Goal: Task Accomplishment & Management: Manage account settings

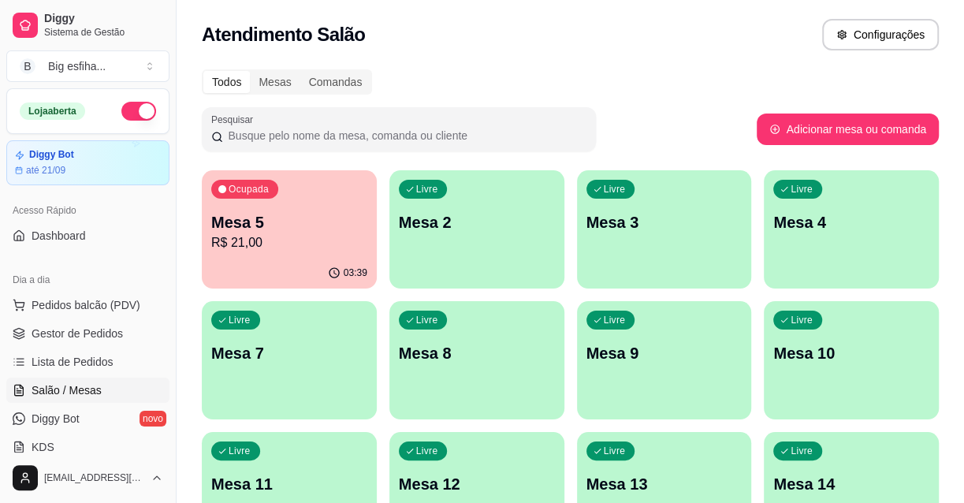
click at [470, 244] on div "Livre Mesa 2" at bounding box center [476, 219] width 175 height 99
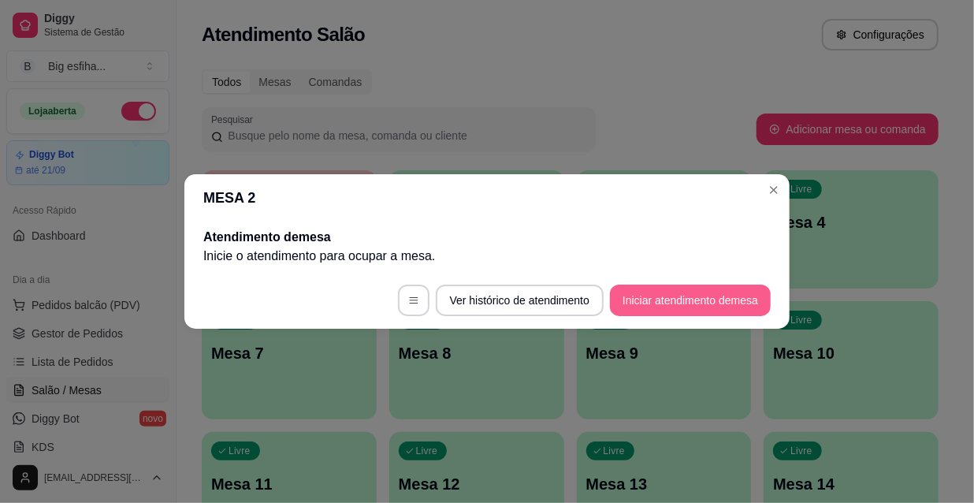
click at [704, 307] on button "Iniciar atendimento de mesa" at bounding box center [690, 300] width 161 height 32
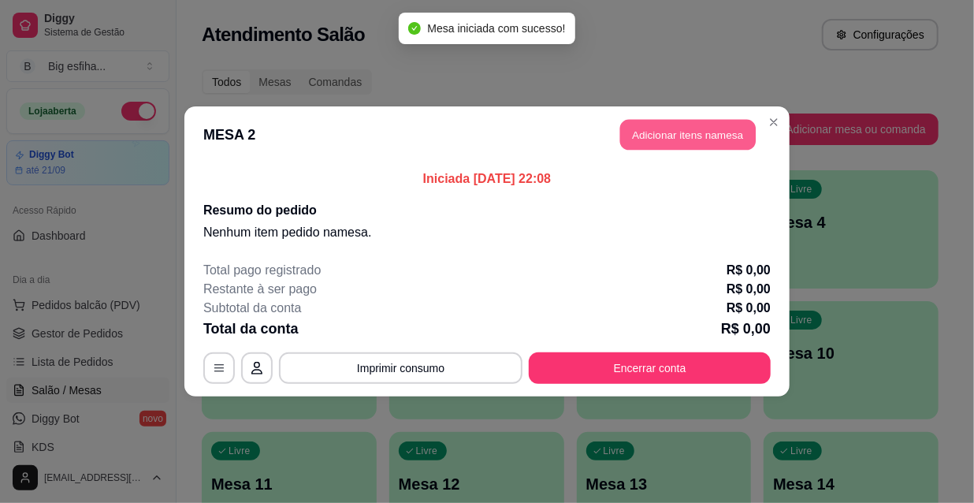
click at [671, 138] on button "Adicionar itens na mesa" at bounding box center [688, 135] width 136 height 31
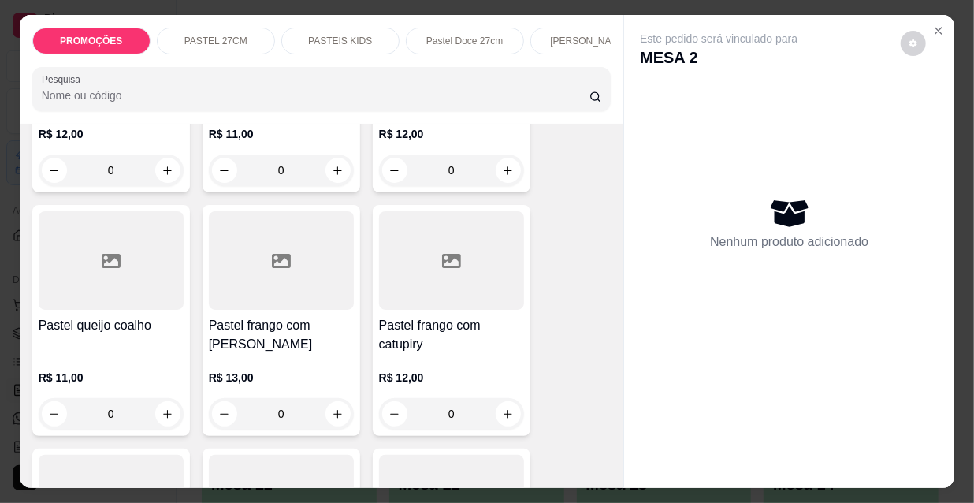
scroll to position [2722, 0]
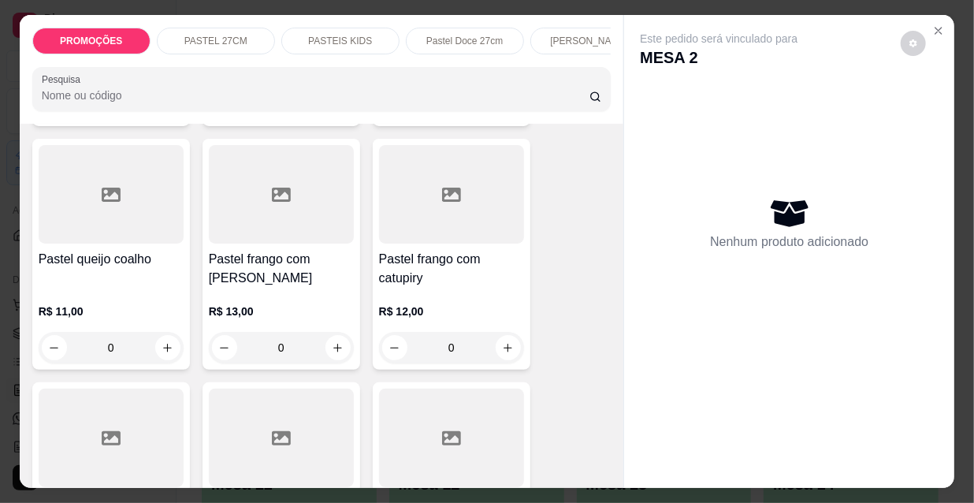
click at [268, 303] on div "R$ 13,00 0" at bounding box center [281, 333] width 145 height 60
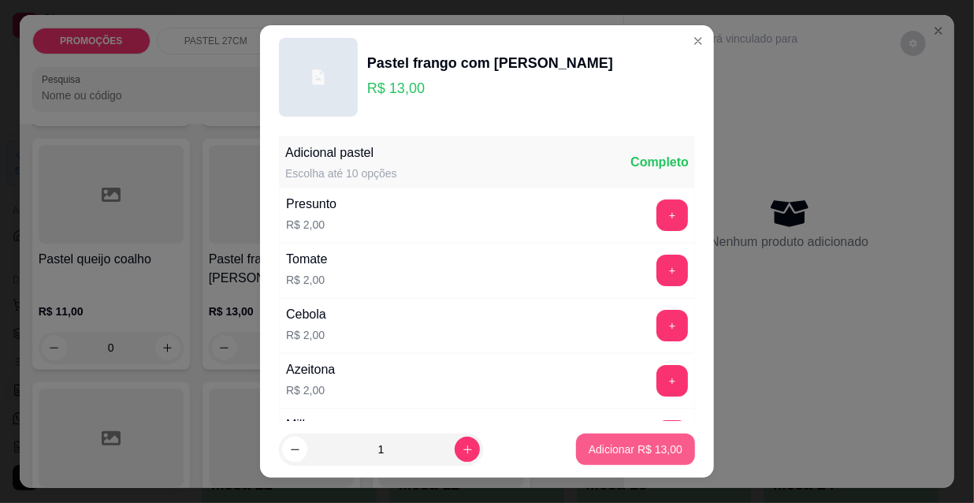
click at [630, 444] on p "Adicionar R$ 13,00" at bounding box center [636, 449] width 94 height 16
type input "1"
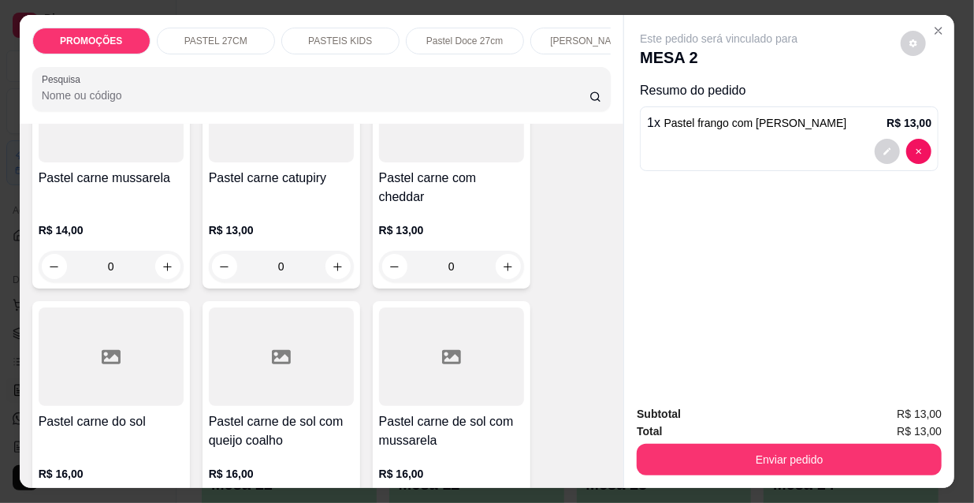
scroll to position [1647, 0]
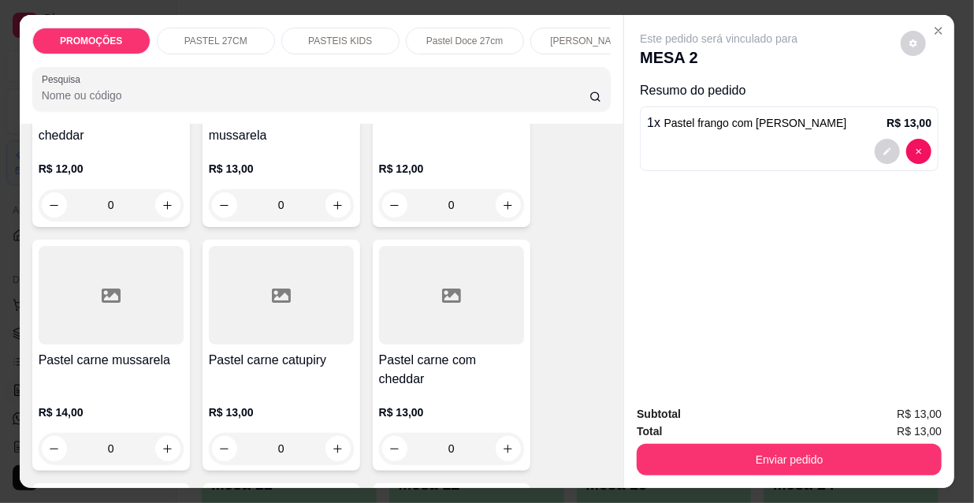
click at [82, 317] on div at bounding box center [111, 295] width 145 height 98
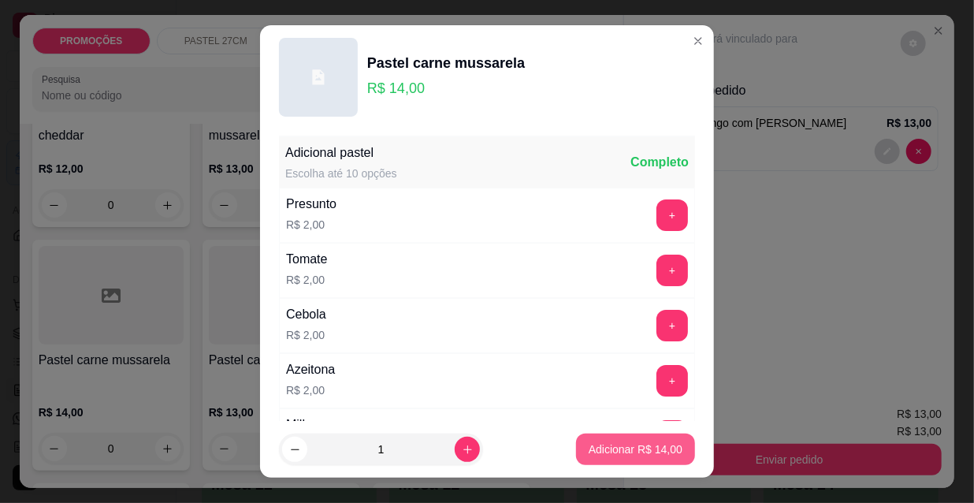
click at [626, 446] on p "Adicionar R$ 14,00" at bounding box center [636, 449] width 94 height 16
type input "1"
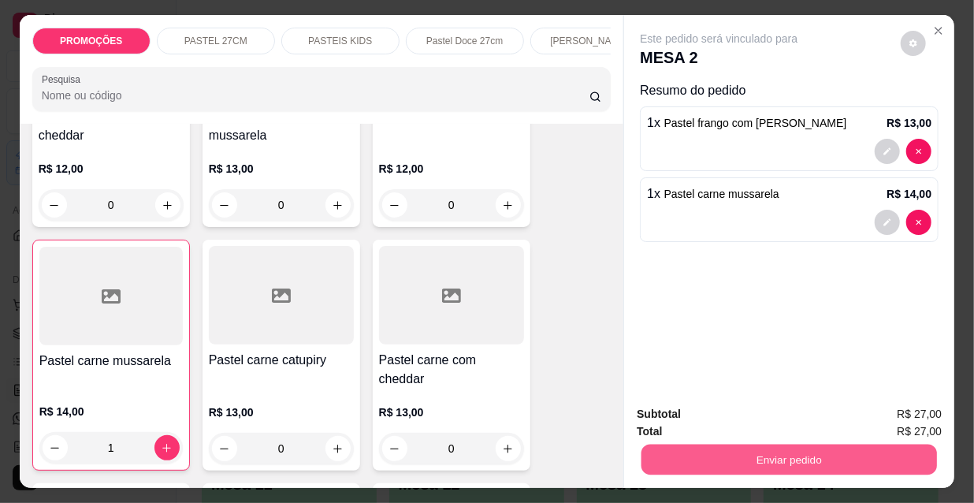
click at [820, 449] on button "Enviar pedido" at bounding box center [788, 459] width 295 height 31
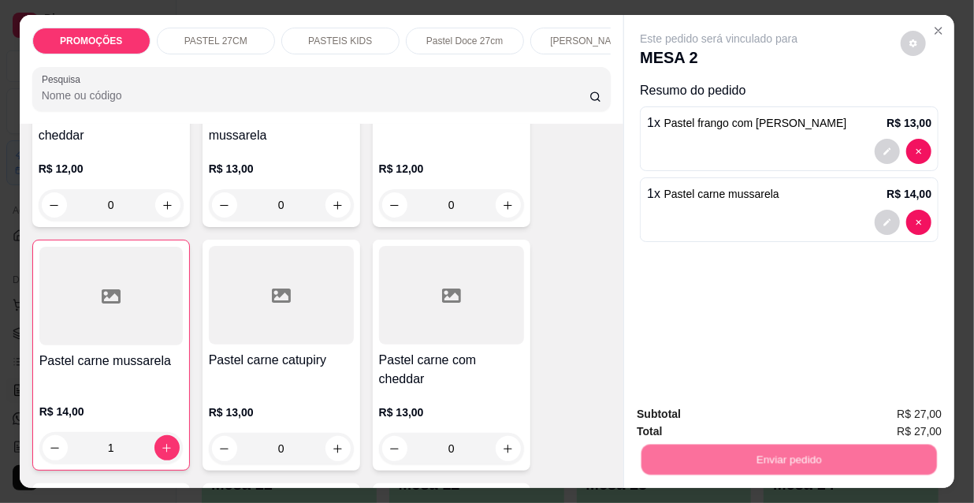
click at [759, 406] on button "Não registrar e enviar pedido" at bounding box center [738, 415] width 164 height 30
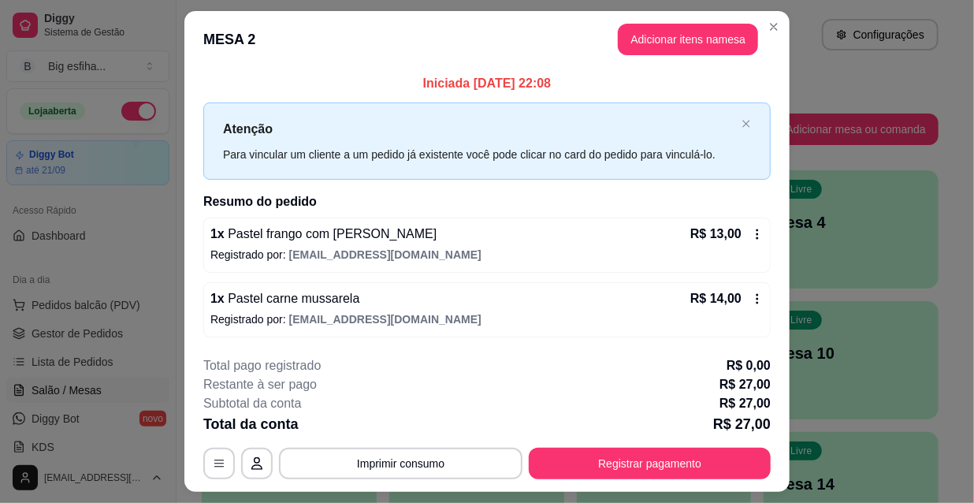
drag, startPoint x: 744, startPoint y: 283, endPoint x: 759, endPoint y: 290, distance: 16.6
click at [759, 290] on div "1 x Pastel frango com mussarela R$ 13,00 Registrado por: [EMAIL_ADDRESS][DOMAIN…" at bounding box center [486, 277] width 567 height 120
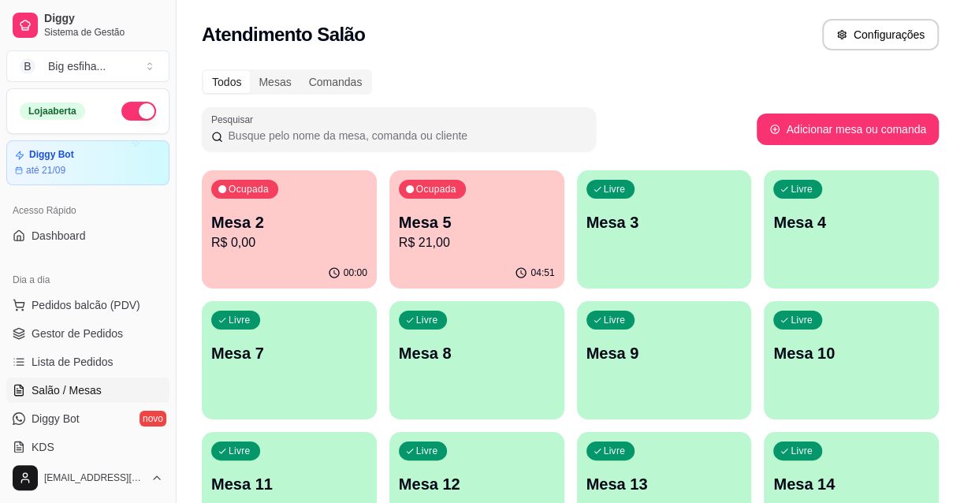
click at [673, 241] on div "Livre Mesa 3" at bounding box center [664, 219] width 175 height 99
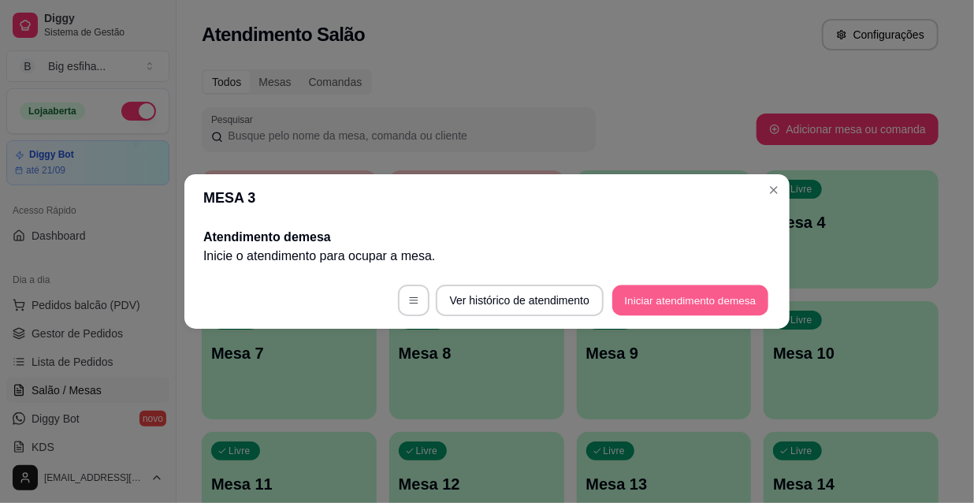
click at [670, 305] on button "Iniciar atendimento de mesa" at bounding box center [690, 300] width 156 height 31
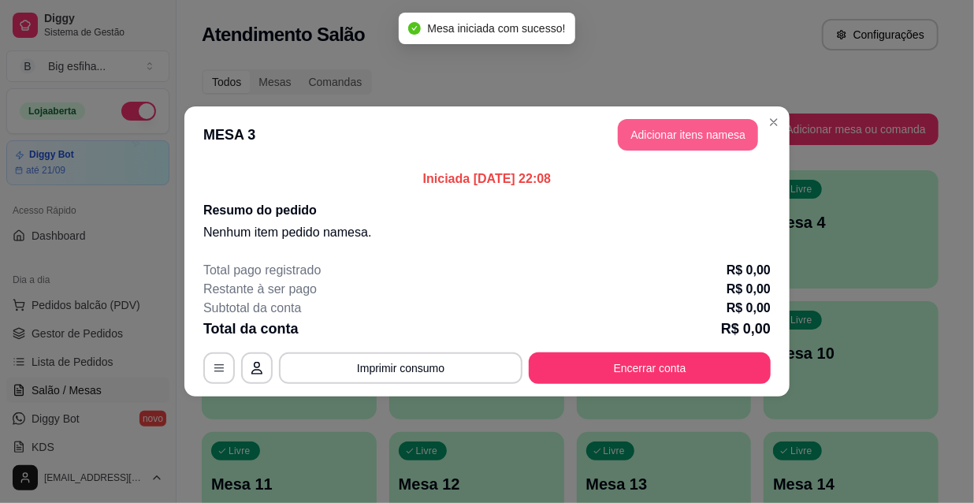
click at [682, 139] on button "Adicionar itens na mesa" at bounding box center [688, 135] width 140 height 32
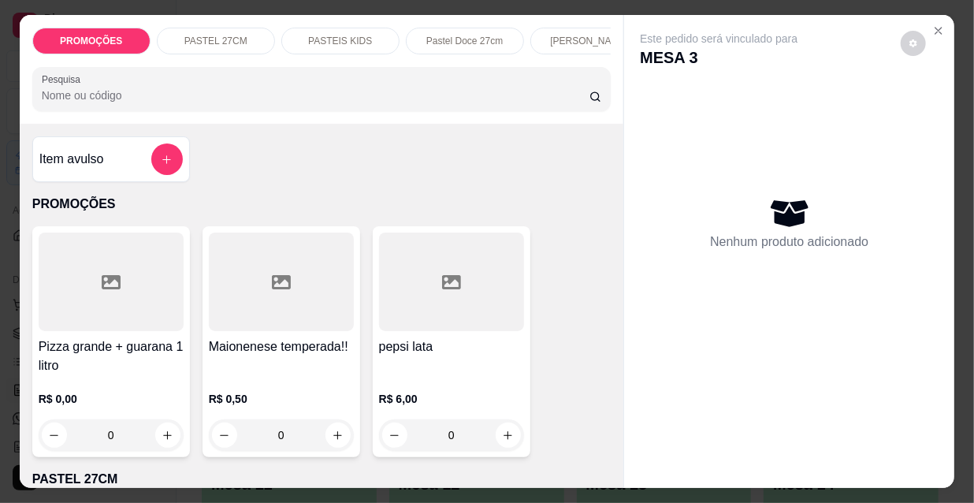
scroll to position [0, 908]
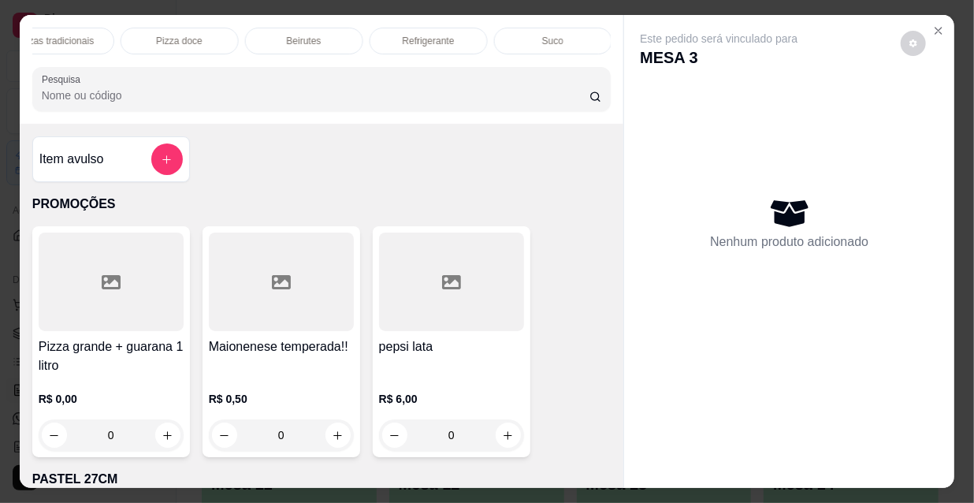
click at [446, 35] on p "Refrigerante" at bounding box center [429, 41] width 52 height 13
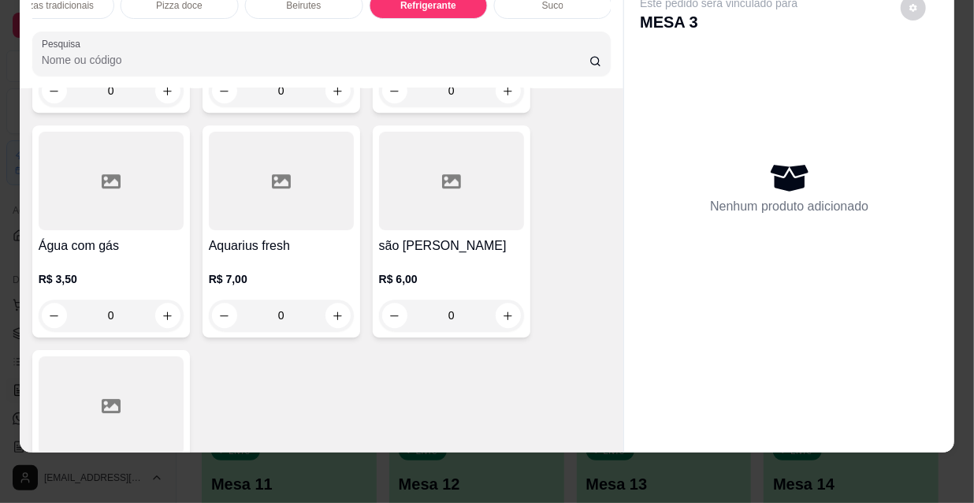
scroll to position [15348, 0]
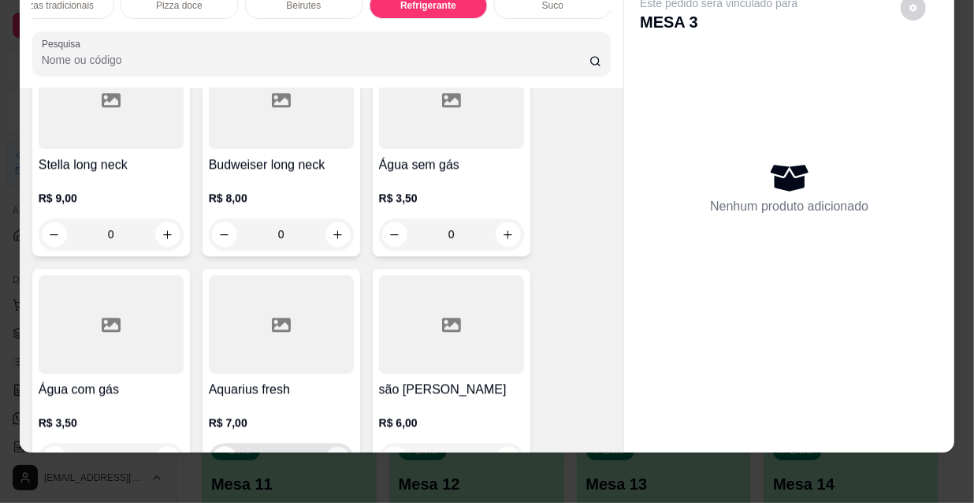
click at [332, 453] on icon "increase-product-quantity" at bounding box center [338, 459] width 12 height 12
type input "1"
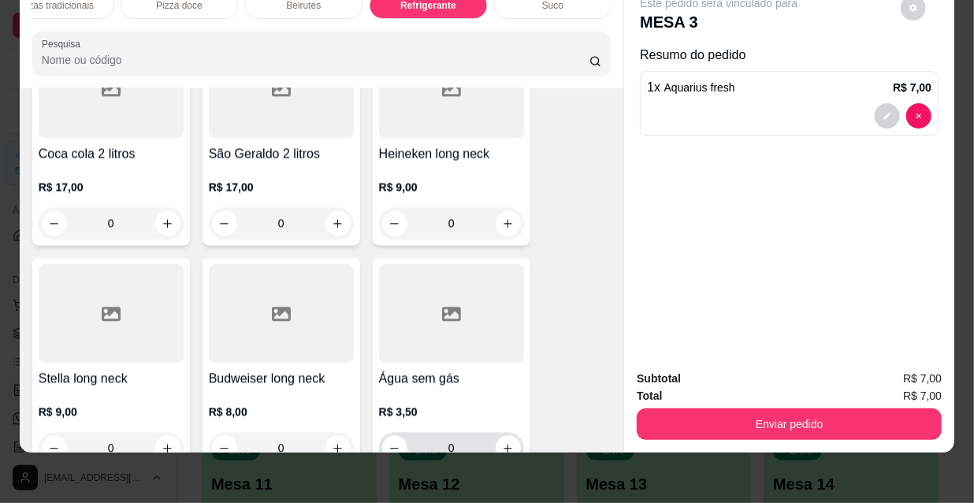
scroll to position [15276, 0]
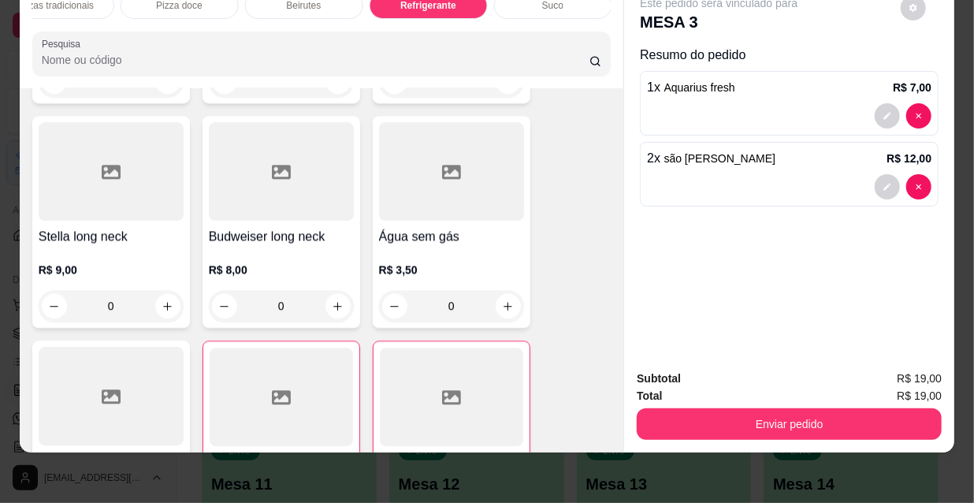
type input "2"
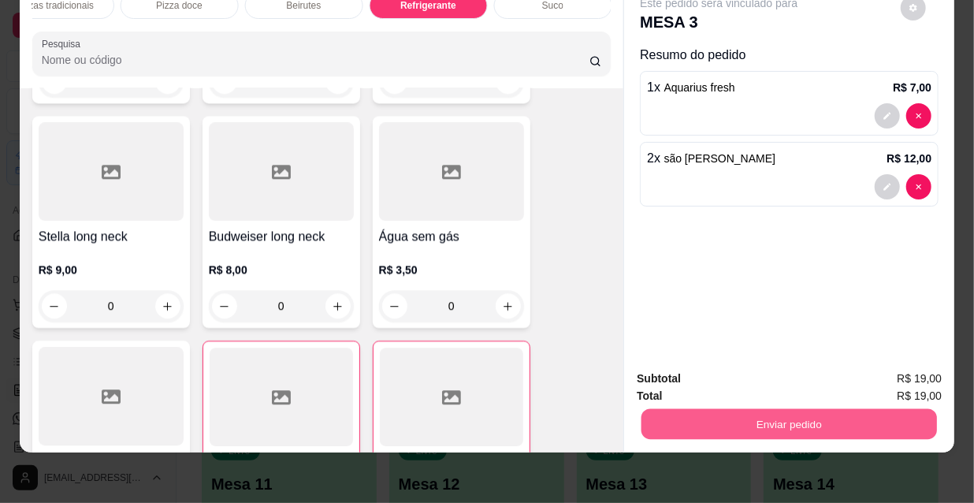
click at [814, 408] on button "Enviar pedido" at bounding box center [788, 423] width 295 height 31
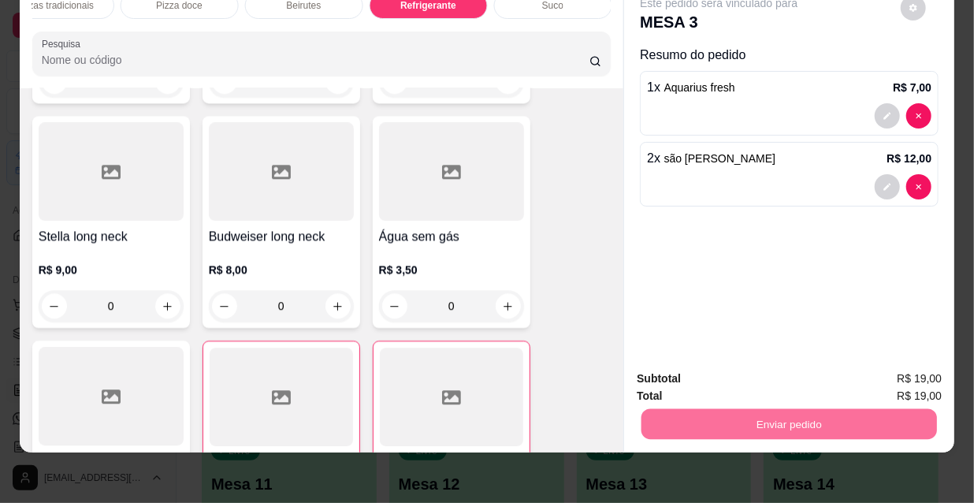
click at [748, 380] on button "Não registrar e enviar pedido" at bounding box center [738, 374] width 164 height 30
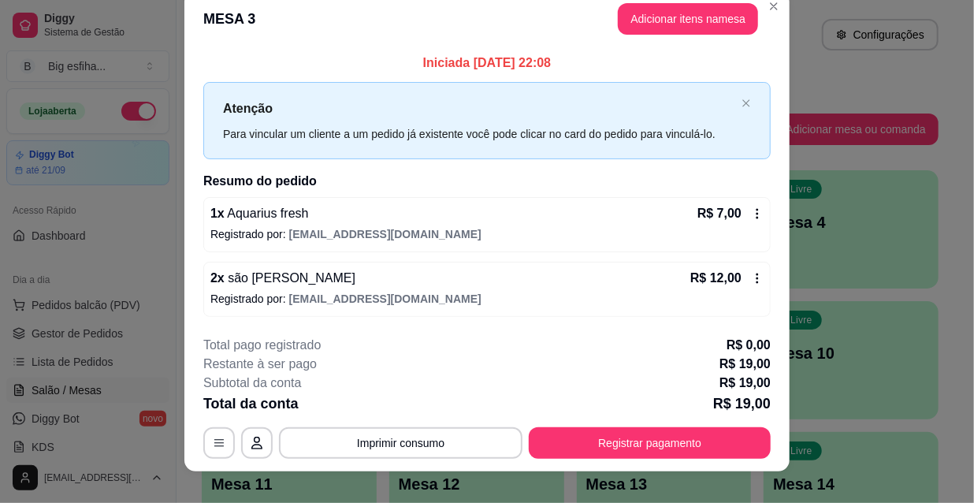
scroll to position [39, 0]
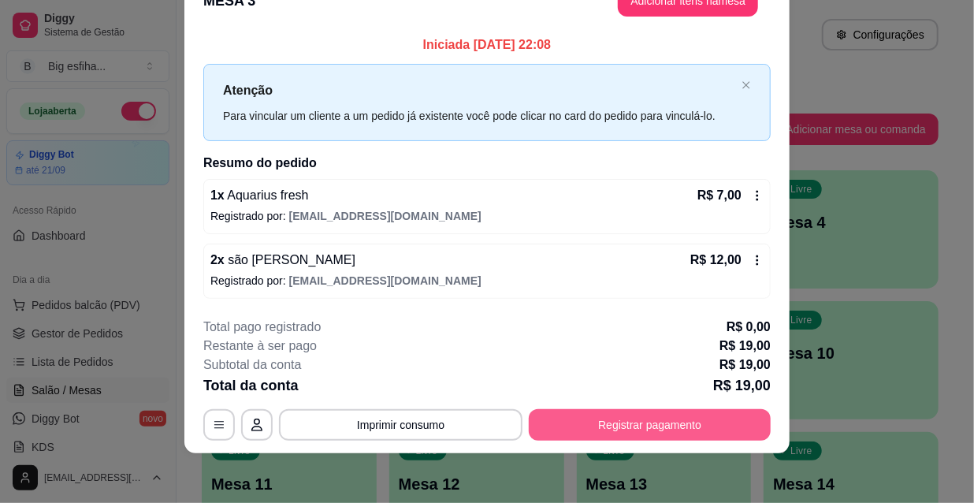
click at [651, 417] on button "Registrar pagamento" at bounding box center [650, 425] width 242 height 32
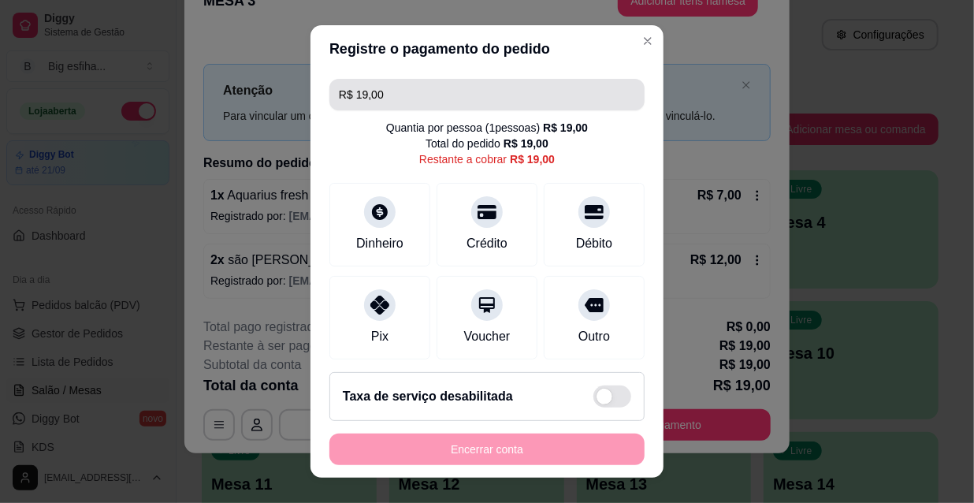
click at [414, 106] on input "R$ 19,00" at bounding box center [487, 95] width 296 height 32
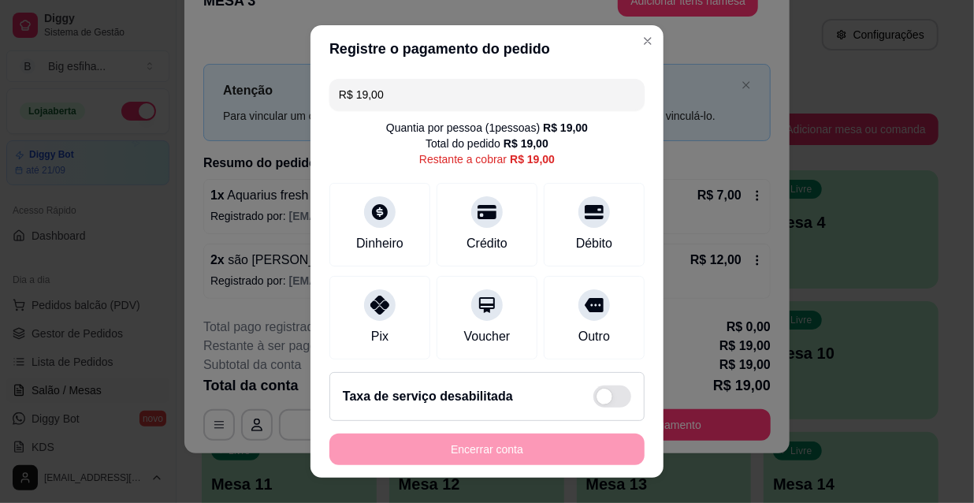
click at [413, 98] on input "R$ 19,00" at bounding box center [487, 95] width 296 height 32
click at [409, 97] on input "R$ 19,00" at bounding box center [487, 95] width 296 height 32
click at [426, 99] on input "R$ 0,00" at bounding box center [487, 95] width 296 height 32
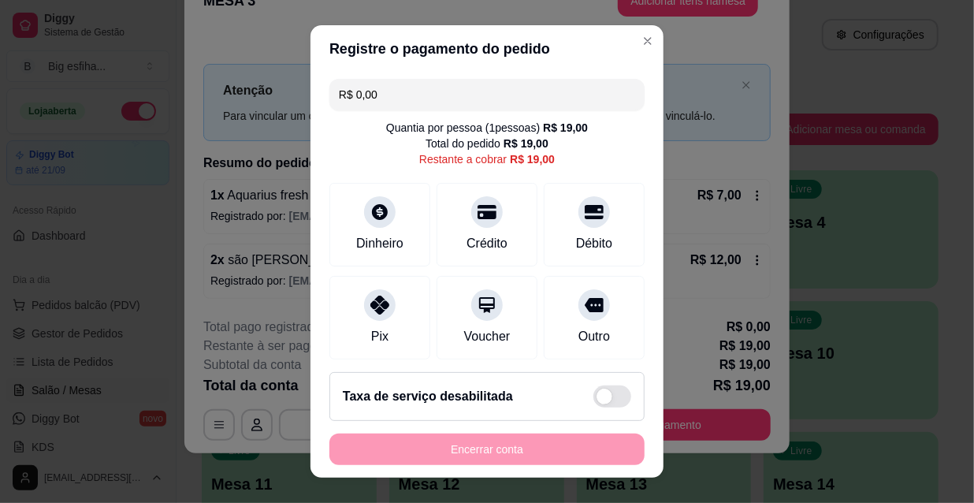
click at [423, 99] on input "R$ 0,00" at bounding box center [487, 95] width 296 height 32
click at [458, 106] on input "R$ 0,00" at bounding box center [487, 95] width 296 height 32
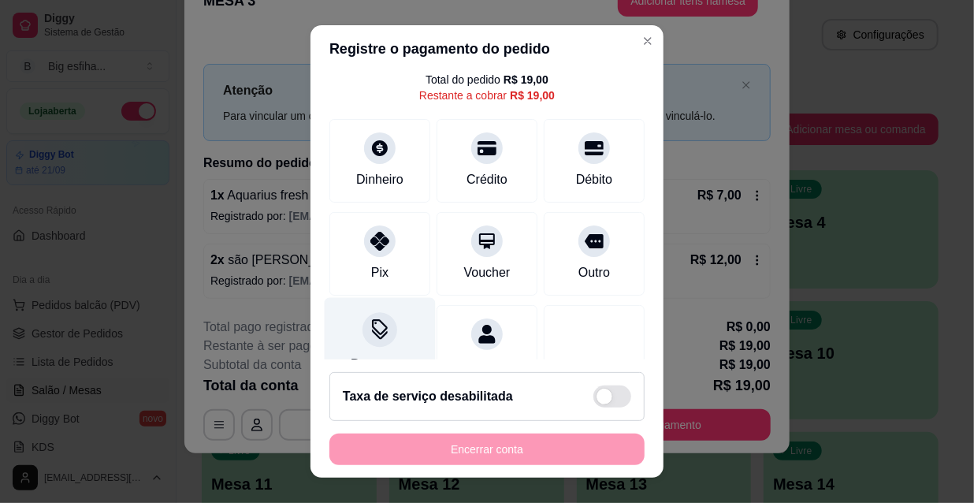
scroll to position [117, 0]
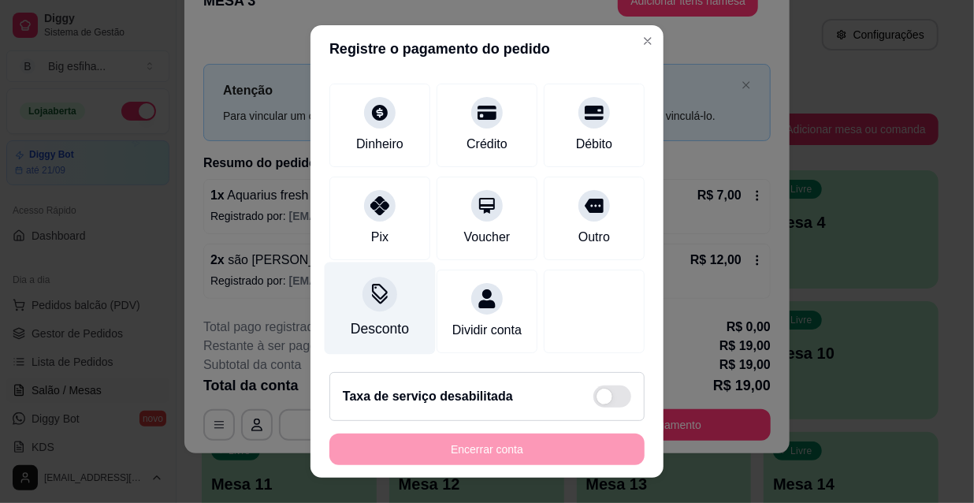
type input "R$ 0,00"
click at [392, 272] on div "Desconto" at bounding box center [380, 308] width 111 height 92
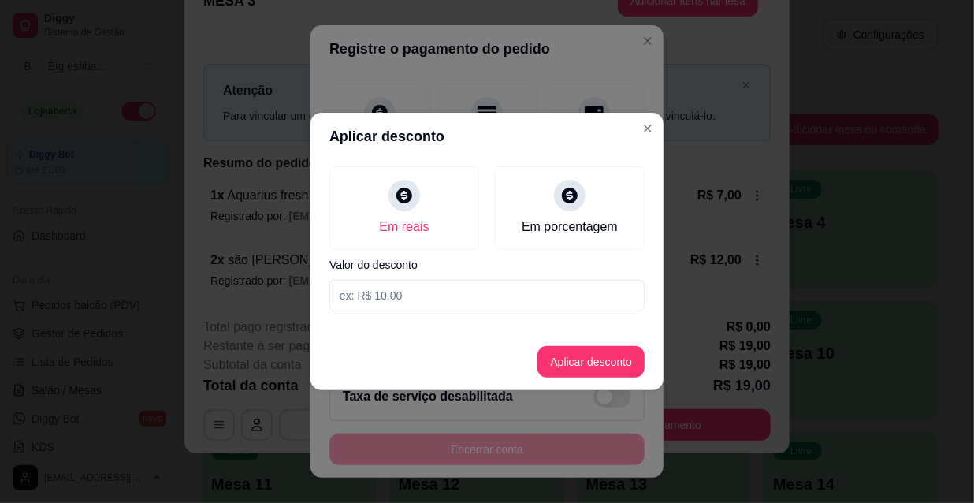
click at [422, 292] on input at bounding box center [486, 296] width 315 height 32
type input "2,00"
click at [604, 354] on button "Aplicar desconto" at bounding box center [590, 362] width 107 height 32
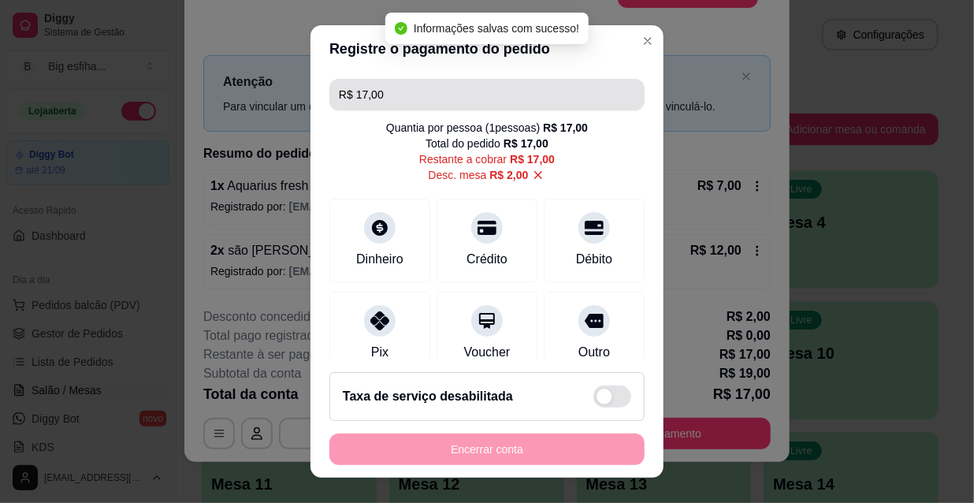
scroll to position [29, 0]
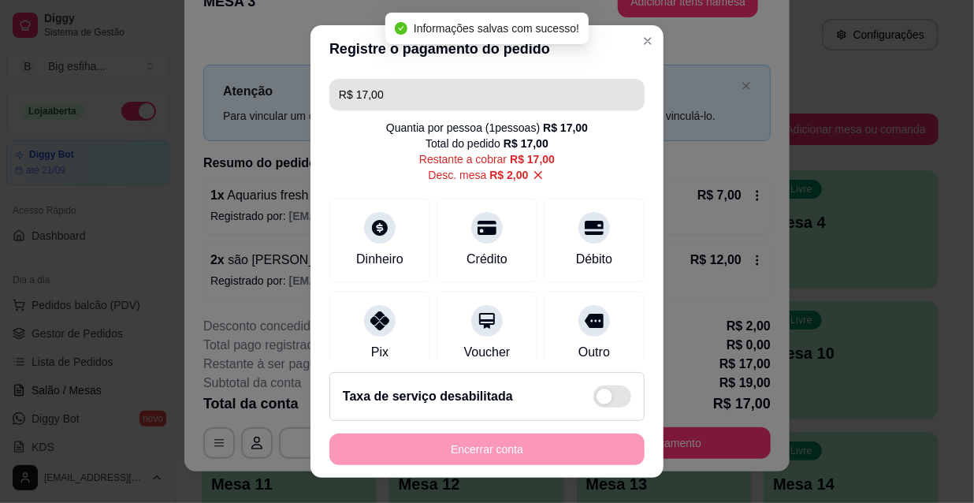
click at [377, 92] on input "R$ 17,00" at bounding box center [487, 95] width 296 height 32
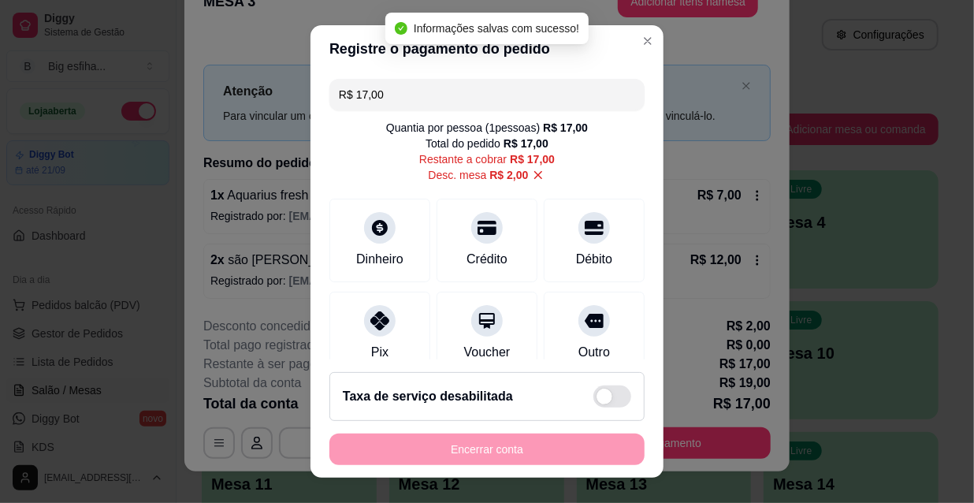
click at [377, 92] on input "R$ 17,00" at bounding box center [487, 95] width 296 height 32
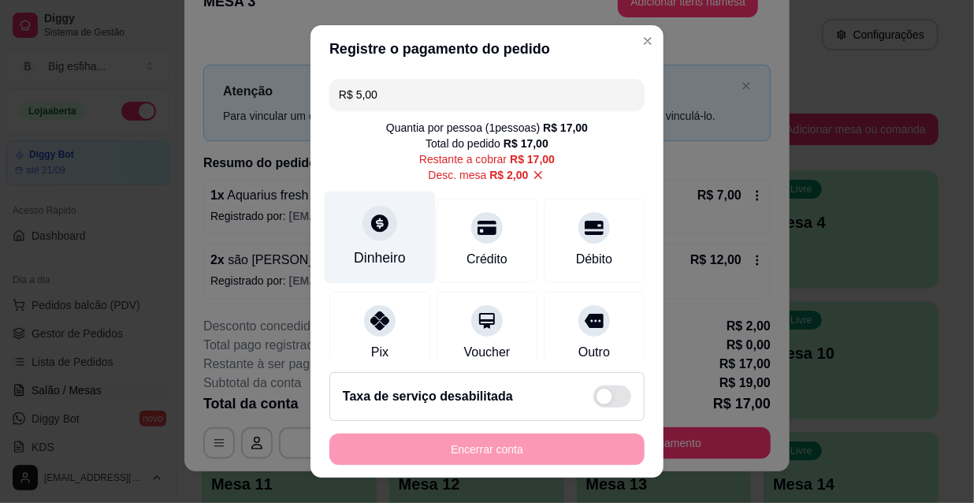
click at [370, 222] on icon at bounding box center [380, 223] width 20 height 20
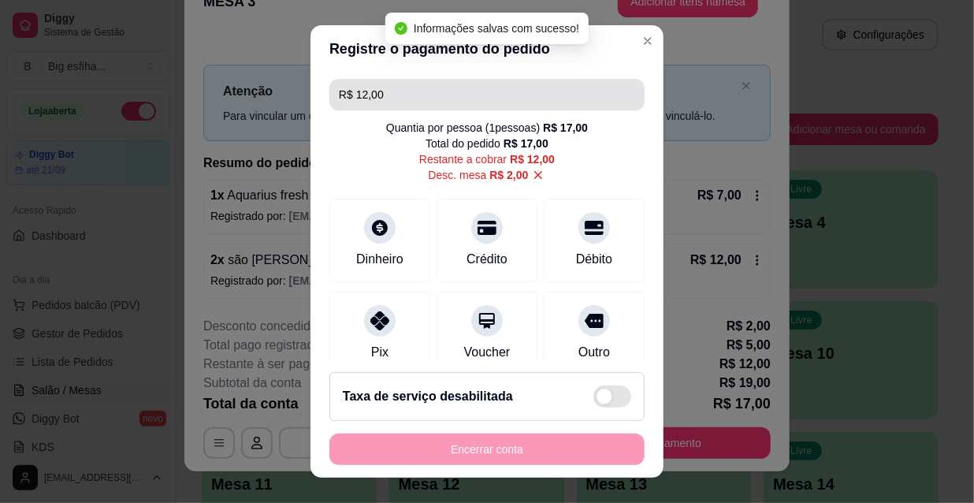
click at [394, 91] on input "R$ 12,00" at bounding box center [487, 95] width 296 height 32
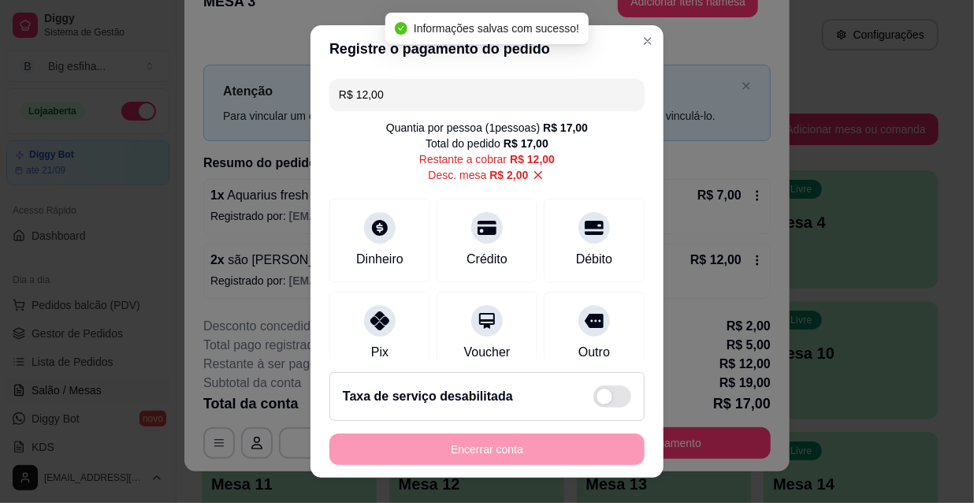
click at [394, 91] on input "R$ 12,00" at bounding box center [487, 95] width 296 height 32
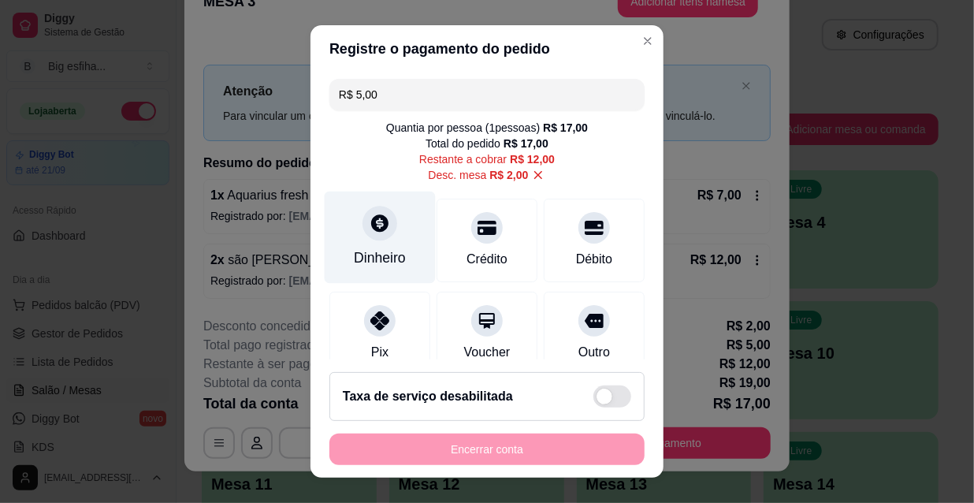
type input "R$ 5,00"
click at [370, 269] on div "Dinheiro" at bounding box center [380, 237] width 111 height 92
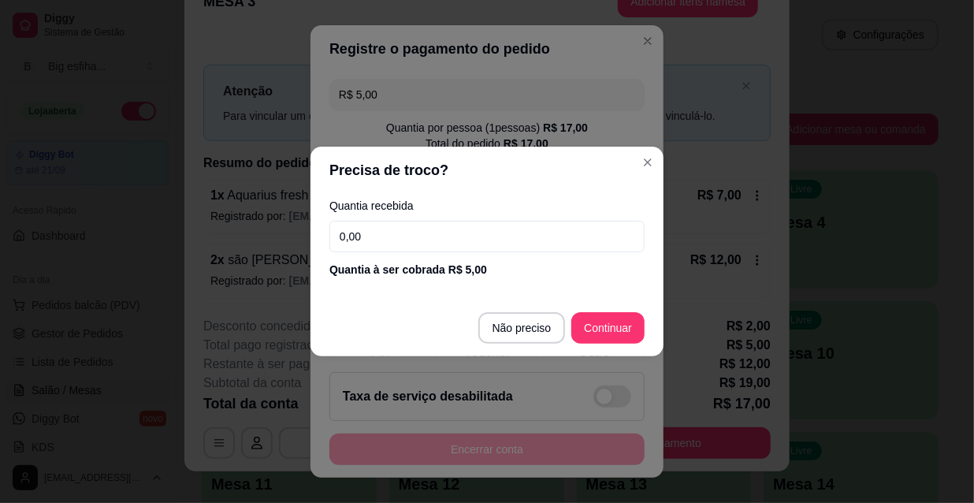
click at [377, 241] on input "0,00" at bounding box center [486, 237] width 315 height 32
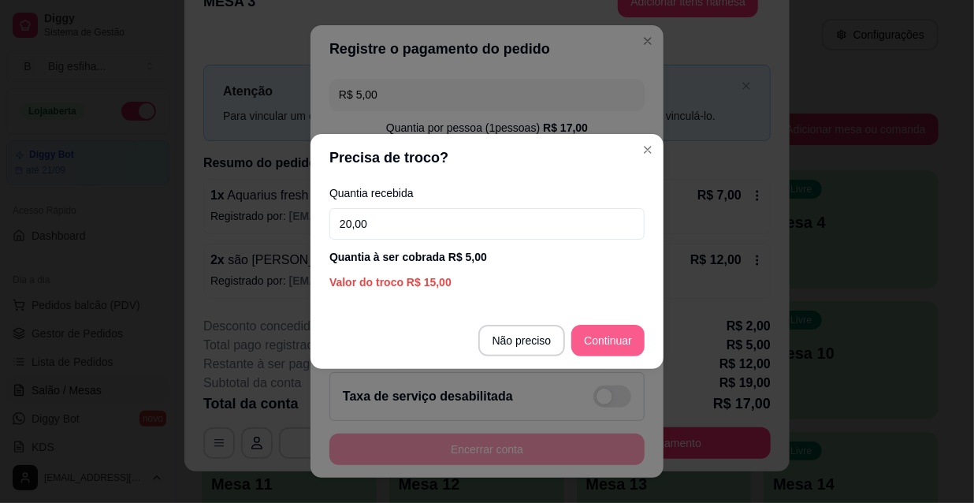
type input "20,00"
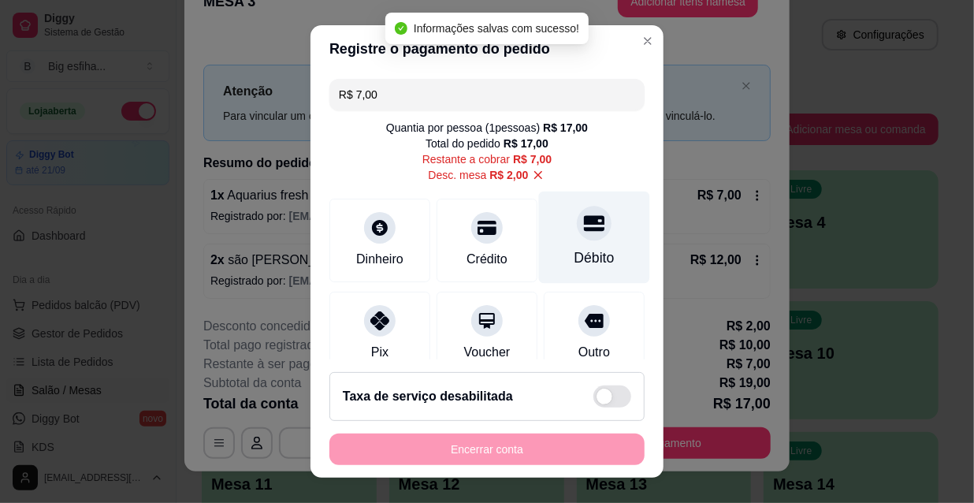
click at [584, 217] on icon at bounding box center [594, 223] width 20 height 16
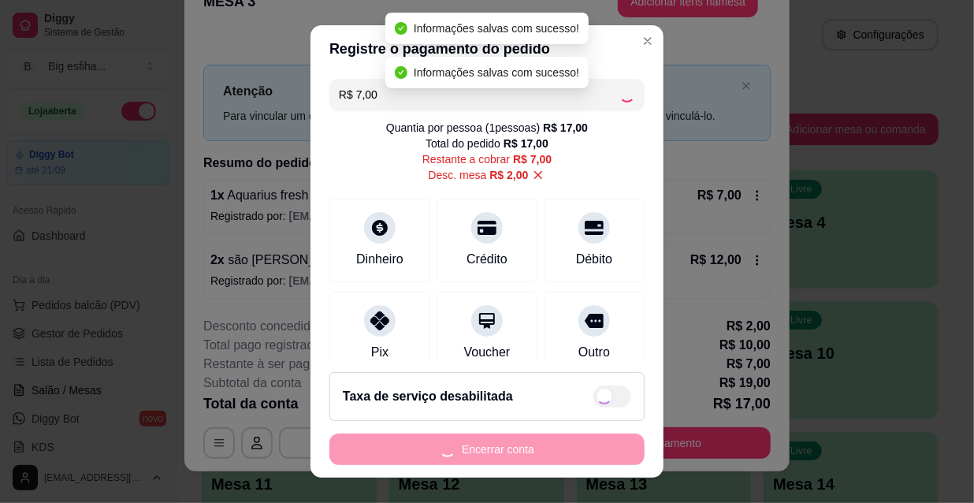
type input "R$ 0,00"
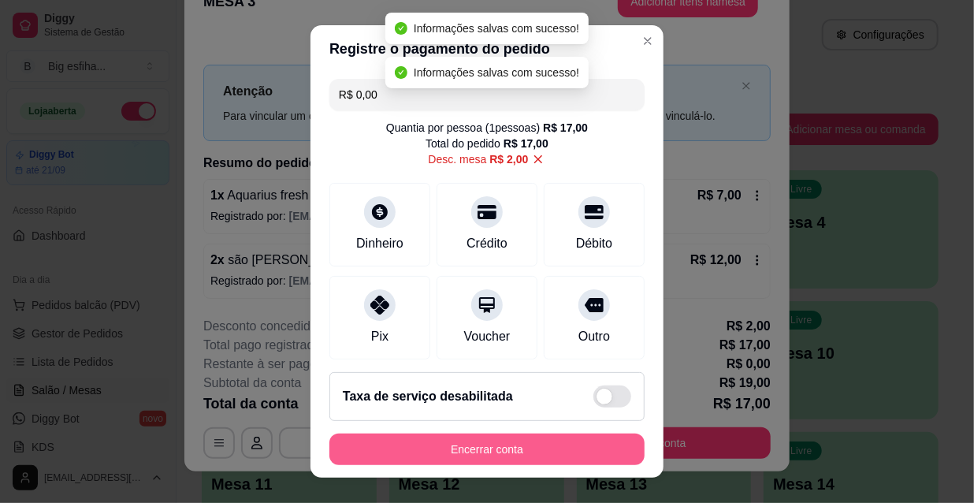
click at [520, 445] on button "Encerrar conta" at bounding box center [486, 449] width 315 height 32
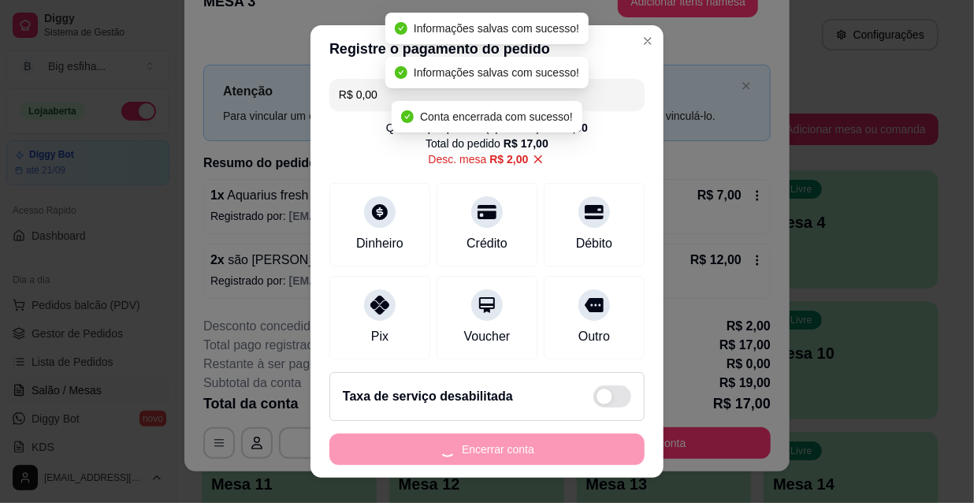
scroll to position [0, 0]
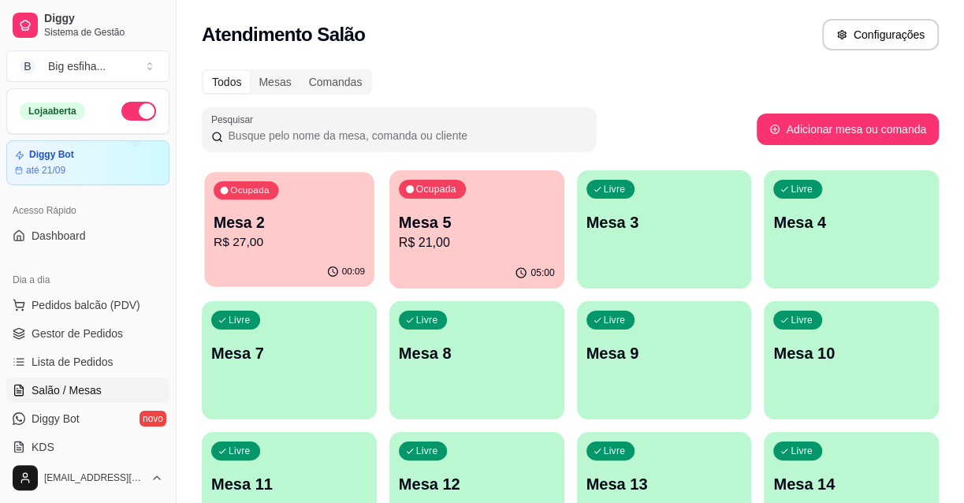
click at [283, 238] on p "R$ 27,00" at bounding box center [289, 242] width 151 height 18
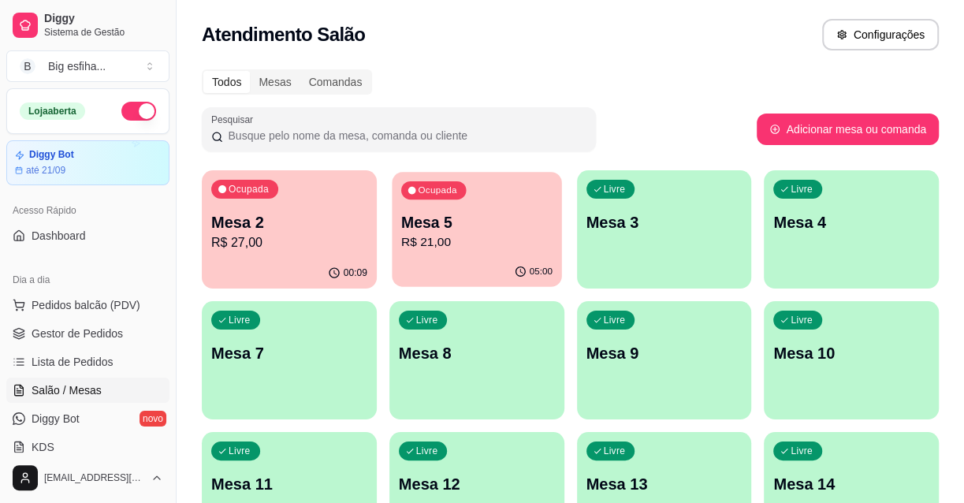
click at [496, 241] on p "R$ 21,00" at bounding box center [476, 242] width 151 height 18
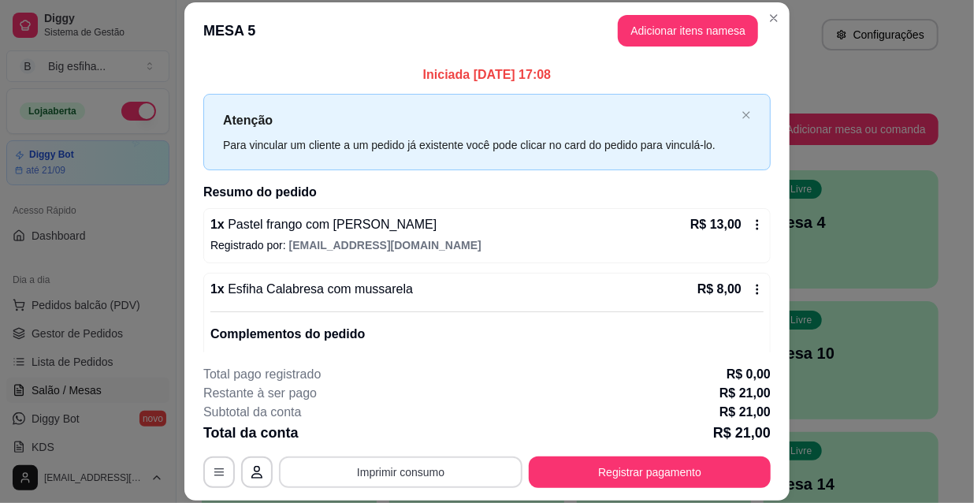
click at [369, 475] on button "Imprimir consumo" at bounding box center [400, 472] width 243 height 32
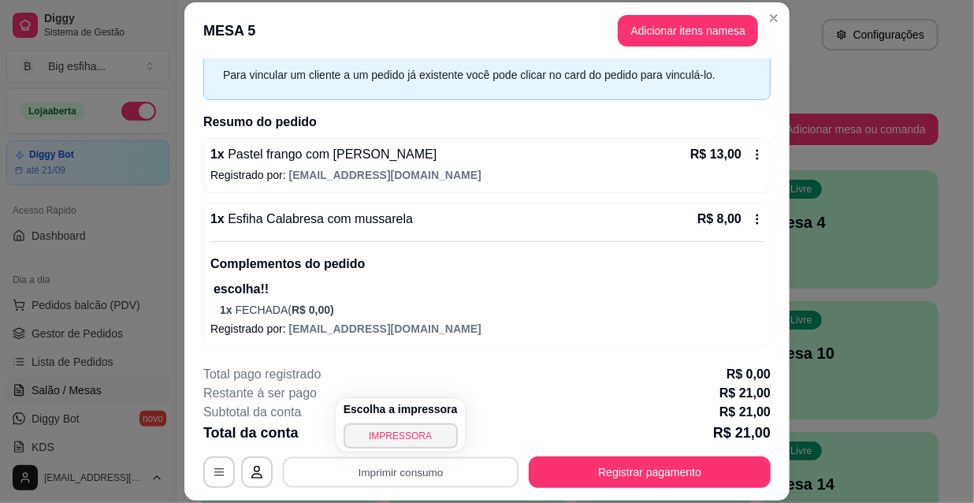
scroll to position [47, 0]
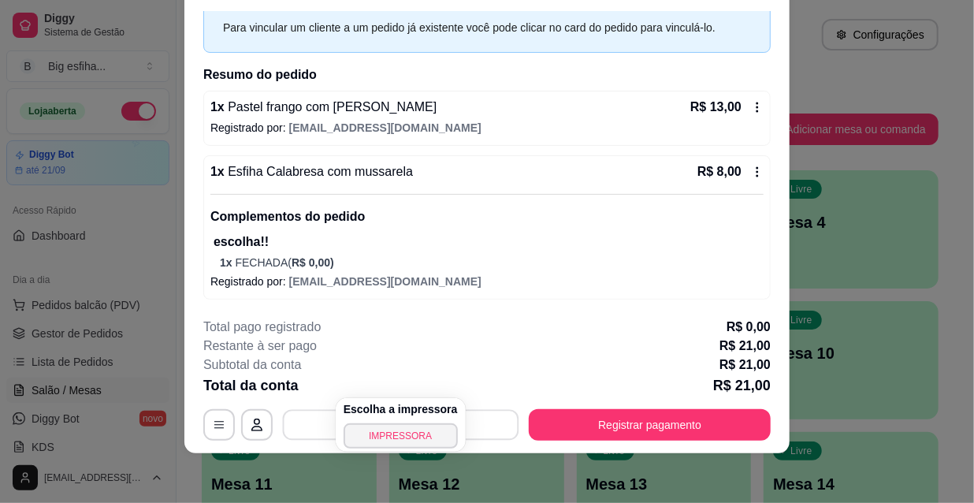
click at [389, 413] on h4 "Escolha a impressora" at bounding box center [401, 409] width 114 height 16
click at [404, 433] on button "IMPRESSORA" at bounding box center [401, 435] width 114 height 25
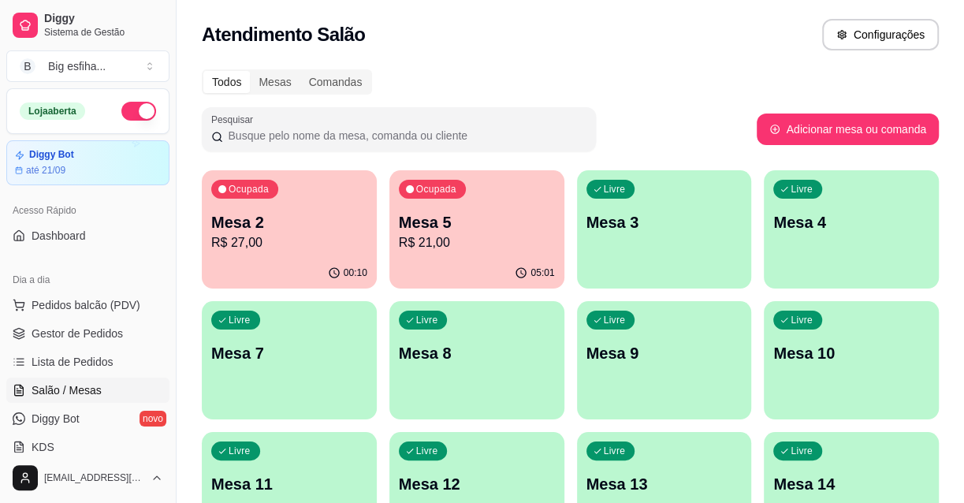
click at [684, 247] on div "Livre Mesa 3" at bounding box center [664, 219] width 175 height 99
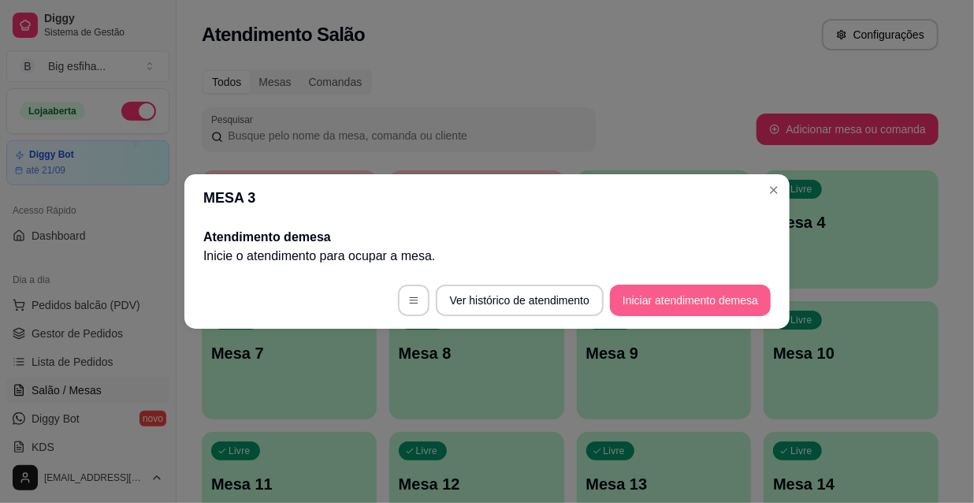
click at [689, 292] on button "Iniciar atendimento de mesa" at bounding box center [690, 300] width 161 height 32
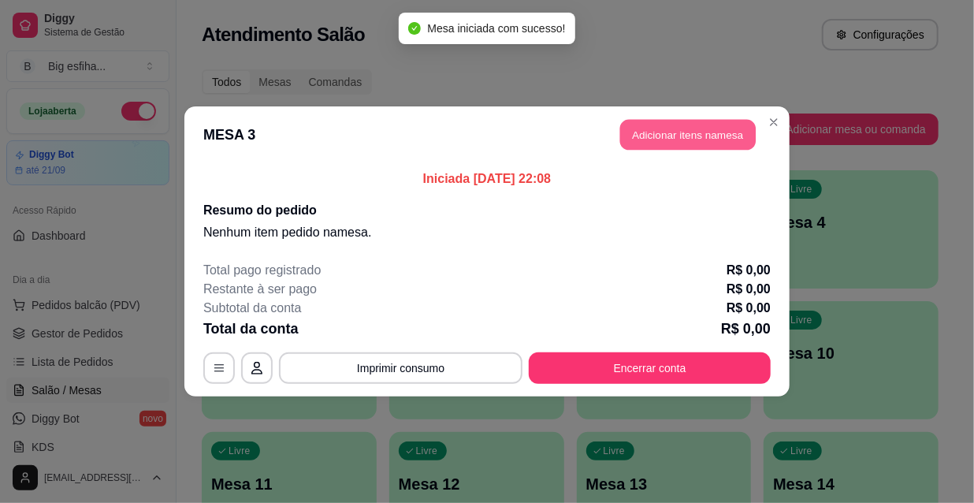
click at [691, 145] on button "Adicionar itens na mesa" at bounding box center [688, 135] width 136 height 31
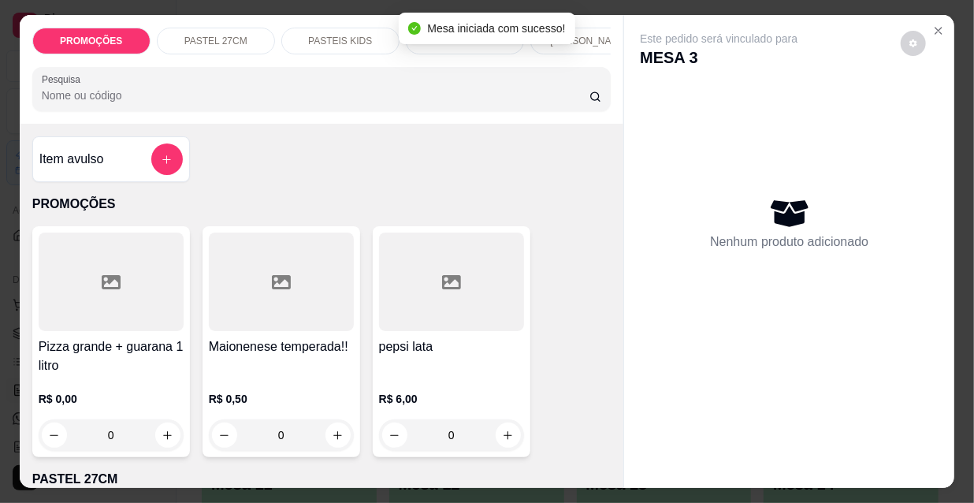
click at [590, 35] on p "[PERSON_NAME]" at bounding box center [589, 41] width 78 height 13
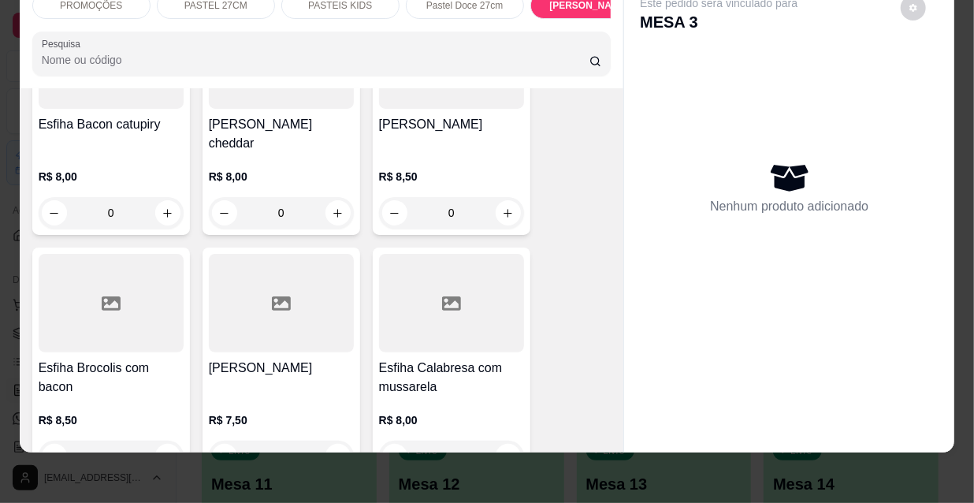
scroll to position [8420, 0]
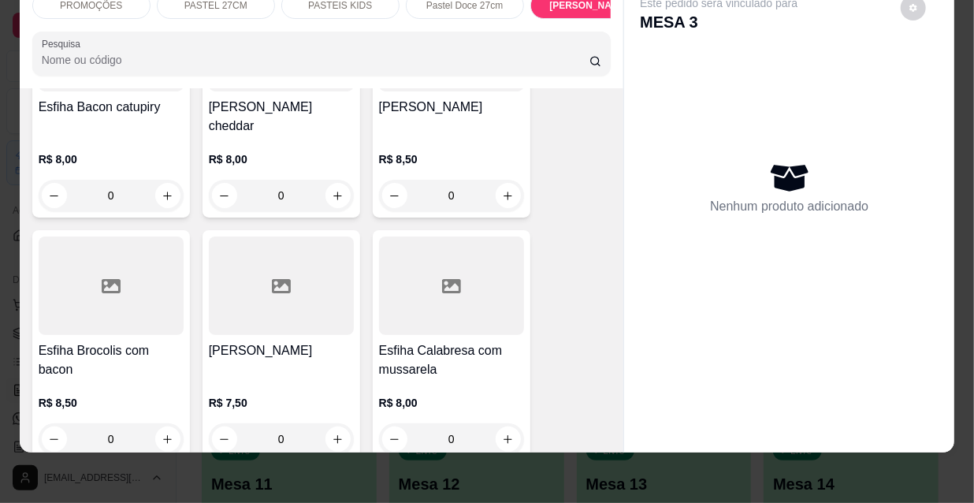
click at [159, 236] on div at bounding box center [111, 285] width 145 height 98
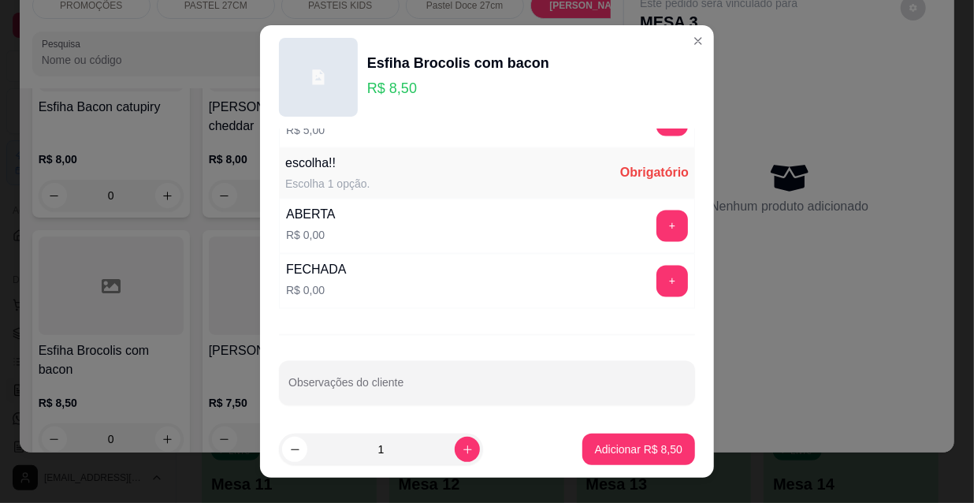
scroll to position [1309, 0]
click at [656, 223] on button "+" at bounding box center [672, 226] width 32 height 32
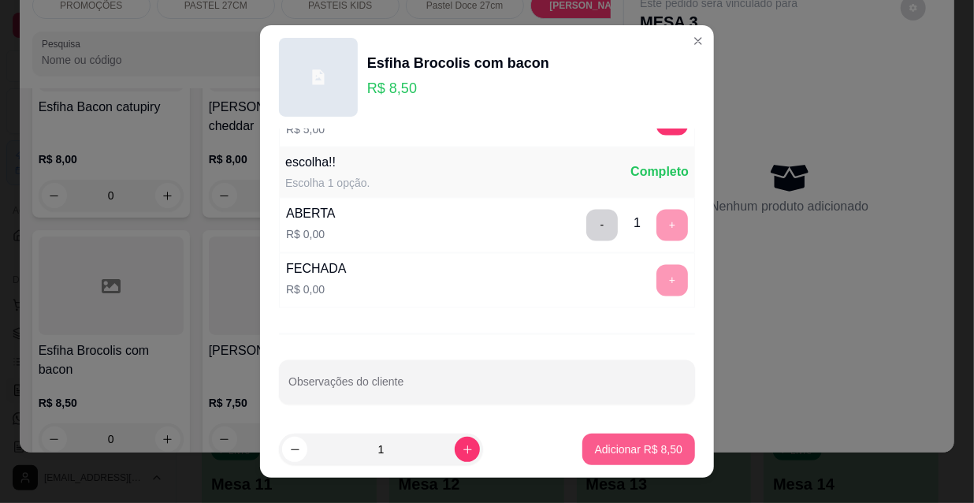
click at [642, 448] on p "Adicionar R$ 8,50" at bounding box center [638, 449] width 87 height 16
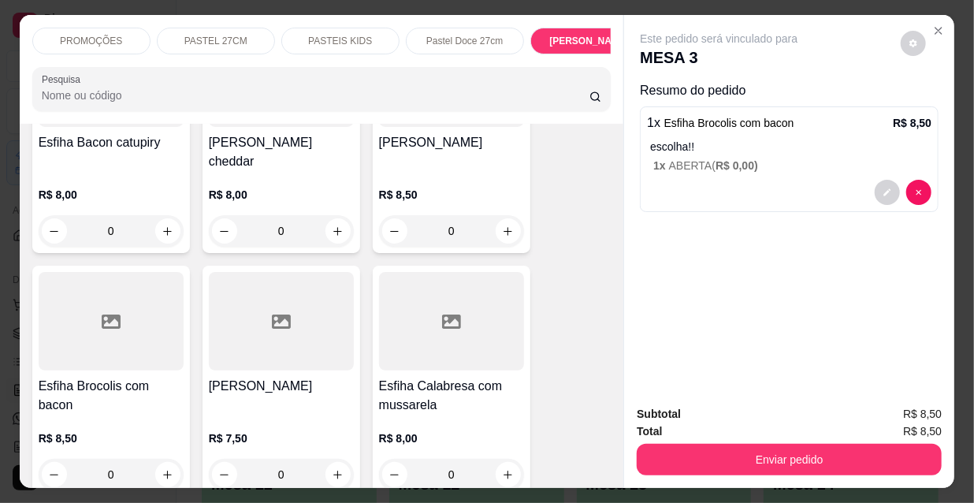
scroll to position [0, 507]
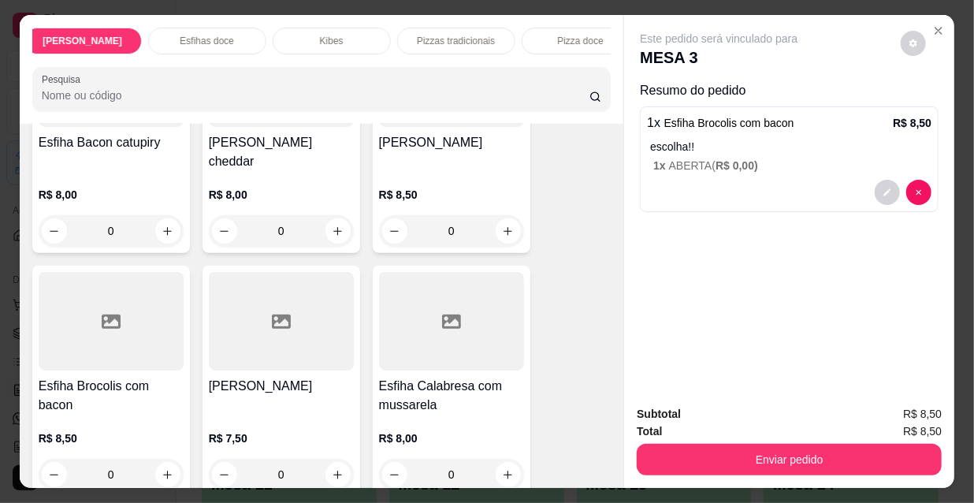
click at [192, 43] on div "Esfihas doce" at bounding box center [207, 41] width 118 height 27
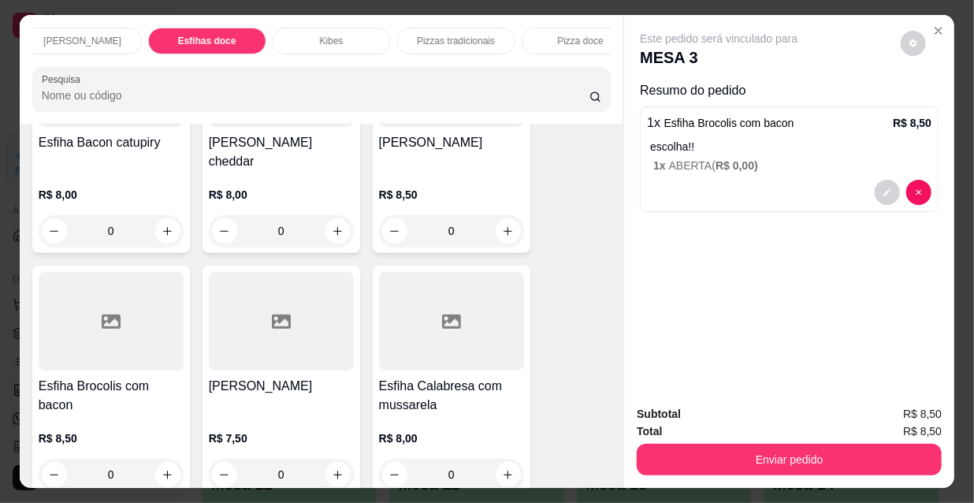
scroll to position [40, 0]
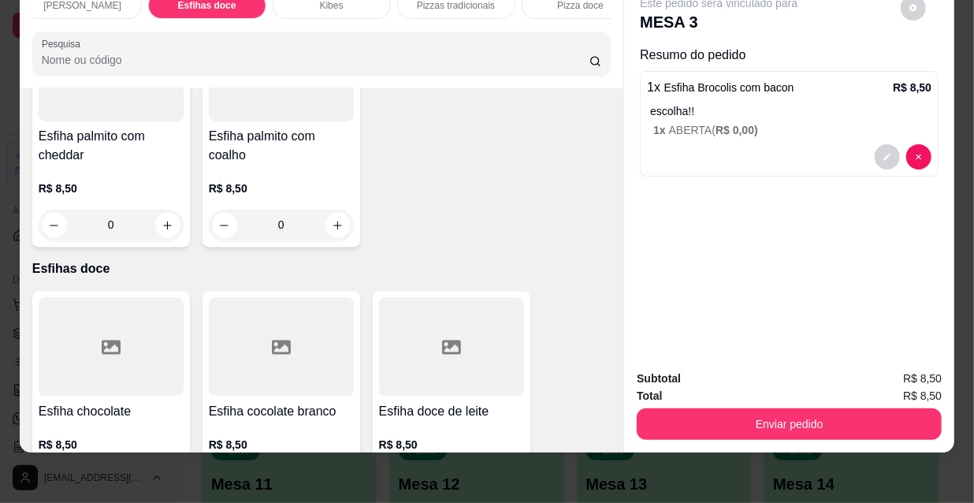
click at [116, 403] on h4 "Esfiha chocolate" at bounding box center [111, 412] width 145 height 19
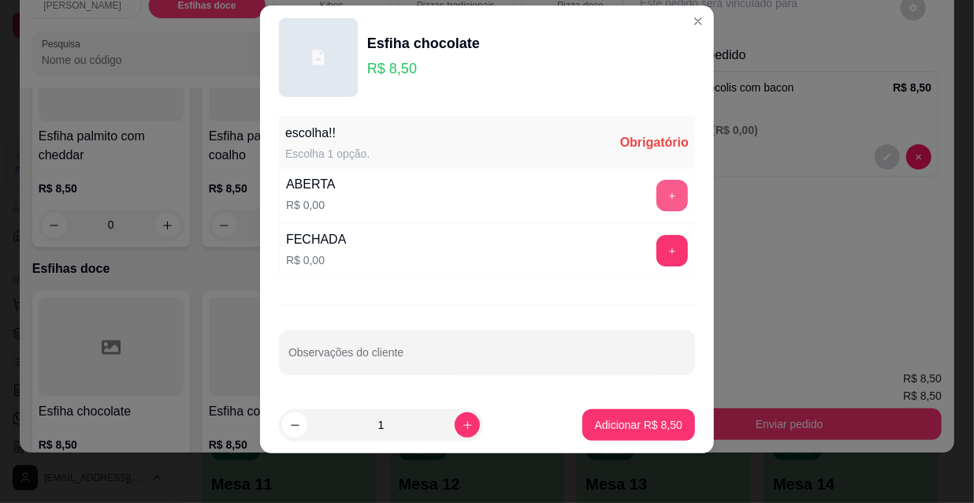
click at [660, 194] on button "+" at bounding box center [672, 196] width 32 height 32
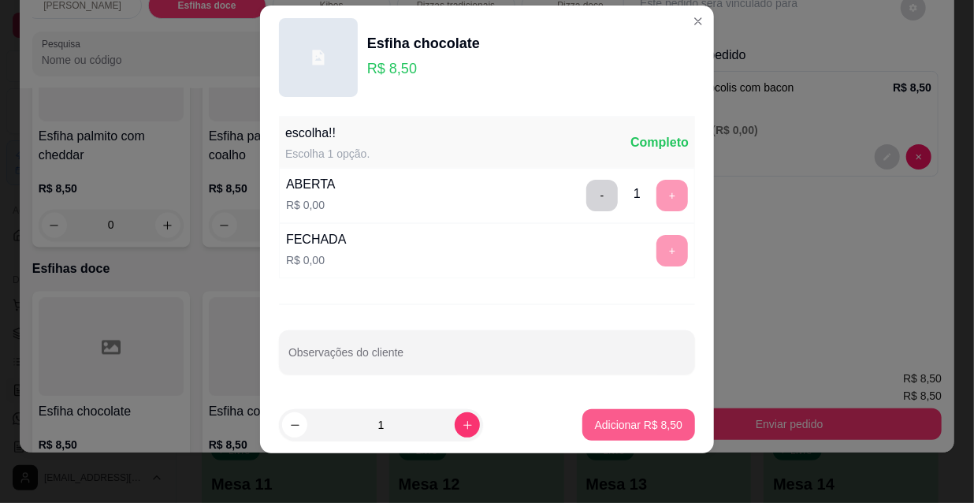
click at [626, 426] on p "Adicionar R$ 8,50" at bounding box center [638, 425] width 87 height 16
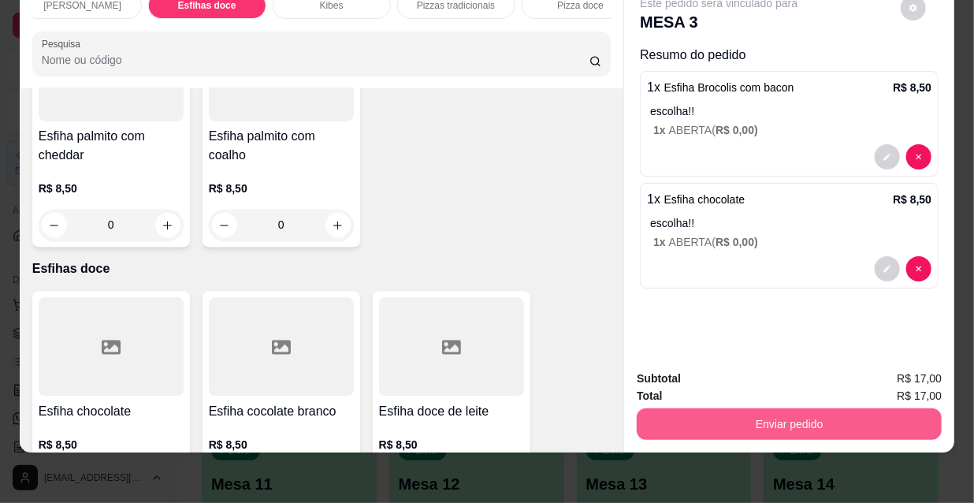
click at [847, 416] on button "Enviar pedido" at bounding box center [789, 424] width 305 height 32
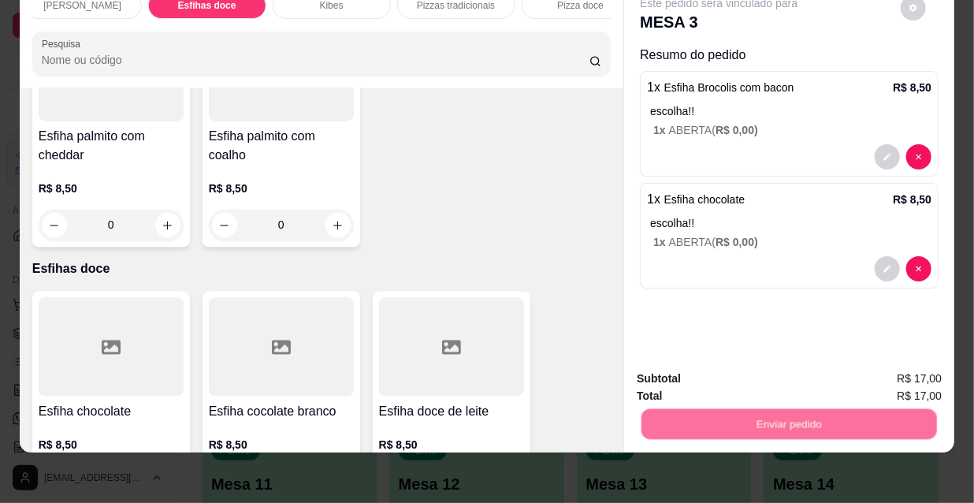
click at [767, 370] on button "Não registrar e enviar pedido" at bounding box center [738, 373] width 159 height 29
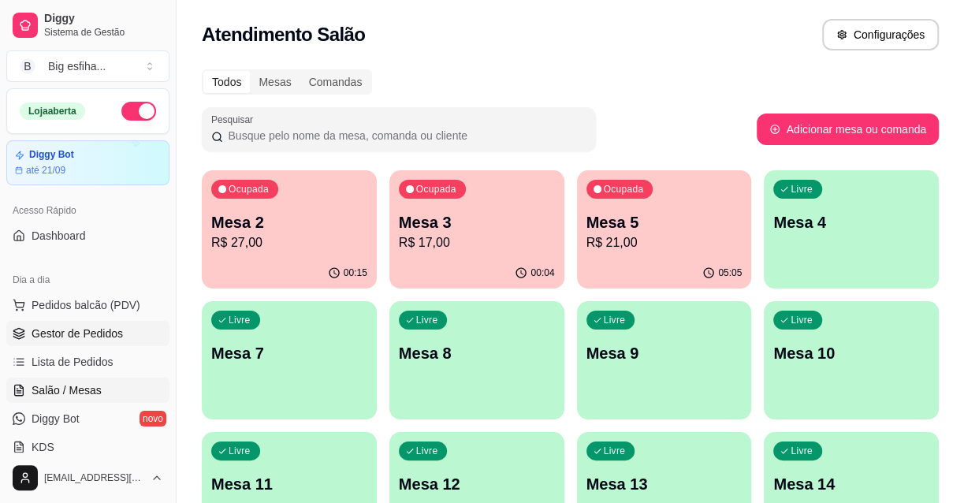
click at [85, 323] on link "Gestor de Pedidos" at bounding box center [87, 333] width 163 height 25
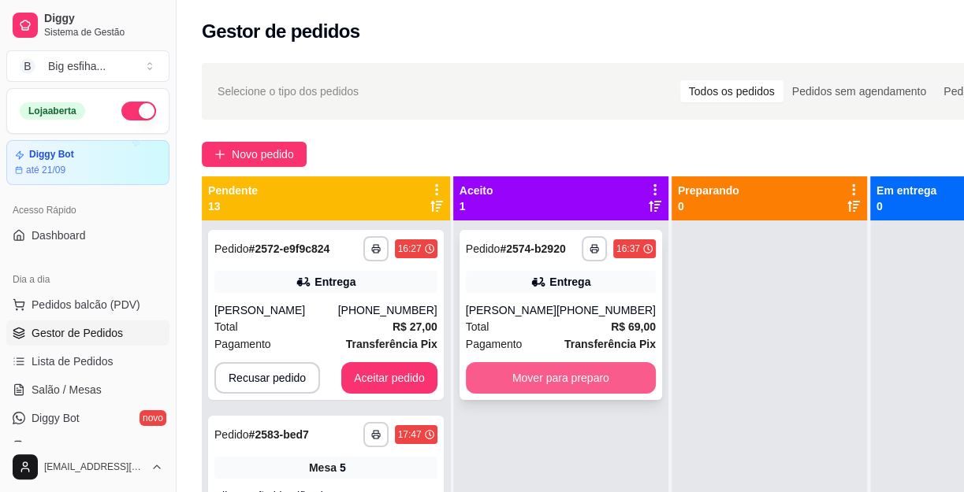
click at [538, 385] on button "Mover para preparo" at bounding box center [561, 378] width 190 height 32
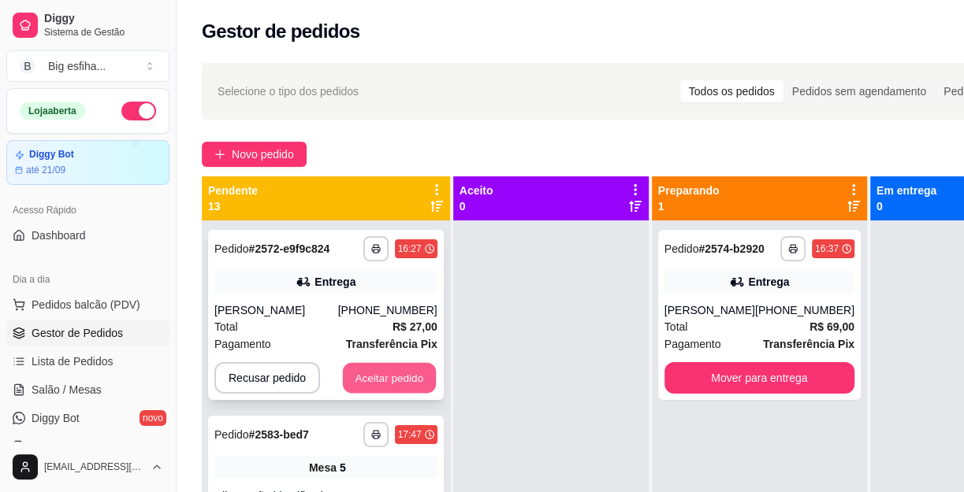
click at [361, 377] on button "Aceitar pedido" at bounding box center [389, 378] width 93 height 31
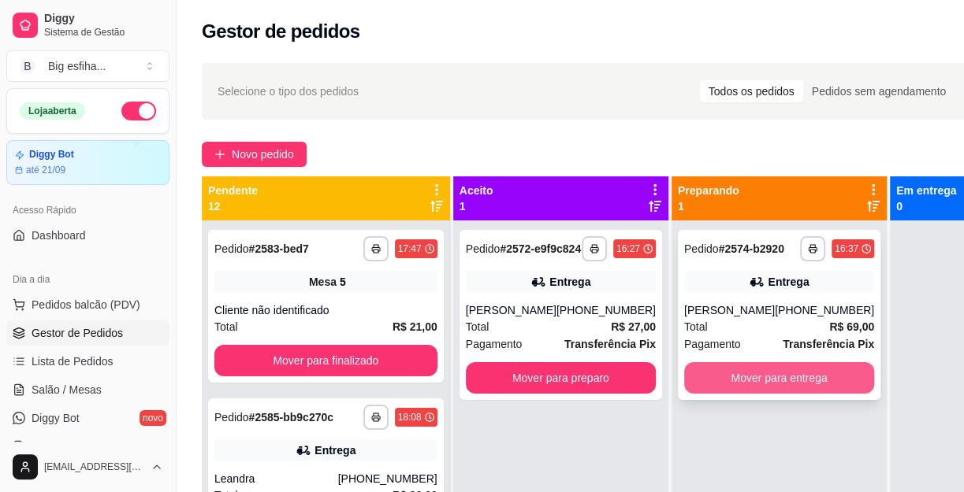
click at [744, 390] on button "Mover para entrega" at bounding box center [779, 378] width 190 height 32
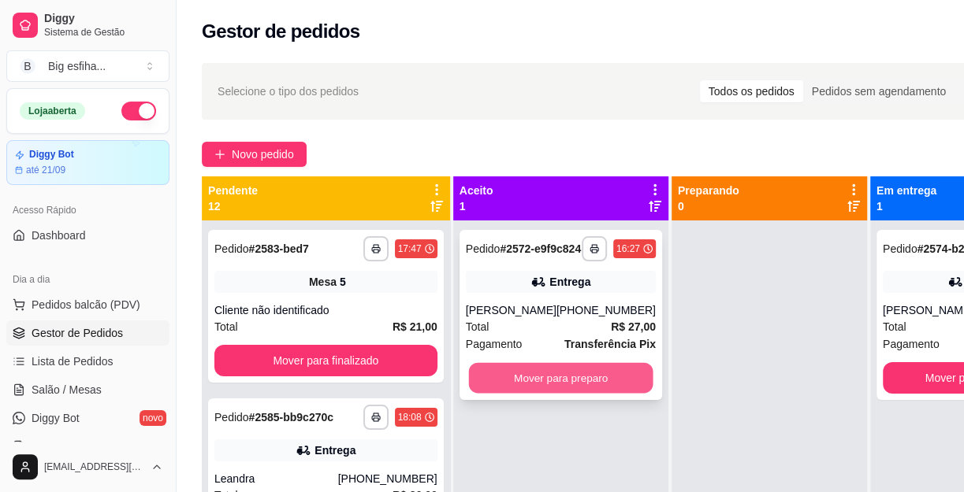
click at [556, 386] on button "Mover para preparo" at bounding box center [560, 378] width 184 height 31
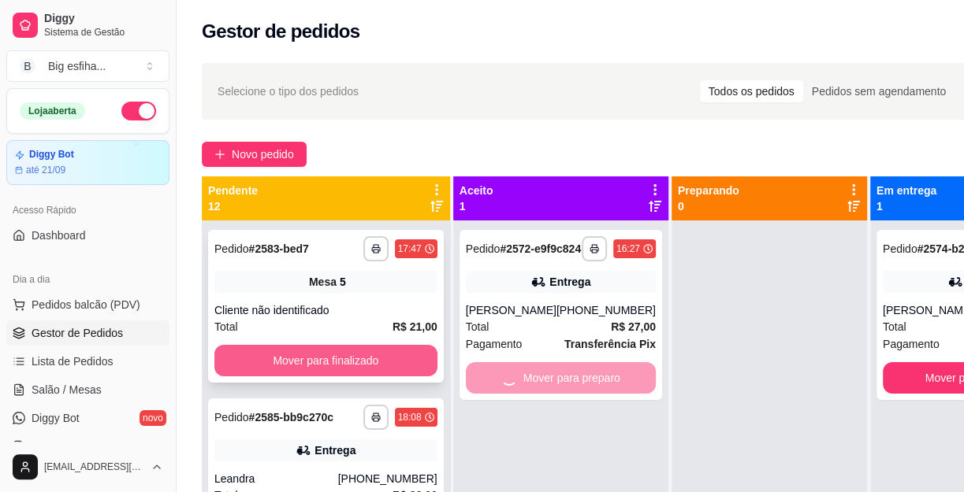
click at [350, 344] on div "**********" at bounding box center [326, 306] width 236 height 153
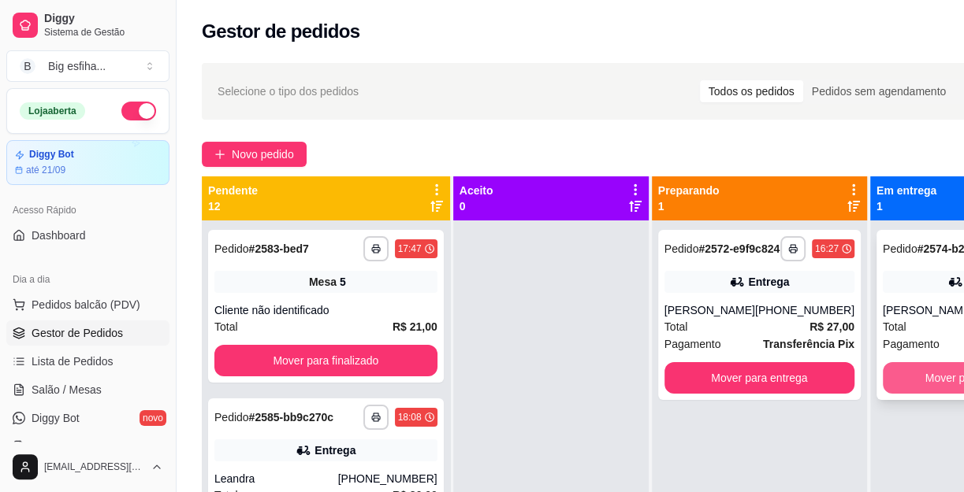
click at [894, 394] on button "Mover para finalizado" at bounding box center [978, 378] width 190 height 32
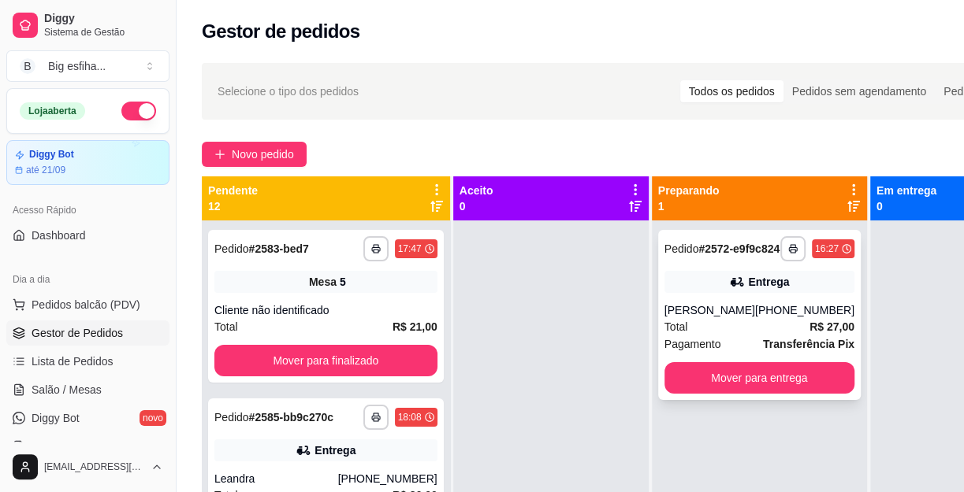
click at [716, 388] on button "Mover para entrega" at bounding box center [759, 378] width 190 height 32
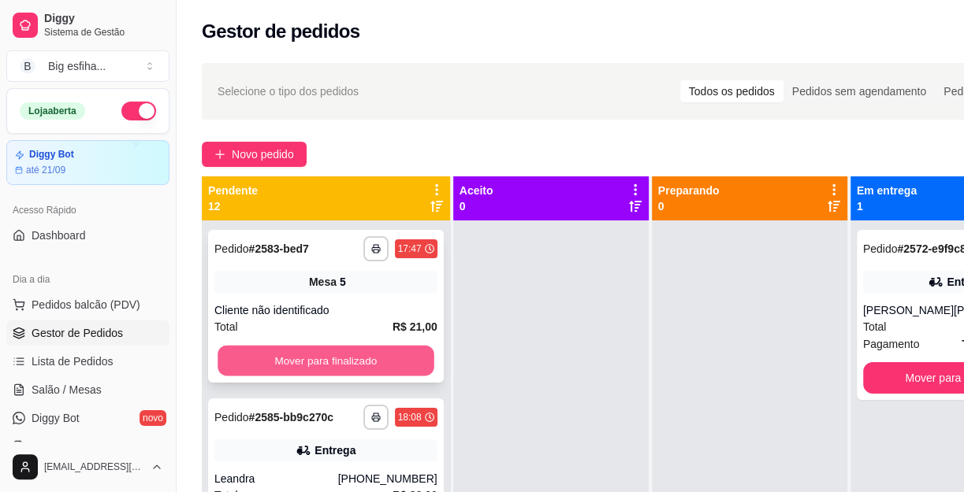
click at [354, 363] on button "Mover para finalizado" at bounding box center [325, 361] width 216 height 31
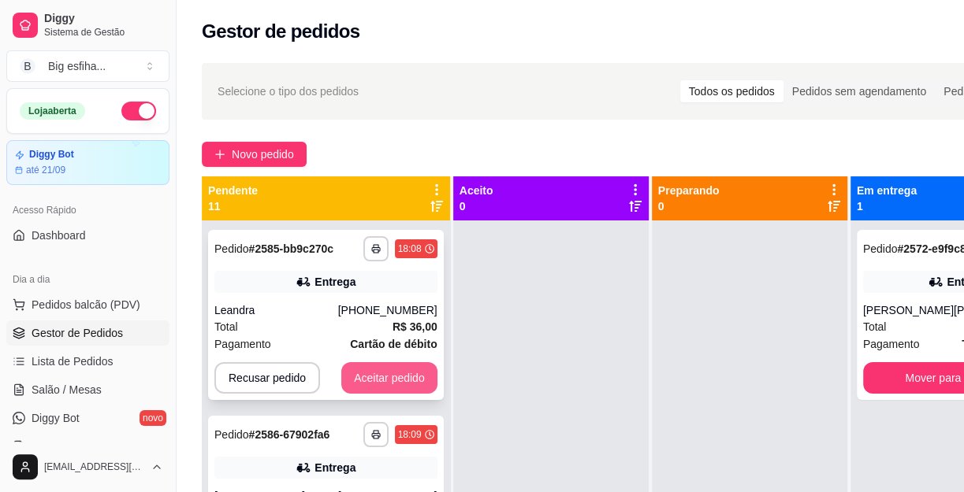
click at [355, 381] on button "Aceitar pedido" at bounding box center [389, 378] width 96 height 32
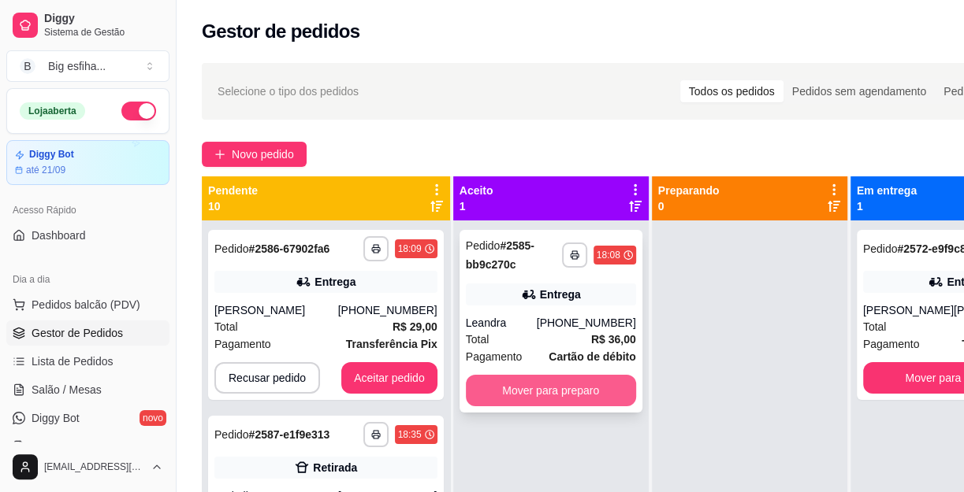
click at [585, 381] on button "Mover para preparo" at bounding box center [551, 391] width 170 height 32
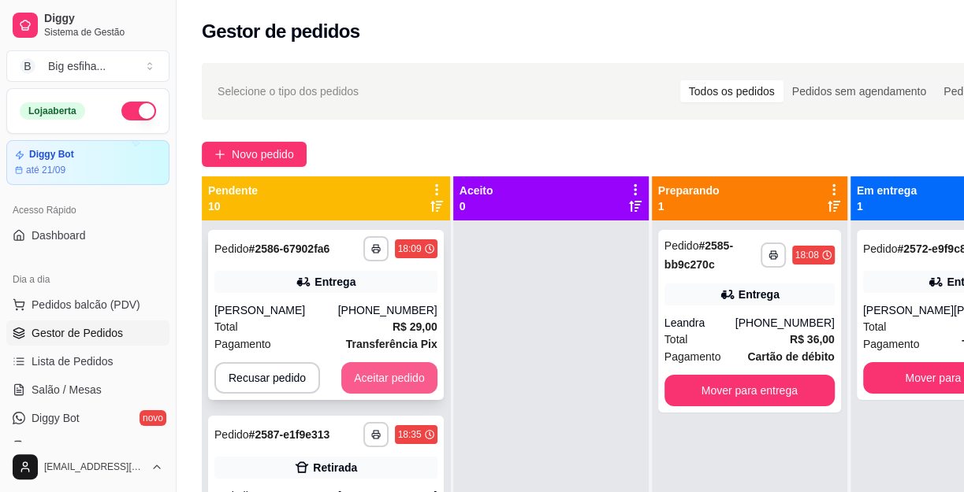
click at [395, 381] on button "Aceitar pedido" at bounding box center [389, 378] width 96 height 32
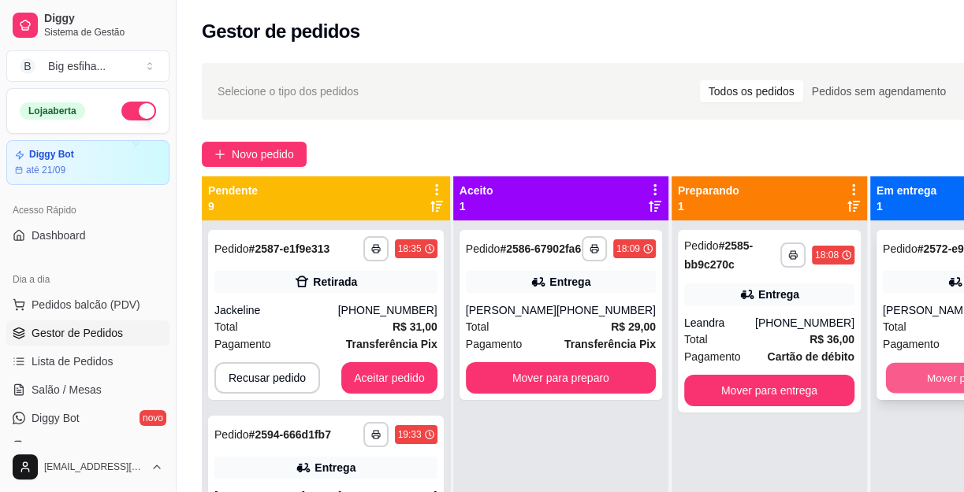
click at [885, 389] on button "Mover para finalizado" at bounding box center [977, 378] width 184 height 31
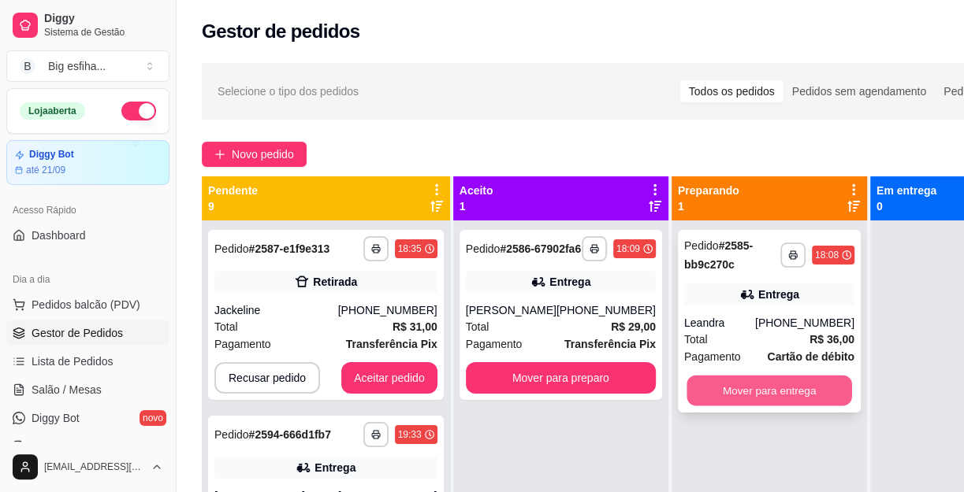
click at [732, 388] on button "Mover para entrega" at bounding box center [768, 391] width 165 height 31
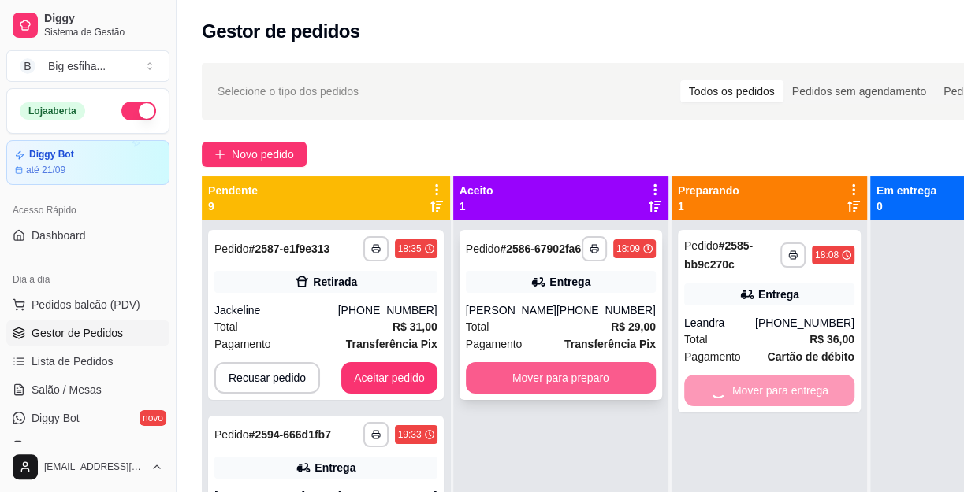
click at [564, 385] on button "Mover para preparo" at bounding box center [561, 378] width 190 height 32
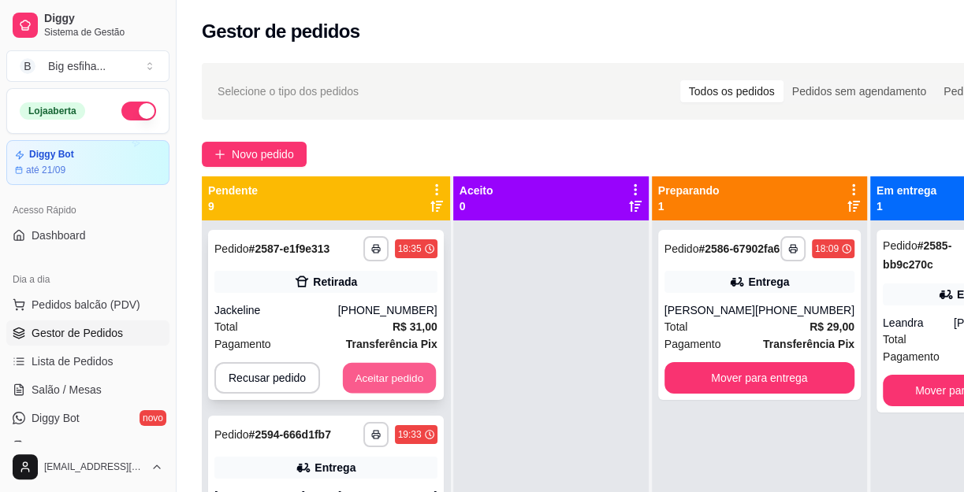
click at [382, 381] on button "Aceitar pedido" at bounding box center [389, 378] width 93 height 31
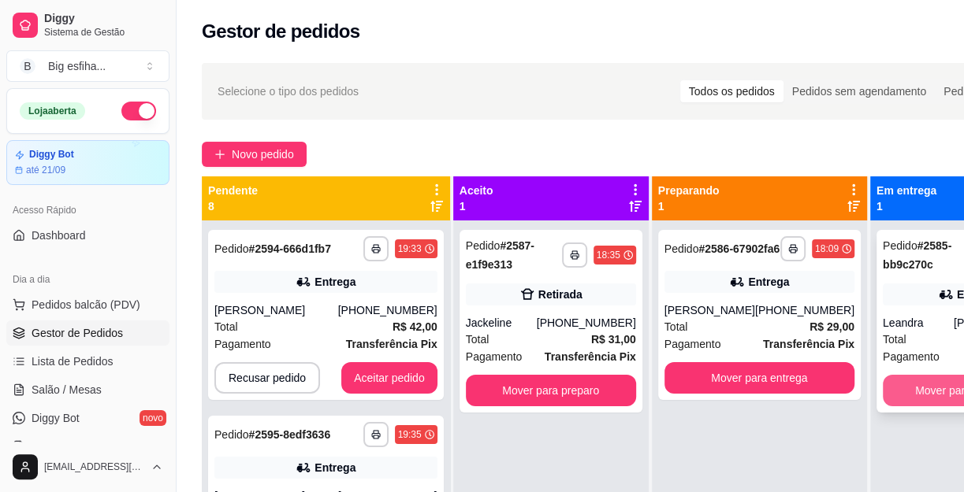
click at [905, 405] on button "Mover para finalizado" at bounding box center [968, 391] width 170 height 32
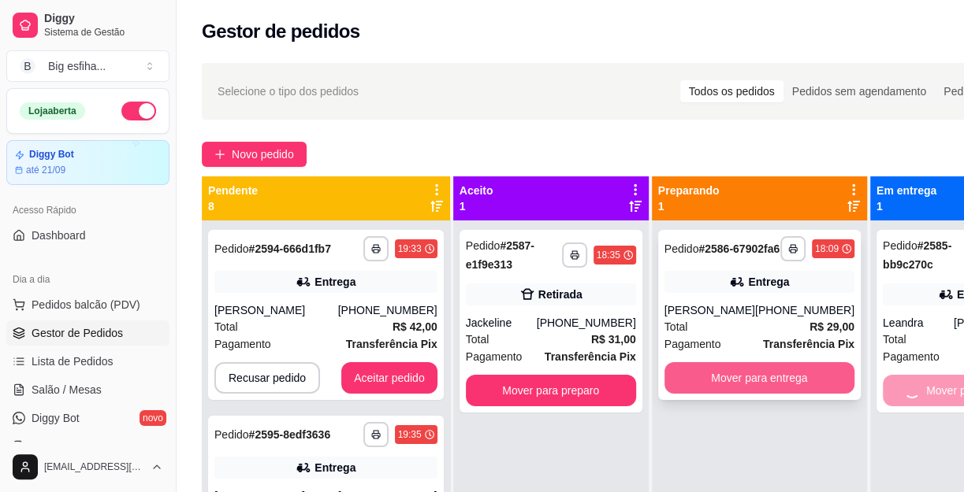
click at [743, 387] on button "Mover para entrega" at bounding box center [759, 378] width 190 height 32
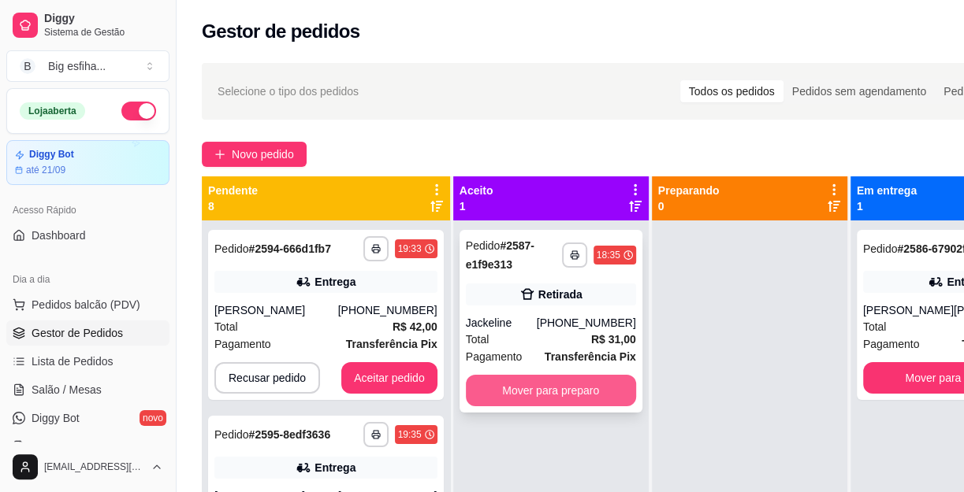
click at [554, 386] on button "Mover para preparo" at bounding box center [551, 391] width 170 height 32
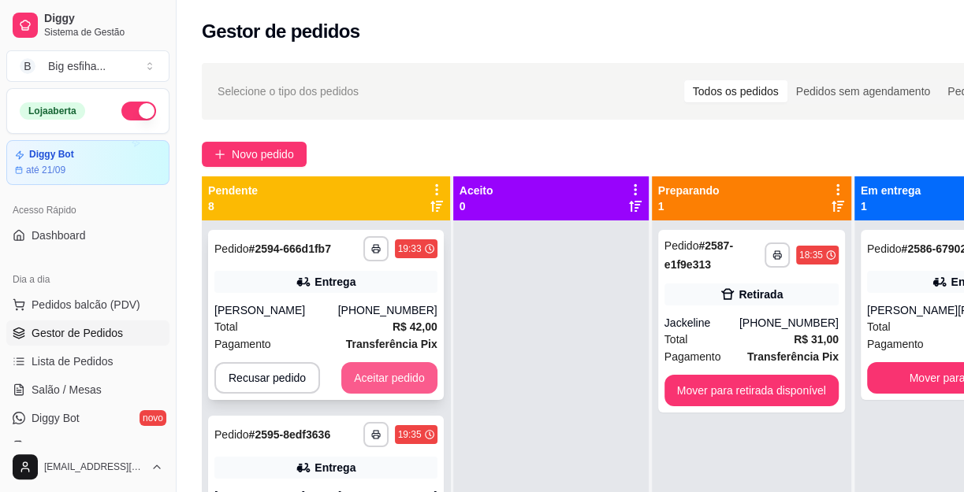
click at [393, 374] on button "Aceitar pedido" at bounding box center [389, 378] width 96 height 32
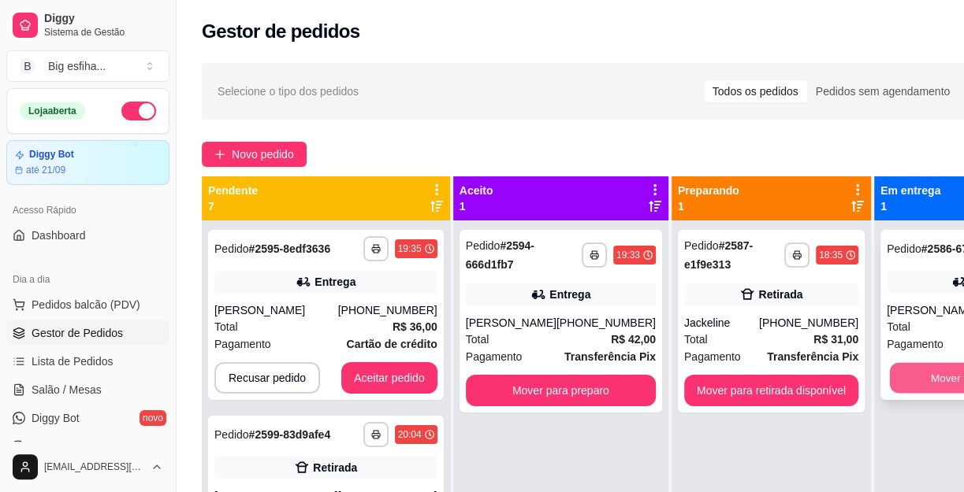
click at [912, 394] on button "Mover para finalizado" at bounding box center [982, 378] width 184 height 31
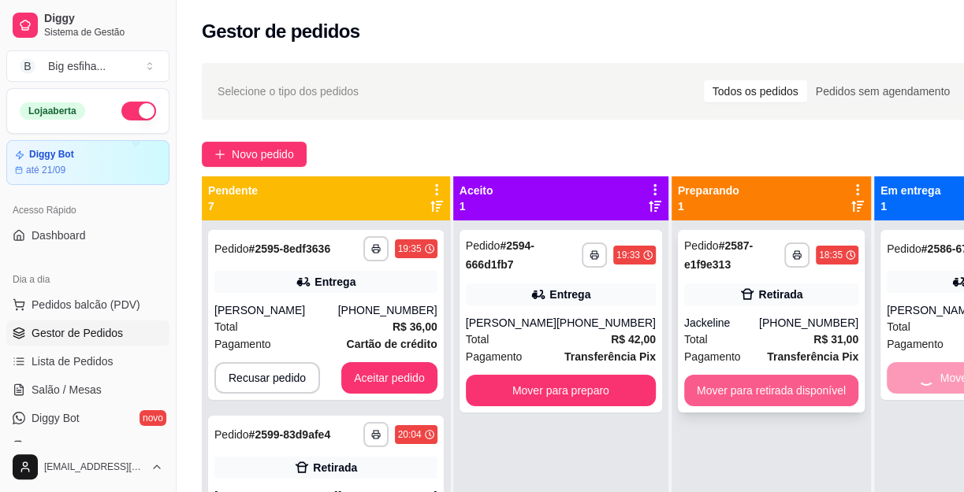
click at [772, 391] on button "Mover para retirada disponível" at bounding box center [771, 391] width 174 height 32
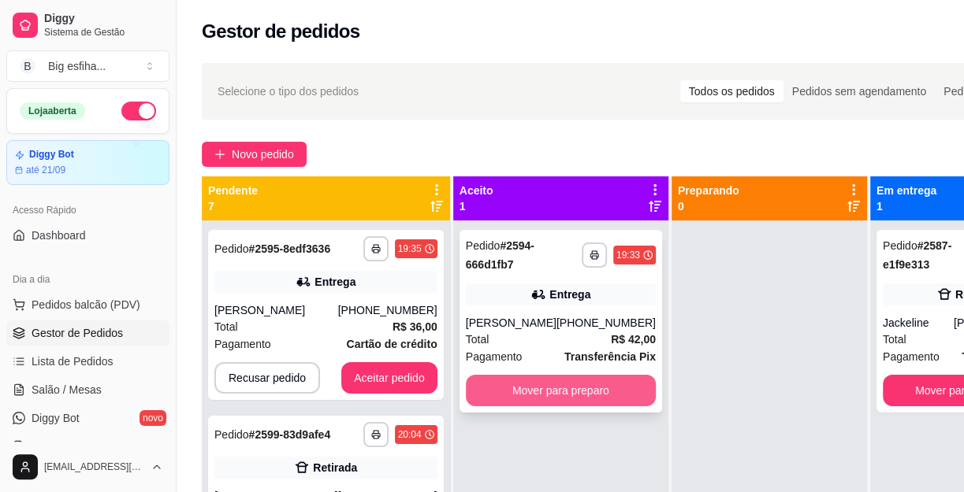
click at [553, 386] on button "Mover para preparo" at bounding box center [561, 391] width 190 height 32
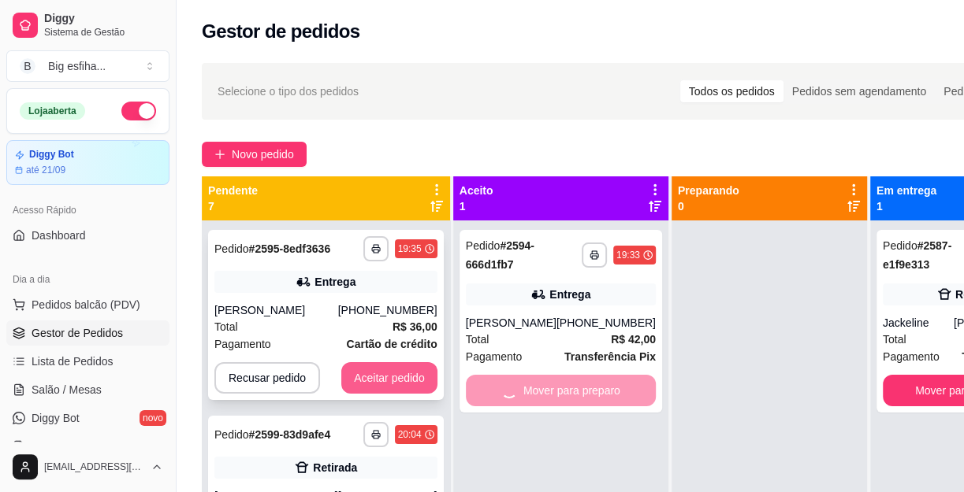
click at [381, 376] on button "Aceitar pedido" at bounding box center [389, 378] width 96 height 32
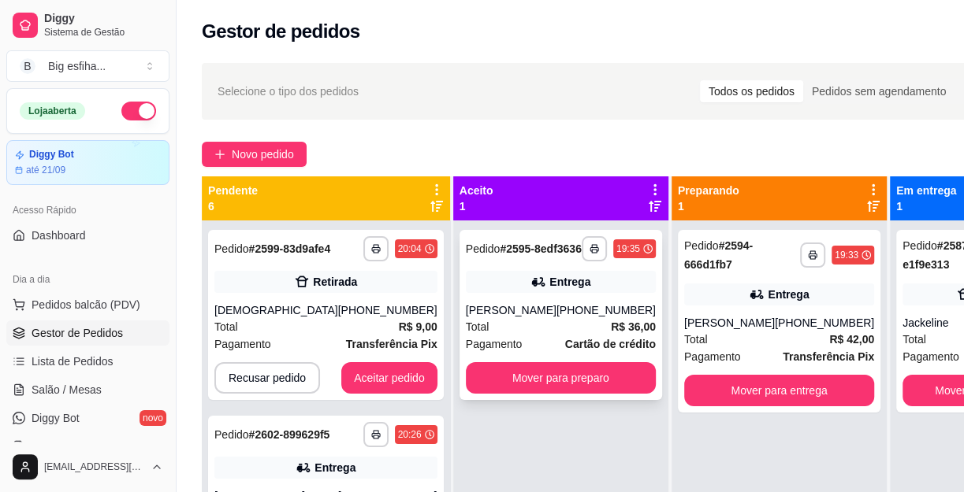
click at [546, 318] on div "[PERSON_NAME]" at bounding box center [511, 311] width 91 height 16
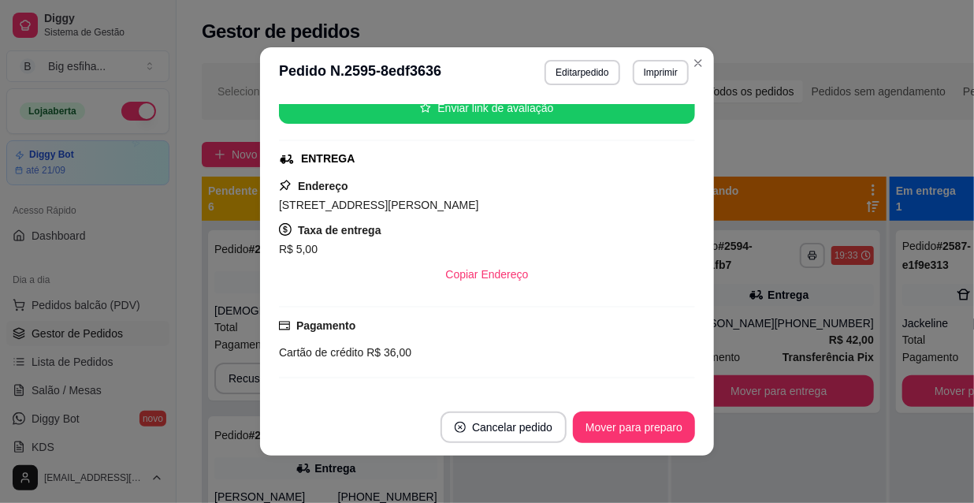
scroll to position [205, 0]
click at [568, 69] on button "Editar pedido" at bounding box center [582, 72] width 73 height 24
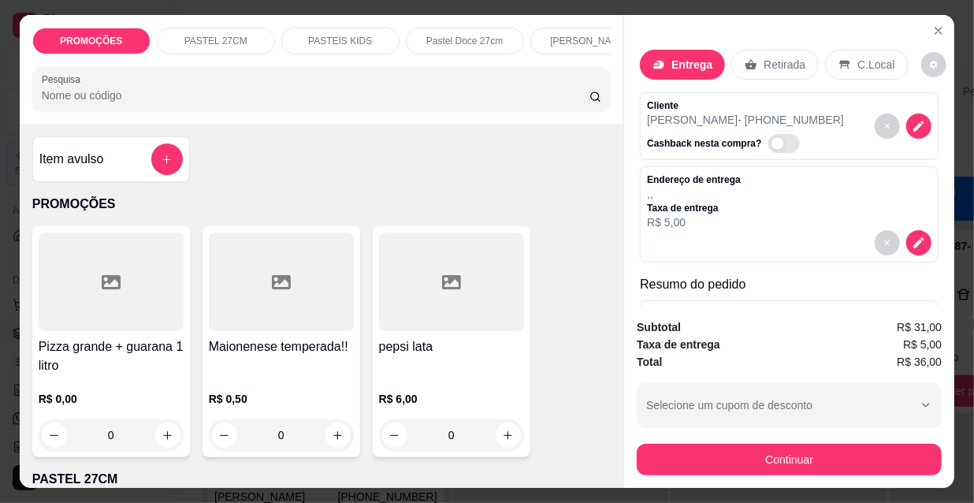
click at [724, 448] on button "Continuar" at bounding box center [789, 460] width 305 height 32
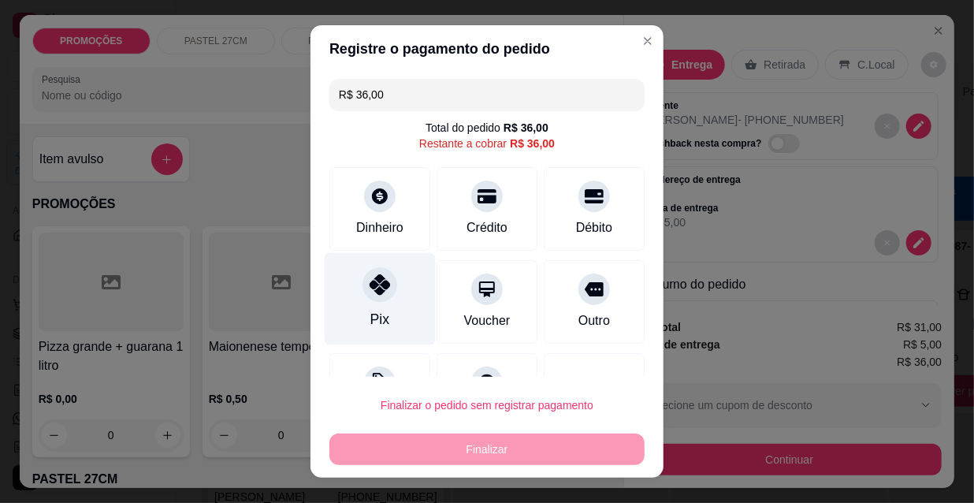
click at [362, 298] on div at bounding box center [379, 284] width 35 height 35
type input "R$ 0,00"
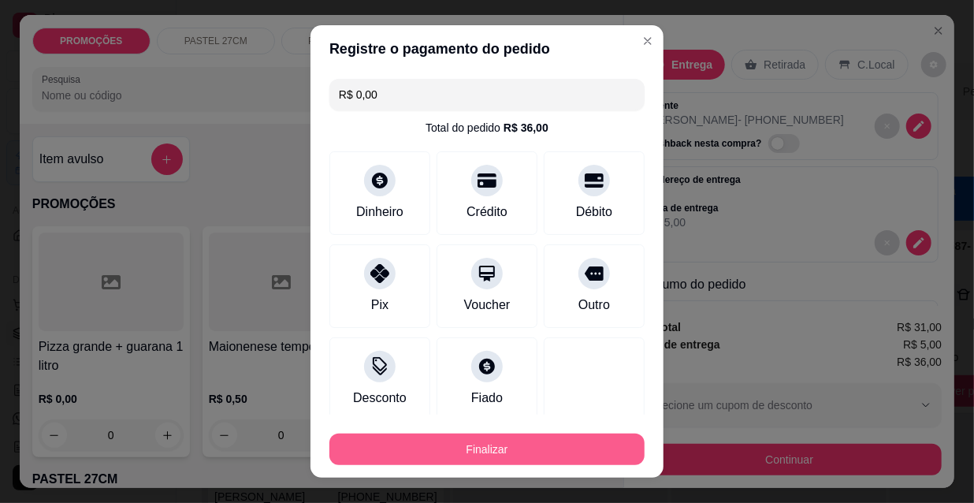
click at [440, 460] on button "Finalizar" at bounding box center [486, 449] width 315 height 32
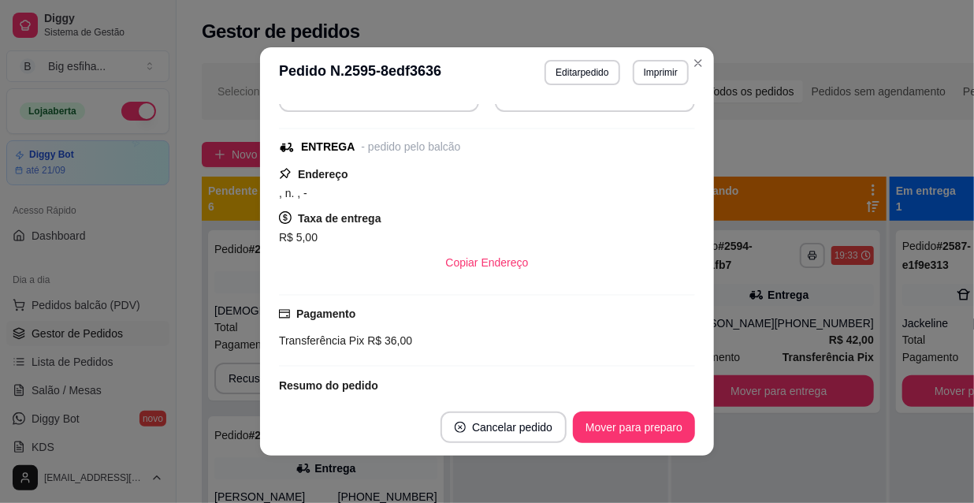
scroll to position [192, 0]
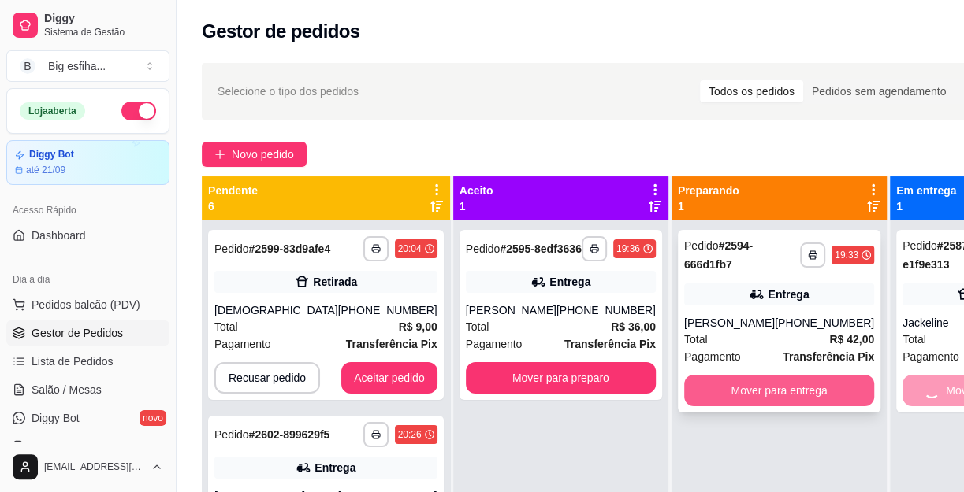
click at [730, 399] on button "Mover para entrega" at bounding box center [779, 391] width 190 height 32
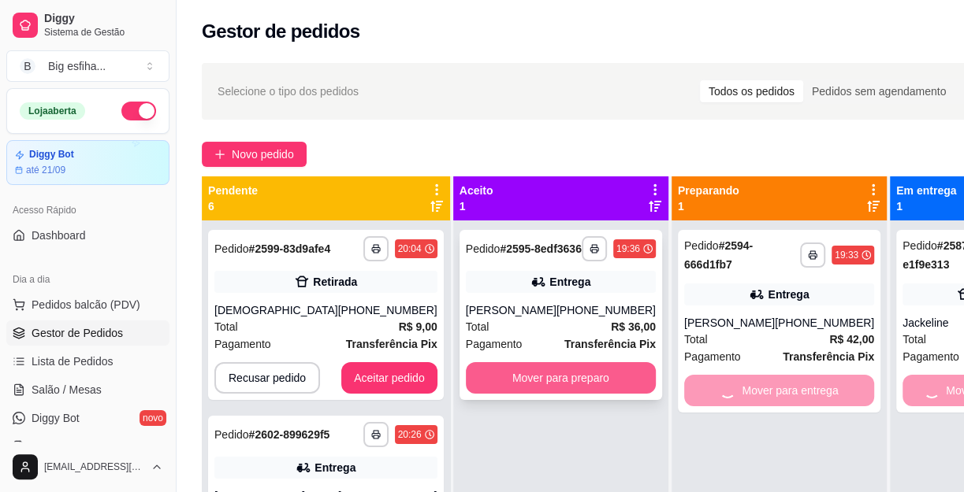
click at [492, 394] on button "Mover para preparo" at bounding box center [561, 378] width 190 height 32
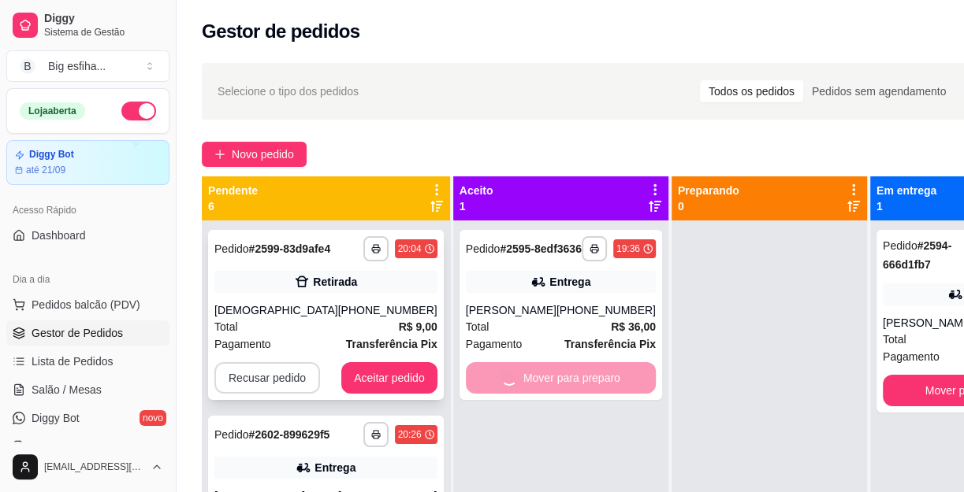
click at [306, 373] on button "Recusar pedido" at bounding box center [267, 378] width 106 height 32
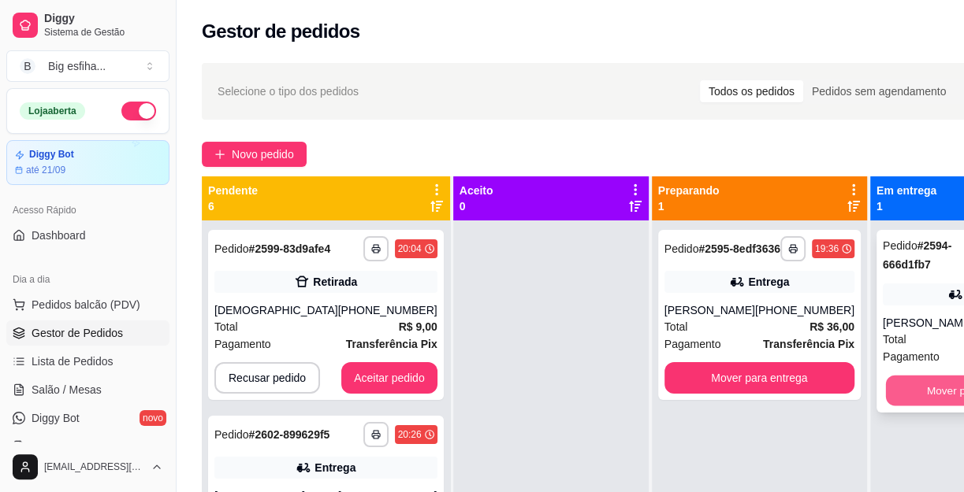
click at [919, 376] on button "Mover para finalizado" at bounding box center [977, 391] width 184 height 31
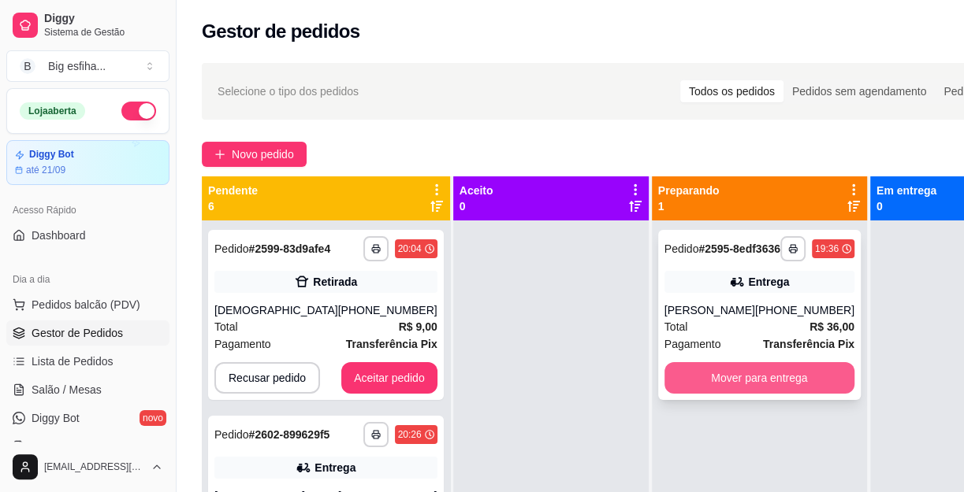
click at [730, 389] on button "Mover para entrega" at bounding box center [759, 378] width 190 height 32
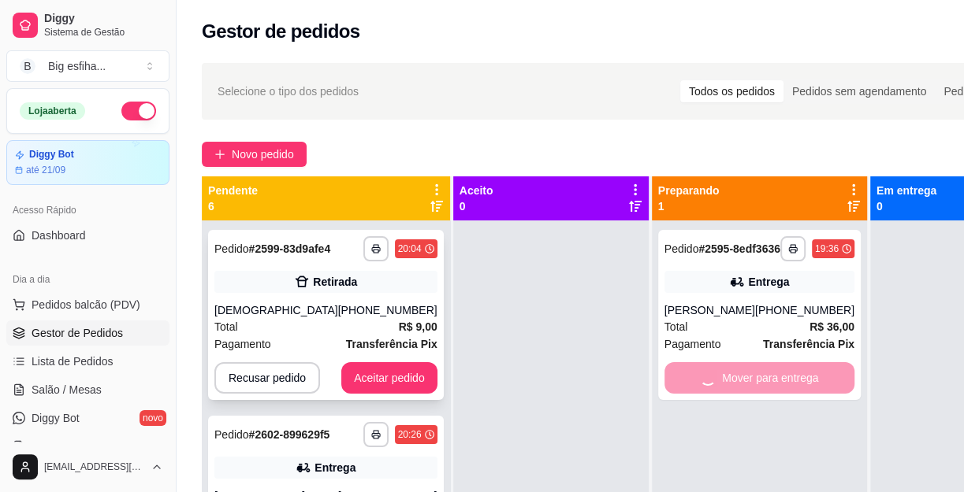
click at [351, 377] on button "Aceitar pedido" at bounding box center [389, 378] width 96 height 32
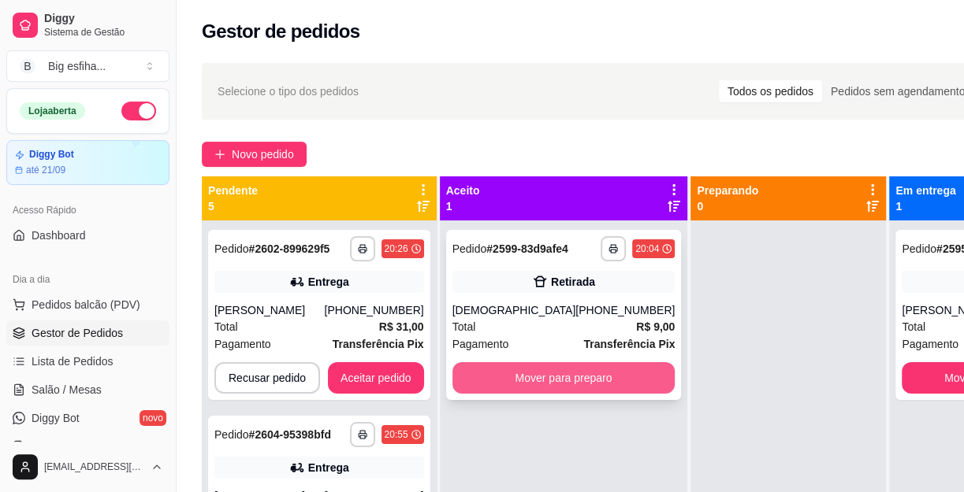
click at [608, 384] on button "Mover para preparo" at bounding box center [563, 378] width 223 height 32
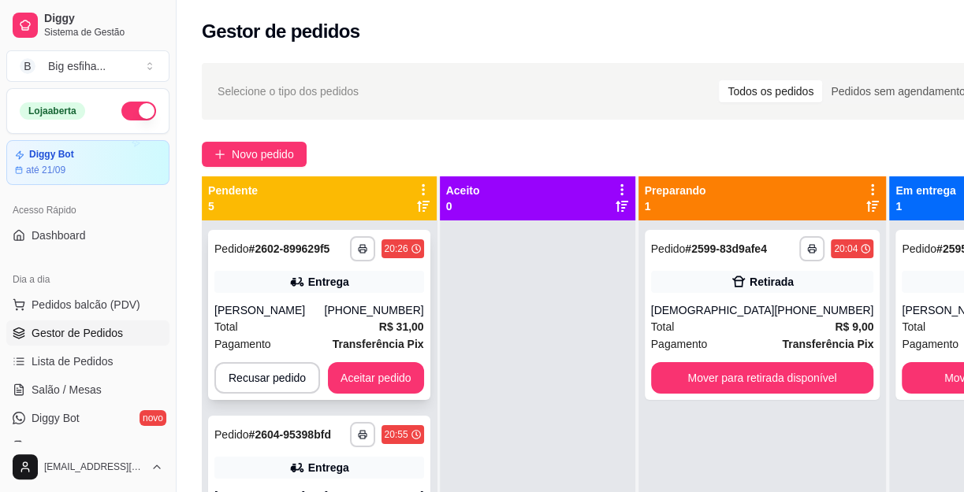
click at [385, 321] on strong "R$ 31,00" at bounding box center [401, 327] width 45 height 13
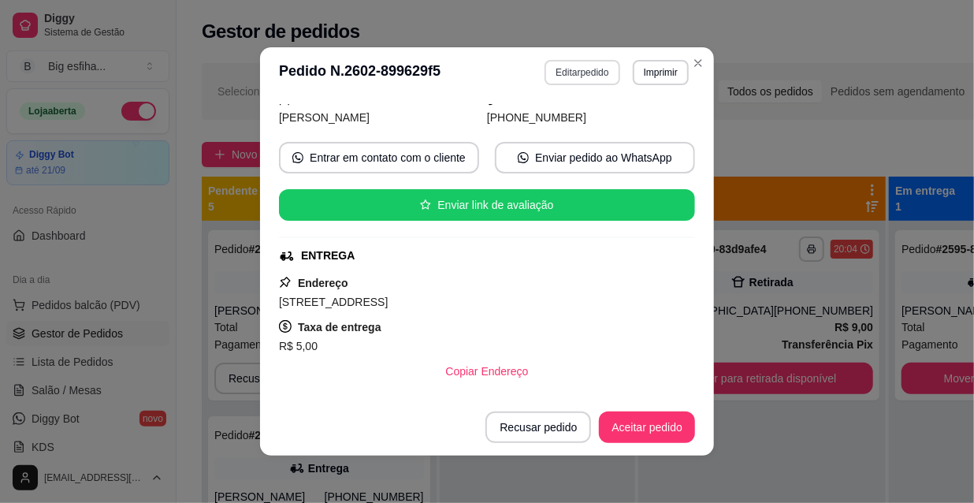
scroll to position [107, 0]
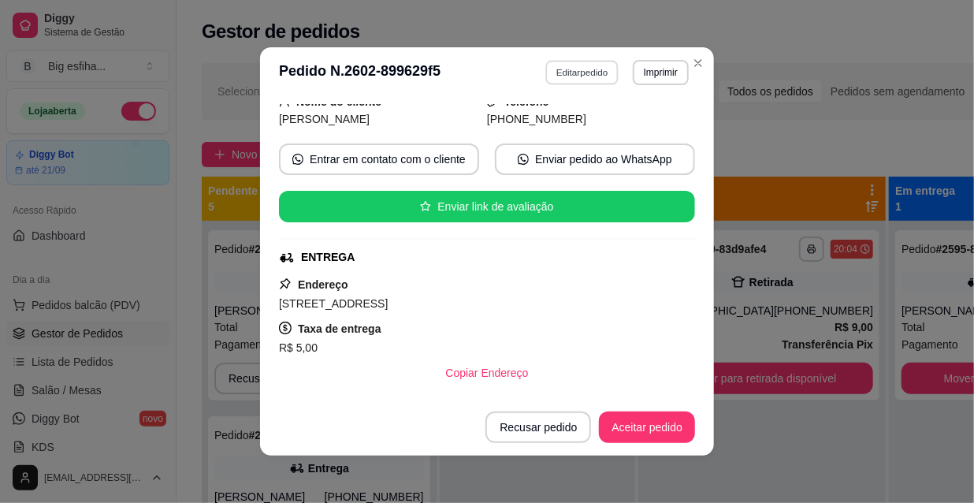
click at [563, 73] on button "Editar pedido" at bounding box center [582, 72] width 73 height 24
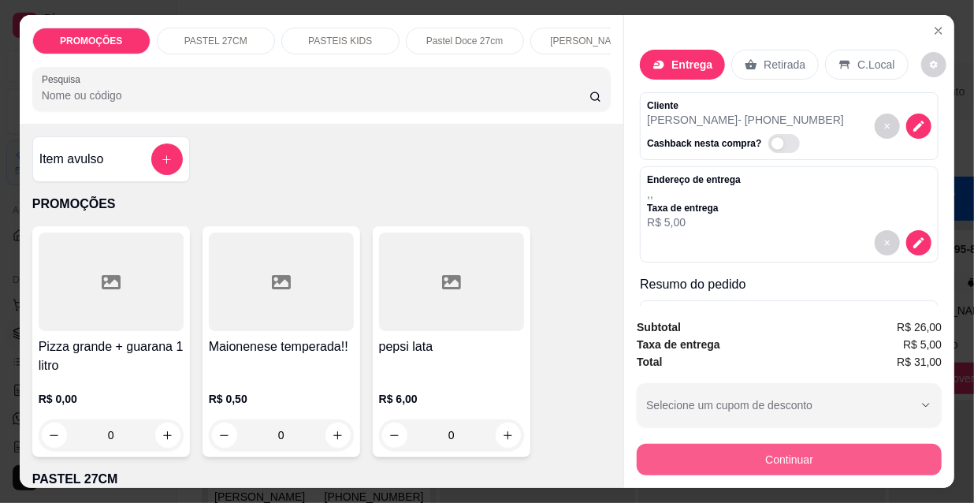
click at [741, 457] on button "Continuar" at bounding box center [789, 460] width 305 height 32
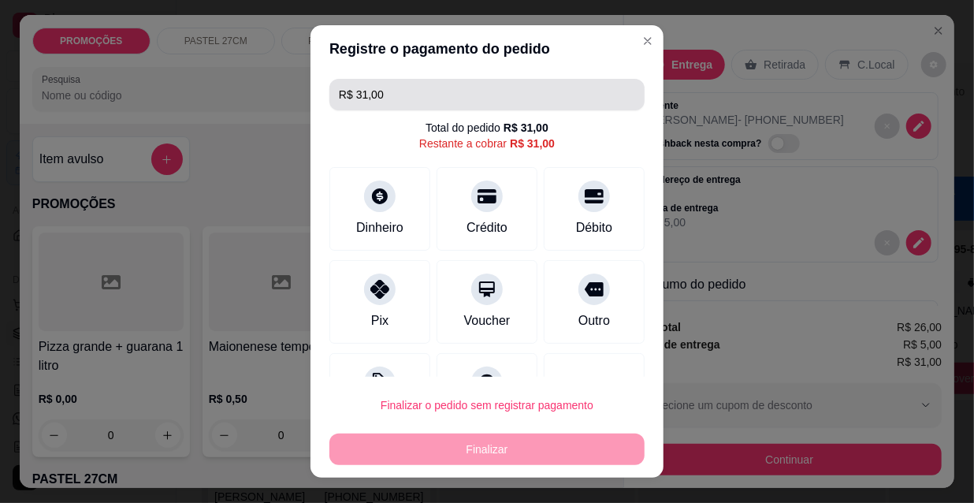
click at [376, 97] on input "R$ 31,00" at bounding box center [487, 95] width 296 height 32
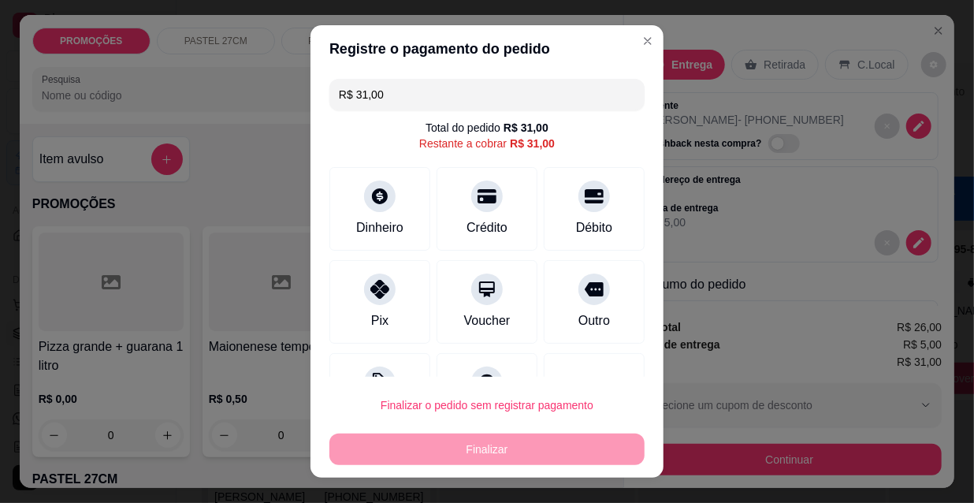
click at [376, 97] on input "R$ 31,00" at bounding box center [487, 95] width 296 height 32
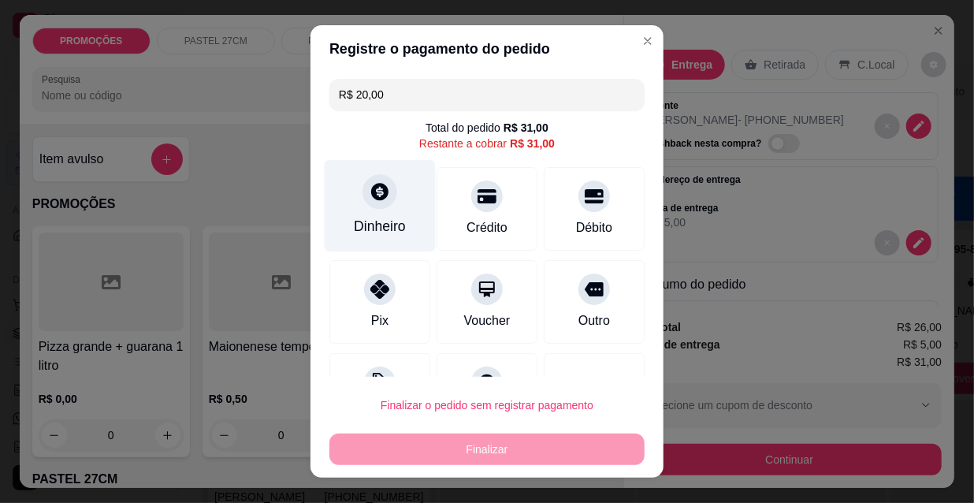
click at [362, 214] on div "Dinheiro" at bounding box center [380, 206] width 111 height 92
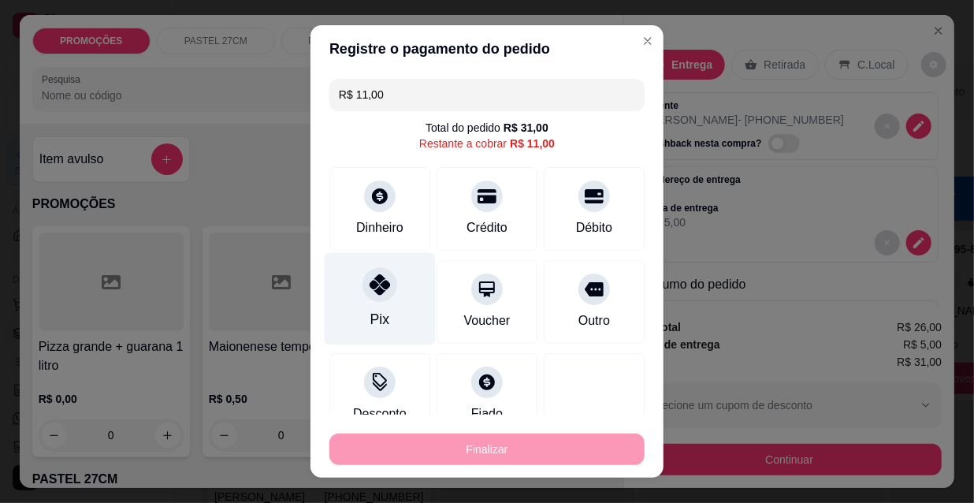
click at [393, 307] on div "Pix" at bounding box center [380, 299] width 111 height 92
type input "R$ 0,00"
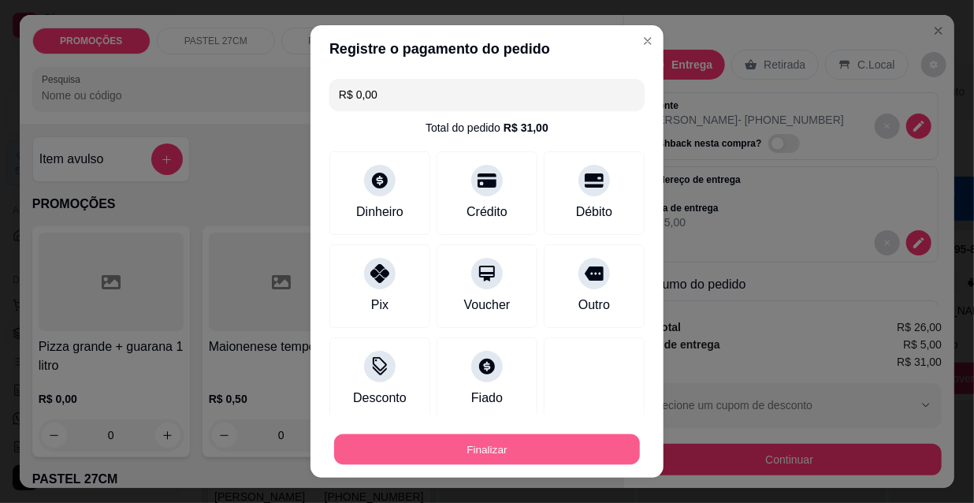
click at [515, 449] on button "Finalizar" at bounding box center [487, 449] width 306 height 31
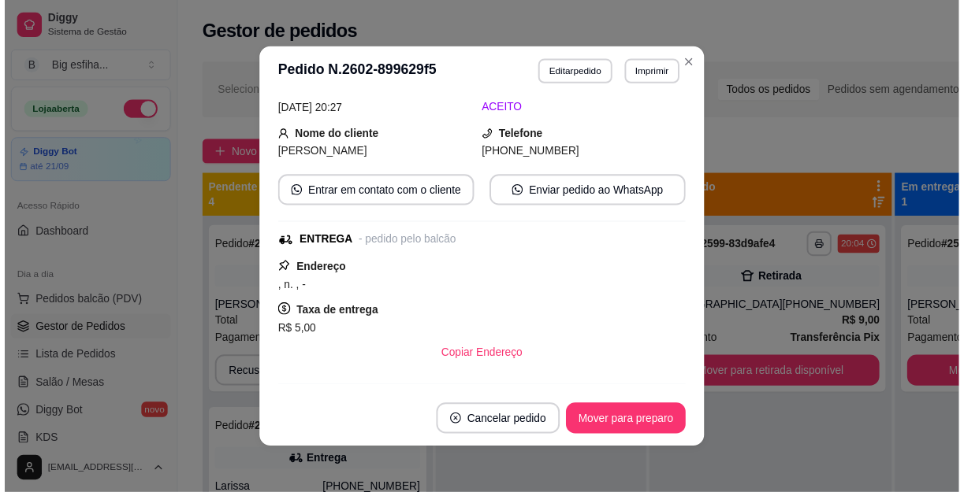
scroll to position [142, 0]
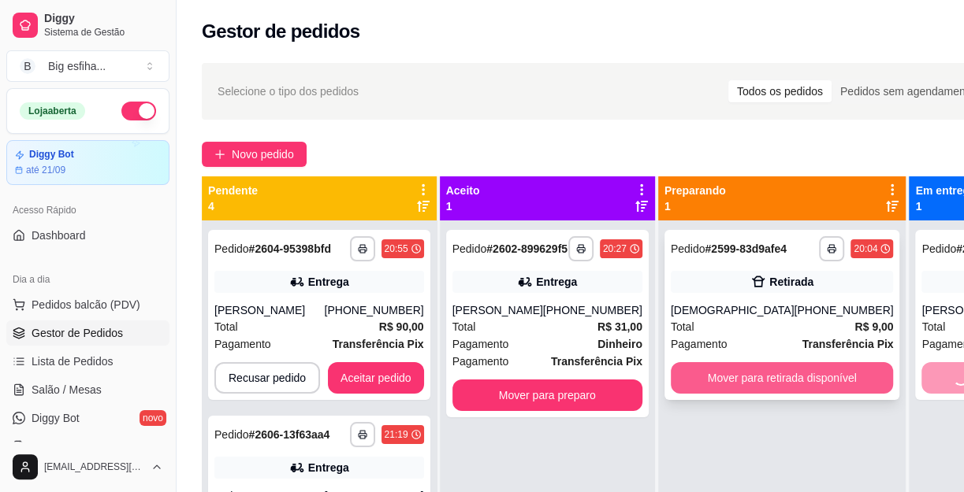
click at [782, 381] on button "Mover para retirada disponível" at bounding box center [782, 378] width 223 height 32
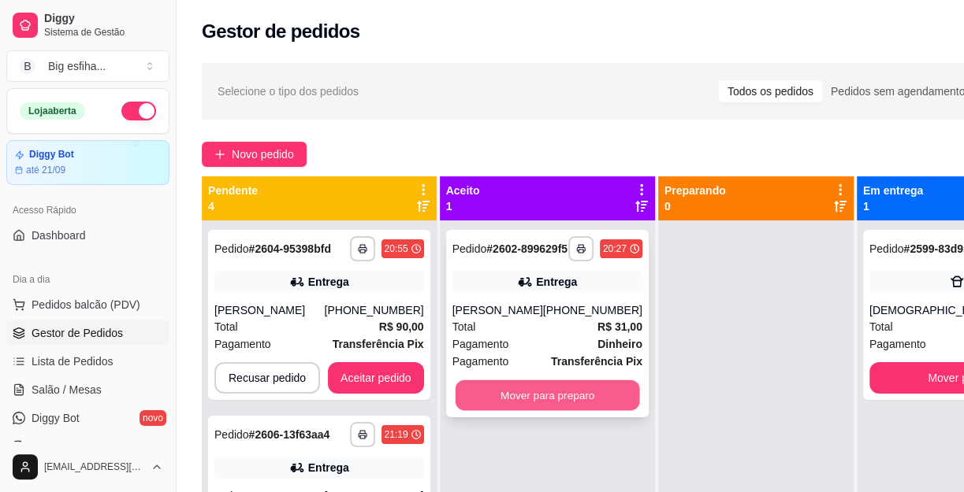
click at [563, 402] on button "Mover para preparo" at bounding box center [547, 396] width 184 height 31
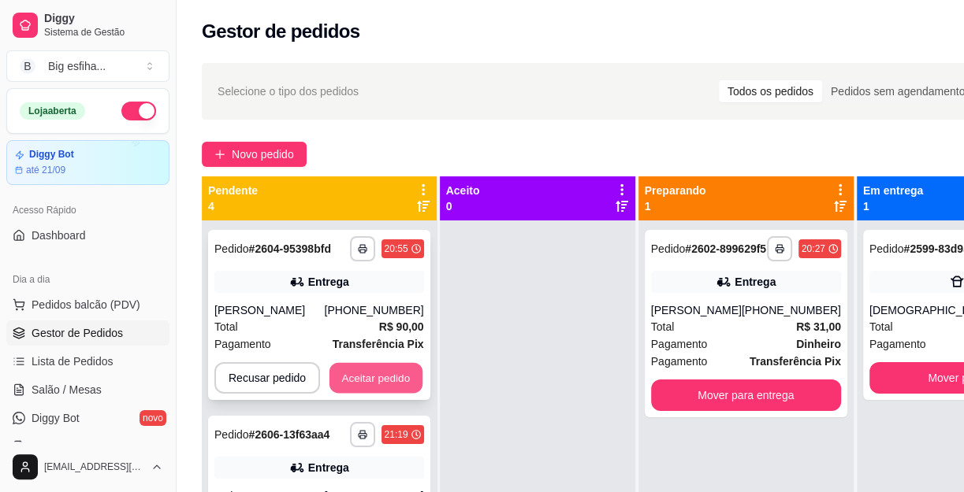
click at [378, 378] on button "Aceitar pedido" at bounding box center [375, 378] width 93 height 31
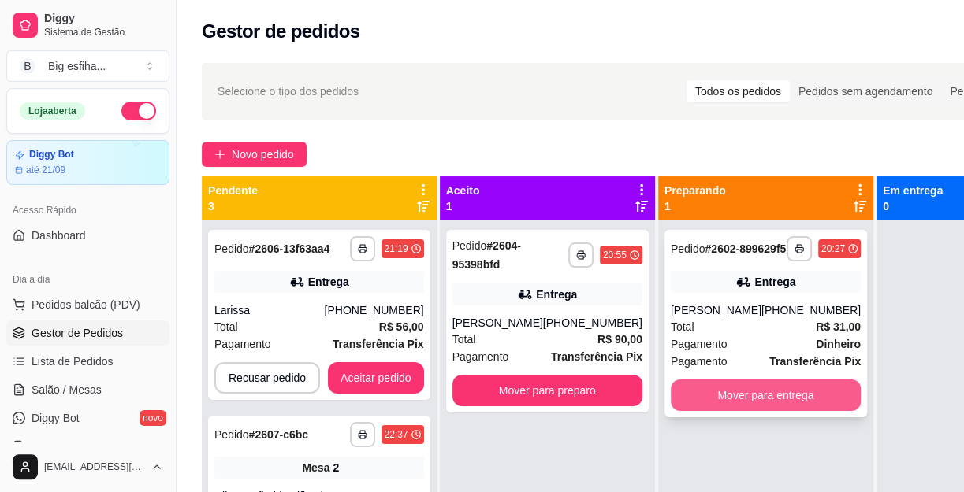
click at [766, 409] on button "Mover para entrega" at bounding box center [766, 396] width 190 height 32
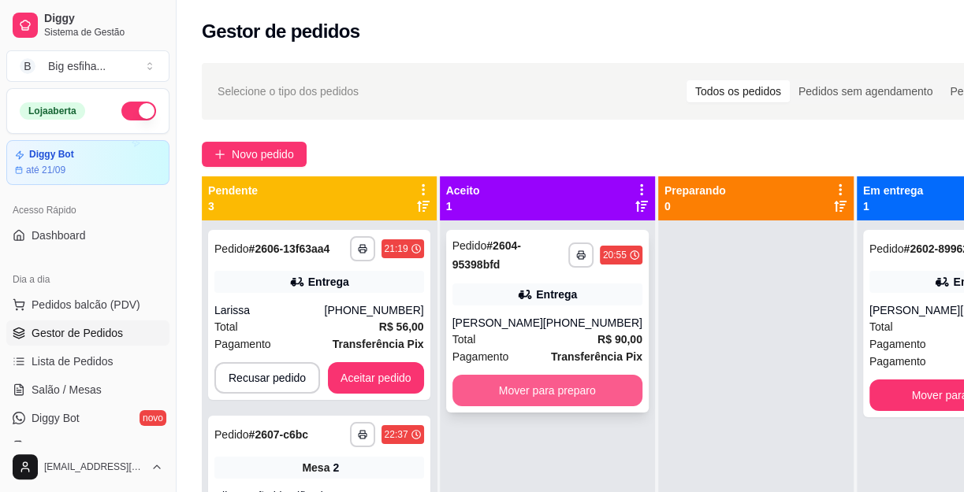
click at [583, 385] on button "Mover para preparo" at bounding box center [547, 391] width 190 height 32
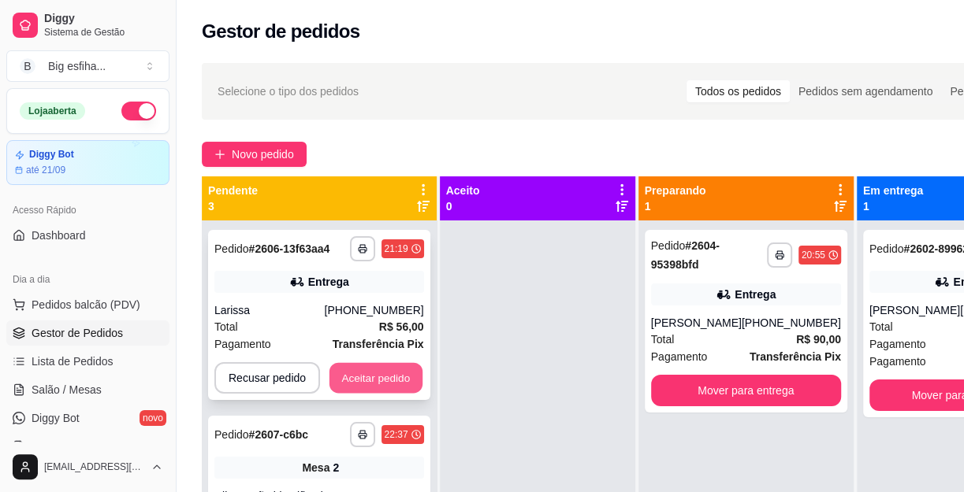
click at [378, 377] on button "Aceitar pedido" at bounding box center [375, 378] width 93 height 31
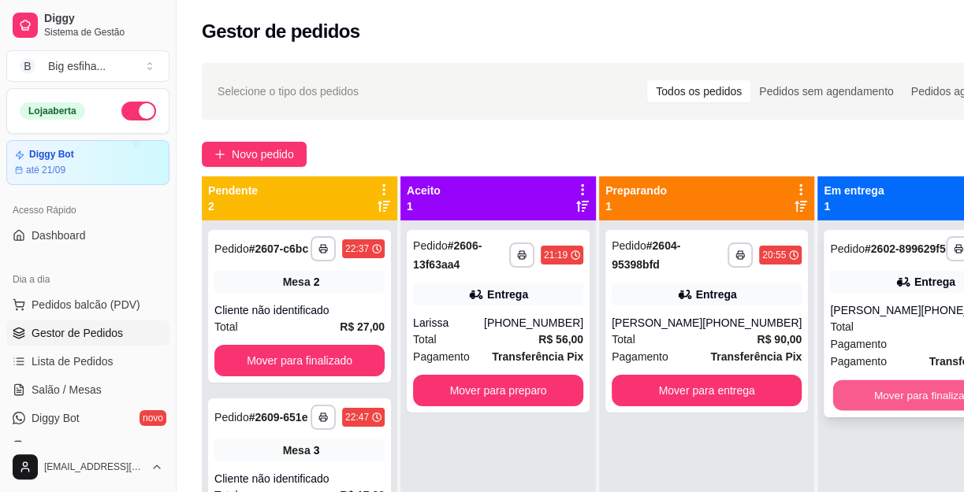
click at [866, 408] on button "Mover para finalizado" at bounding box center [925, 396] width 184 height 31
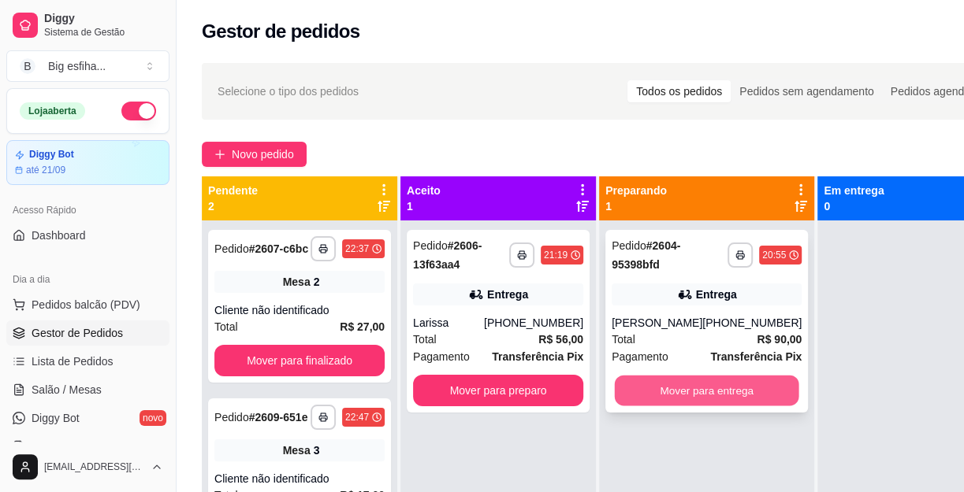
click at [697, 385] on button "Mover para entrega" at bounding box center [707, 391] width 184 height 31
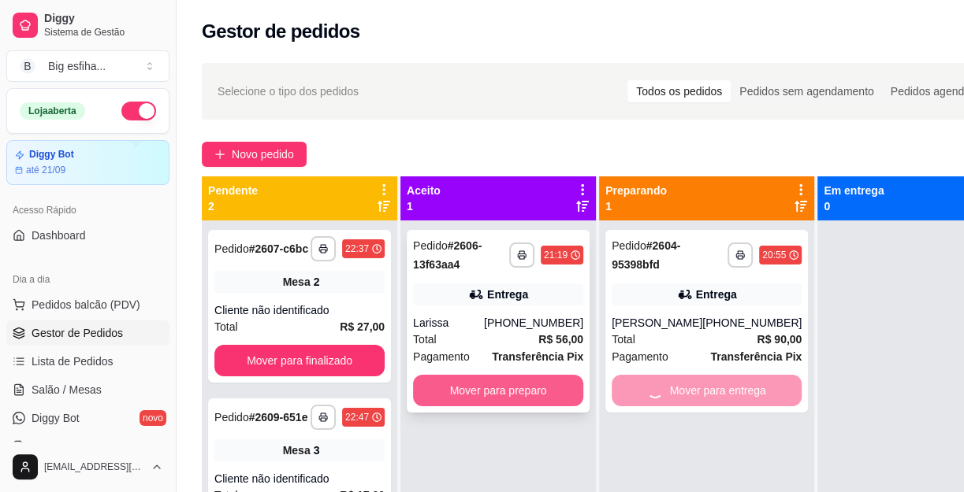
click at [504, 385] on button "Mover para preparo" at bounding box center [498, 391] width 170 height 32
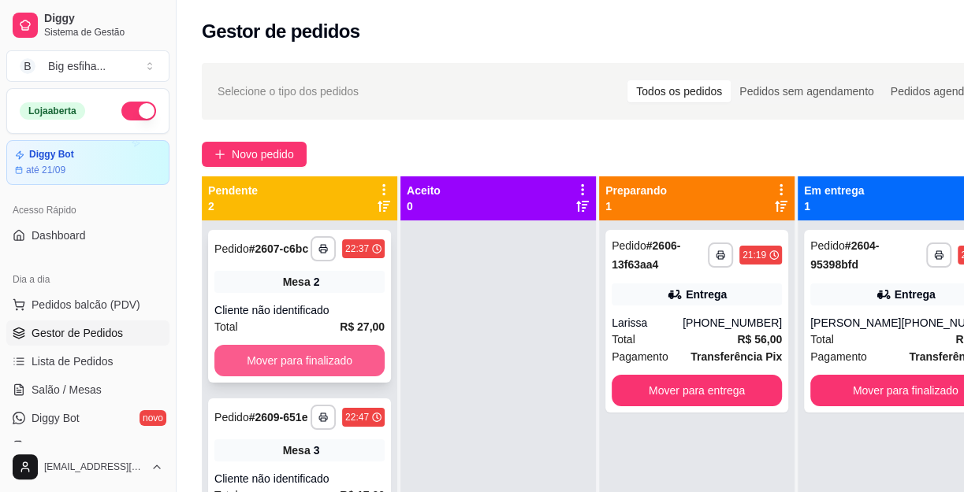
click at [330, 357] on button "Mover para finalizado" at bounding box center [299, 361] width 170 height 32
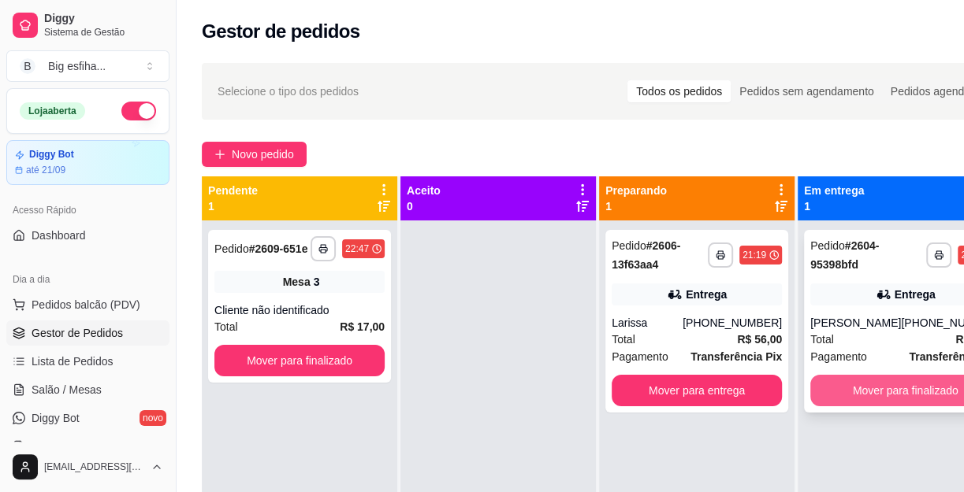
click at [873, 395] on button "Mover para finalizado" at bounding box center [905, 391] width 190 height 32
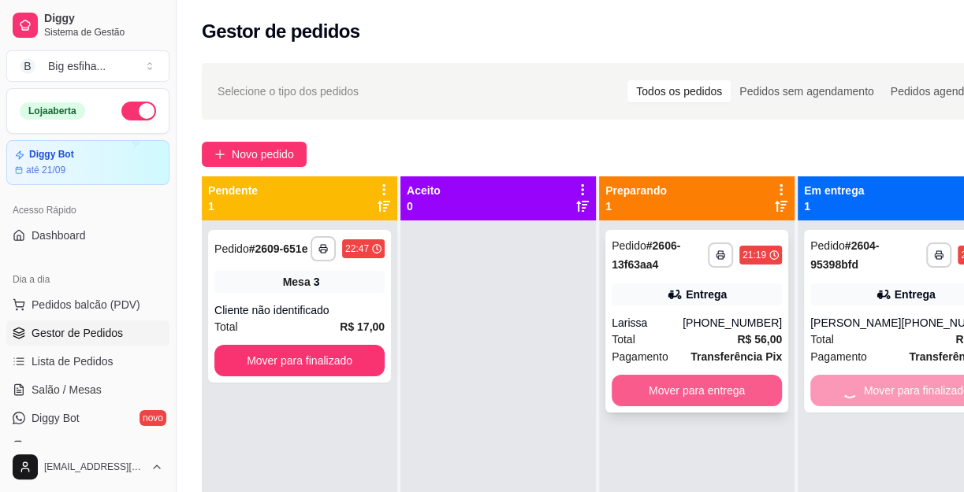
click at [691, 382] on button "Mover para entrega" at bounding box center [696, 391] width 170 height 32
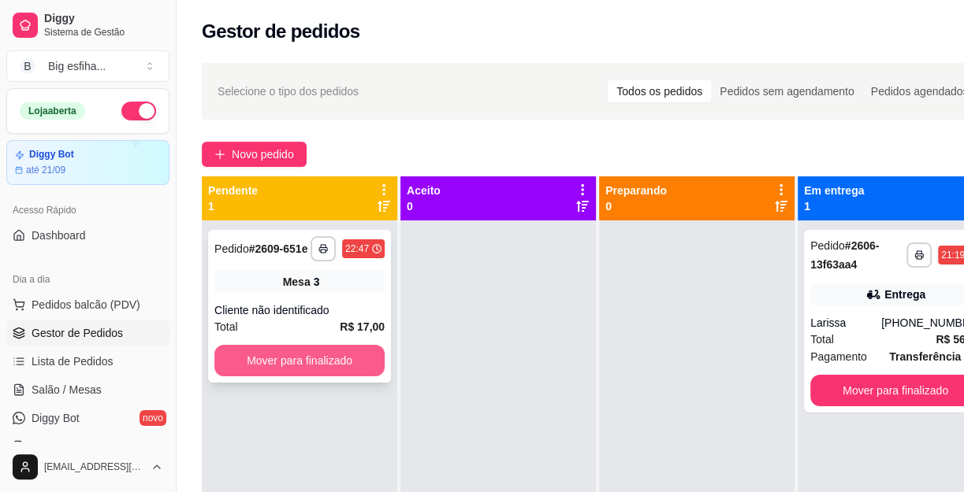
click at [260, 354] on button "Mover para finalizado" at bounding box center [299, 361] width 170 height 32
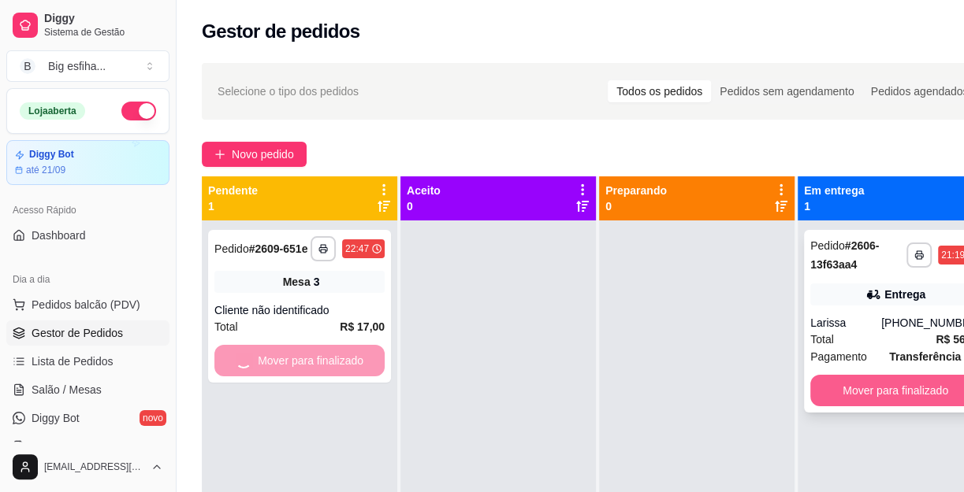
click at [881, 388] on button "Mover para finalizado" at bounding box center [895, 391] width 170 height 32
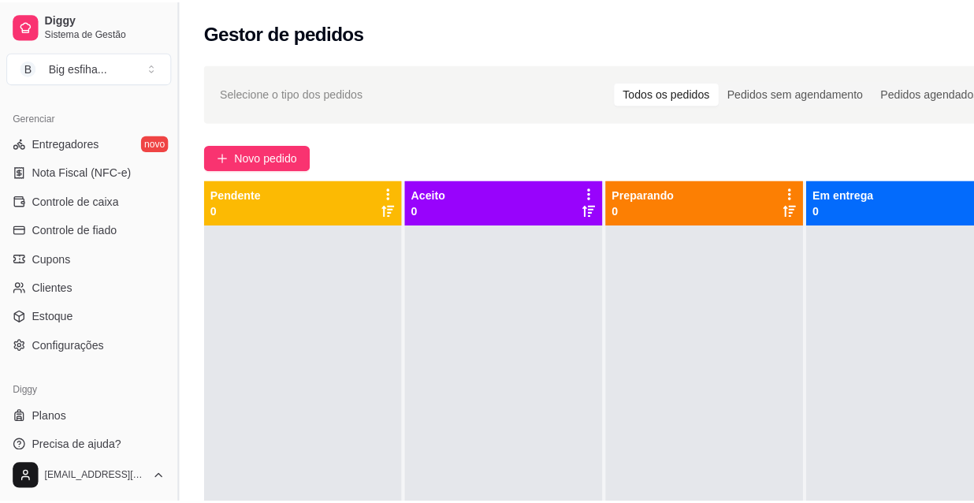
scroll to position [630, 0]
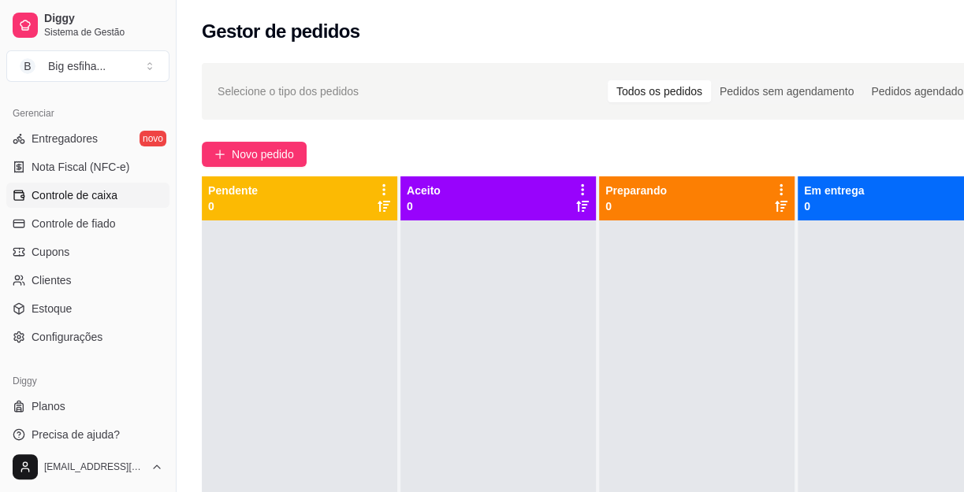
click at [96, 189] on span "Controle de caixa" at bounding box center [75, 196] width 86 height 16
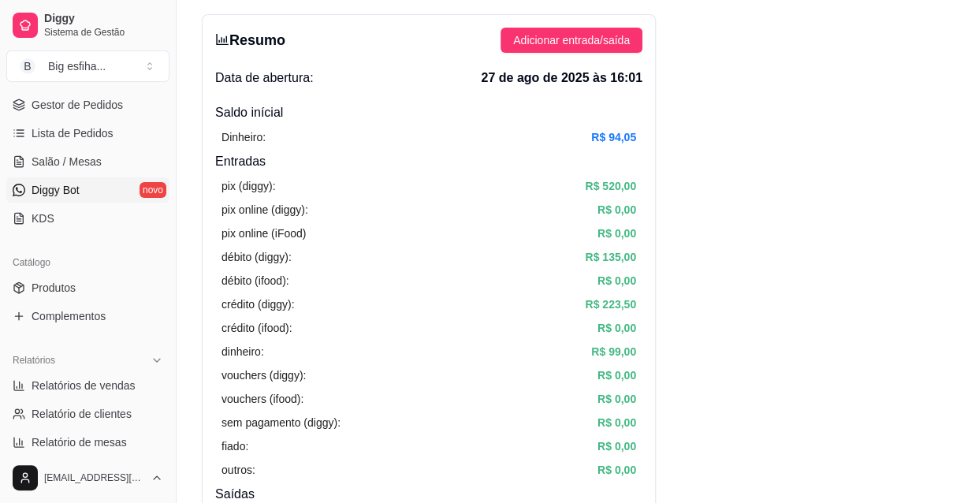
scroll to position [128, 0]
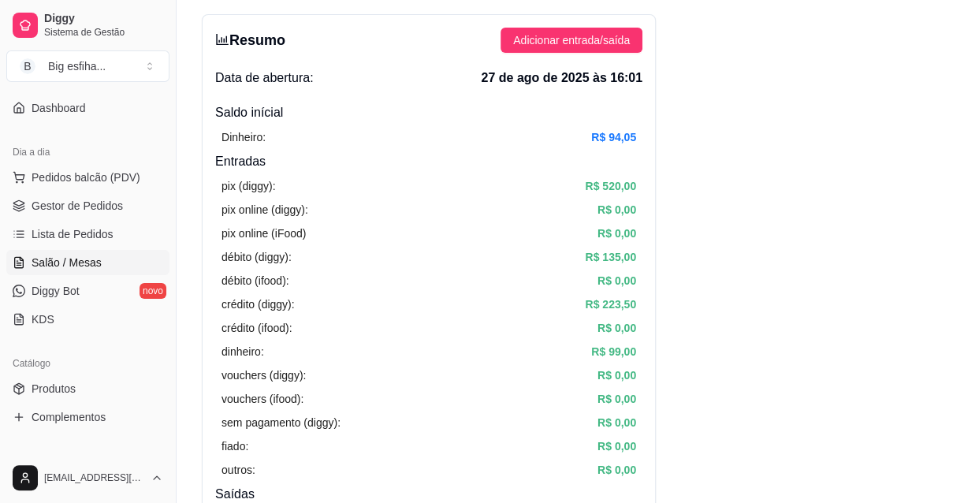
click at [110, 262] on link "Salão / Mesas" at bounding box center [87, 262] width 163 height 25
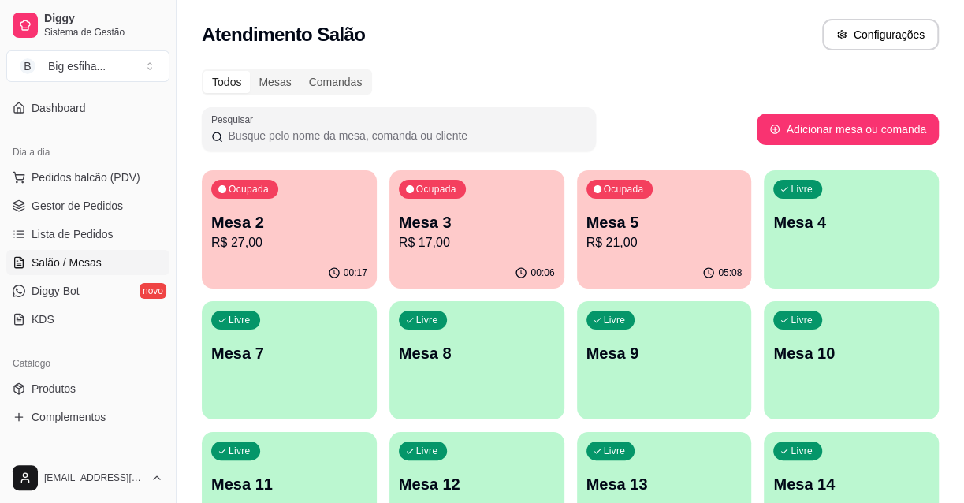
click at [487, 245] on p "R$ 17,00" at bounding box center [477, 242] width 156 height 19
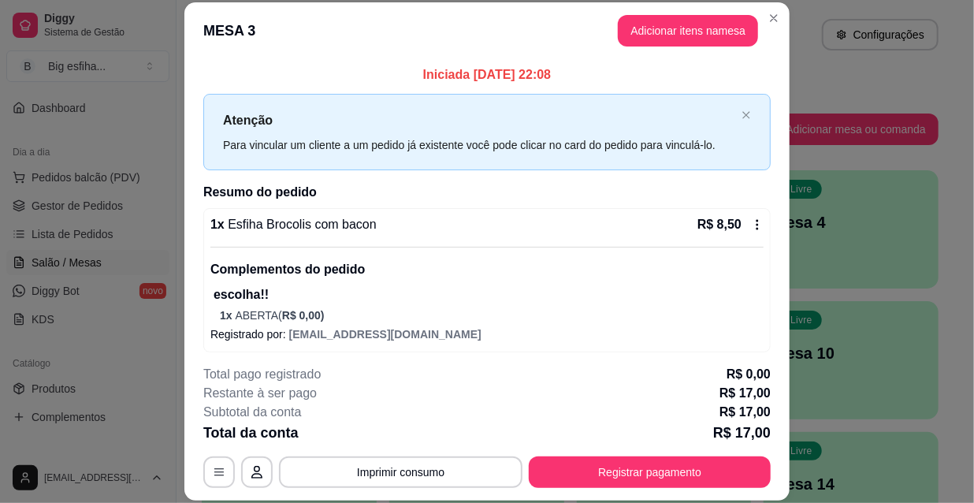
scroll to position [159, 0]
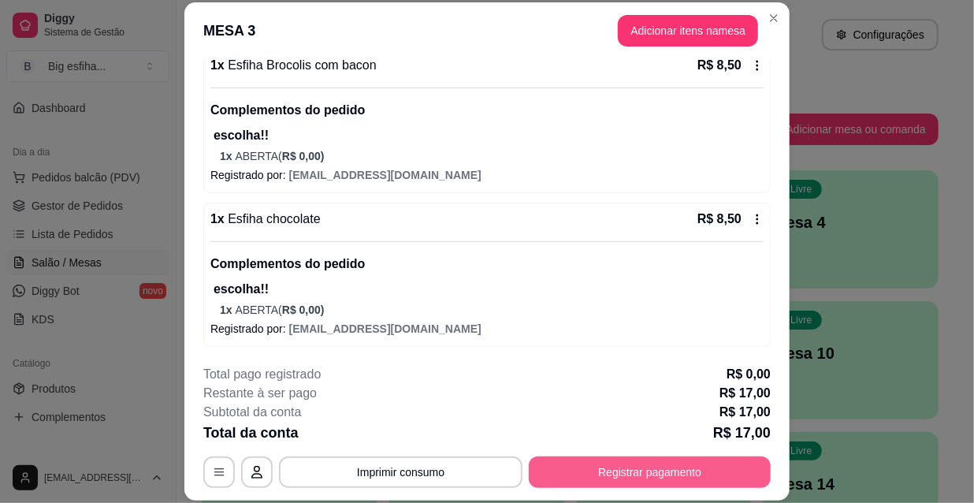
click at [670, 466] on button "Registrar pagamento" at bounding box center [650, 472] width 242 height 32
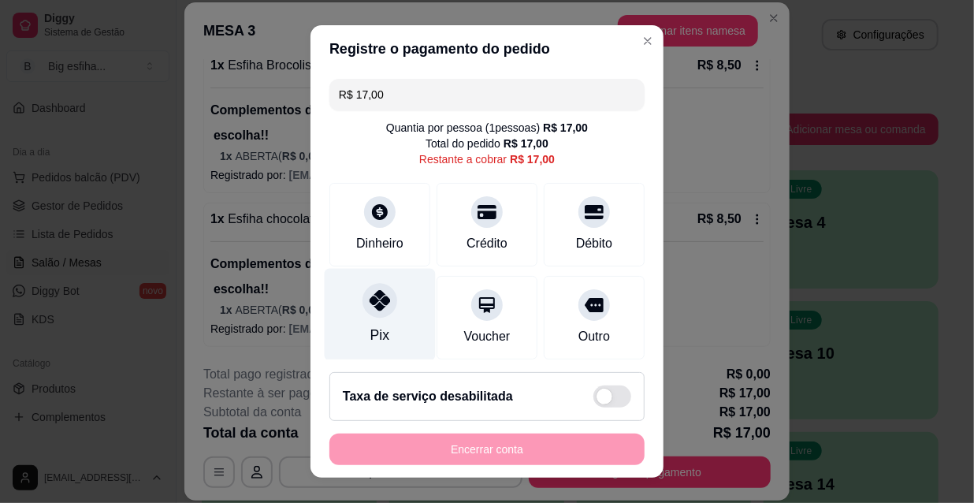
click at [377, 321] on div "Pix" at bounding box center [380, 315] width 111 height 92
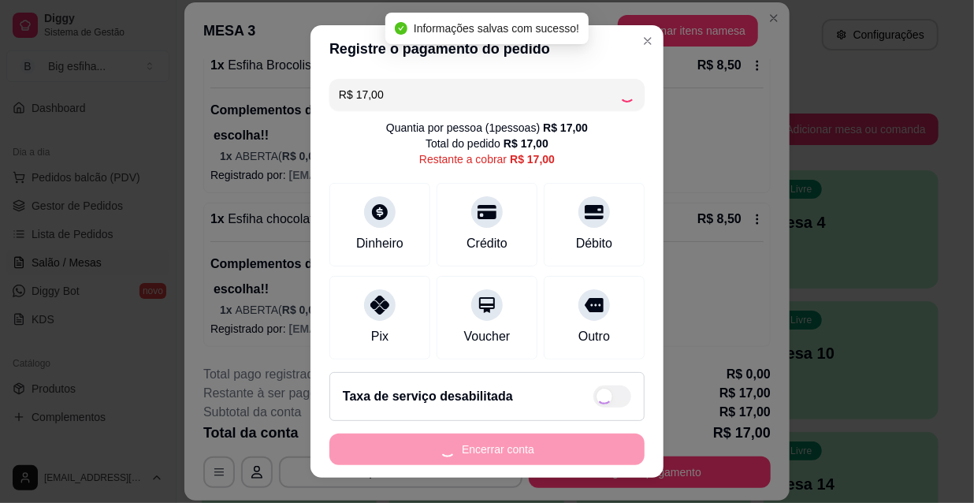
type input "R$ 0,00"
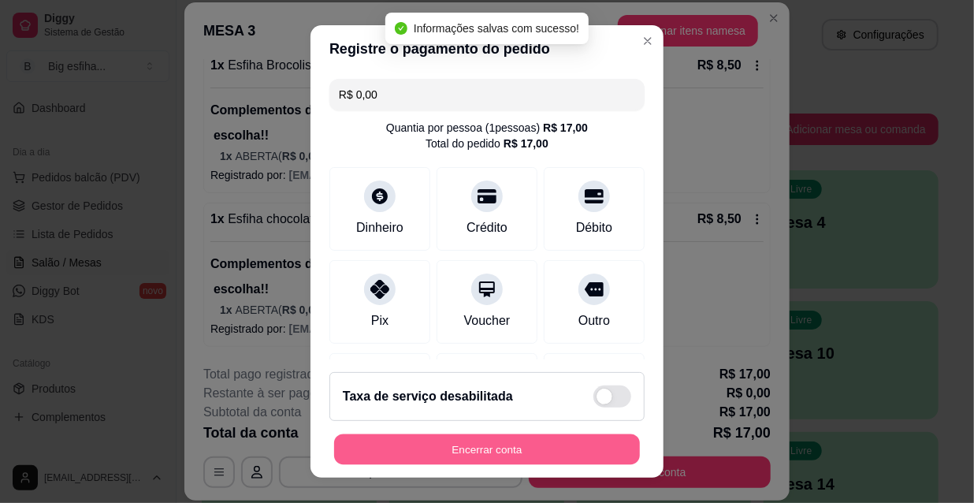
click at [516, 453] on button "Encerrar conta" at bounding box center [487, 449] width 306 height 31
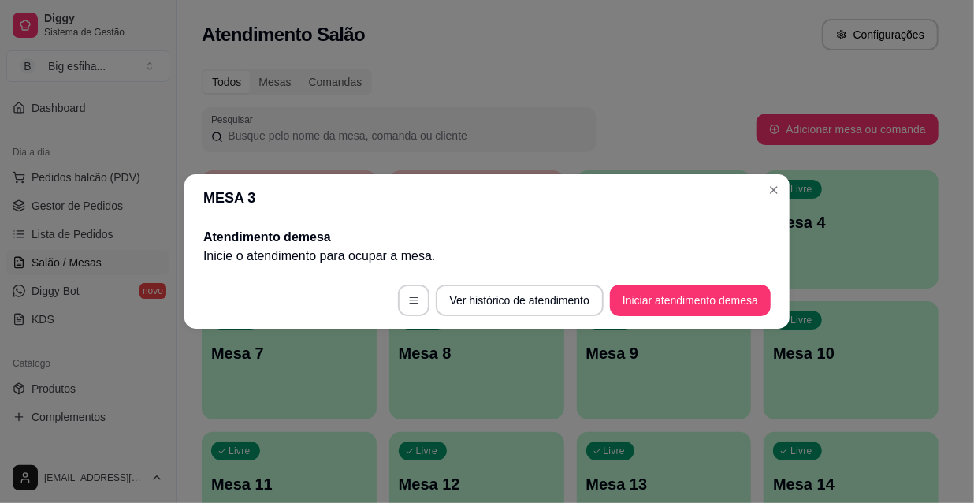
scroll to position [0, 0]
click at [271, 289] on footer "Ver histórico de atendimento Iniciar atendimento de mesa" at bounding box center [486, 300] width 605 height 57
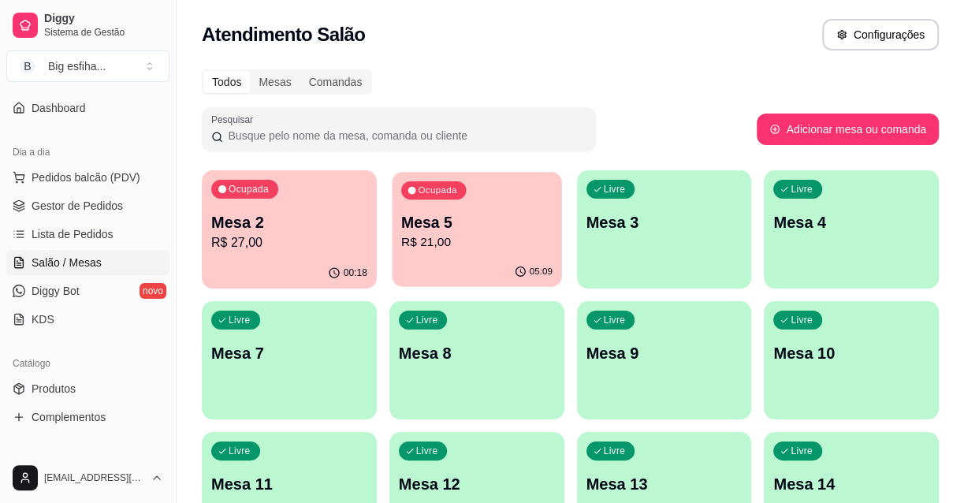
click at [462, 234] on p "R$ 21,00" at bounding box center [476, 242] width 151 height 18
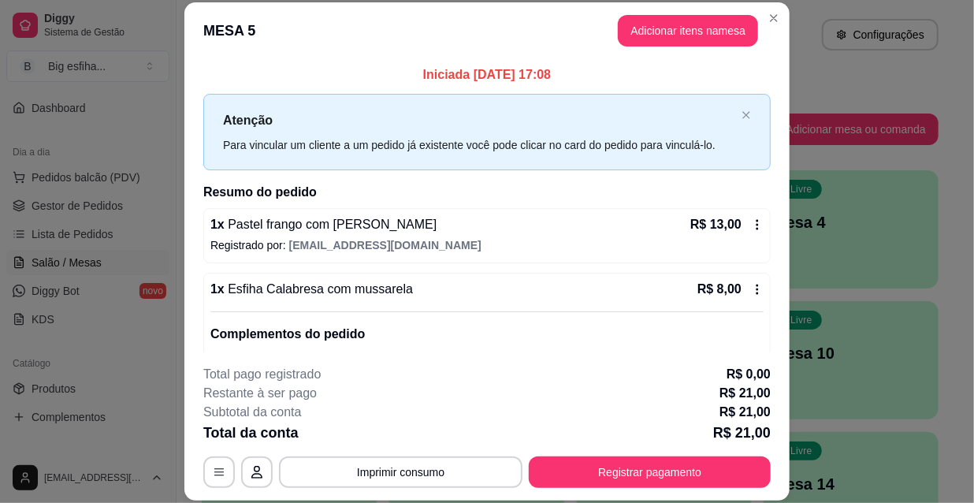
scroll to position [70, 0]
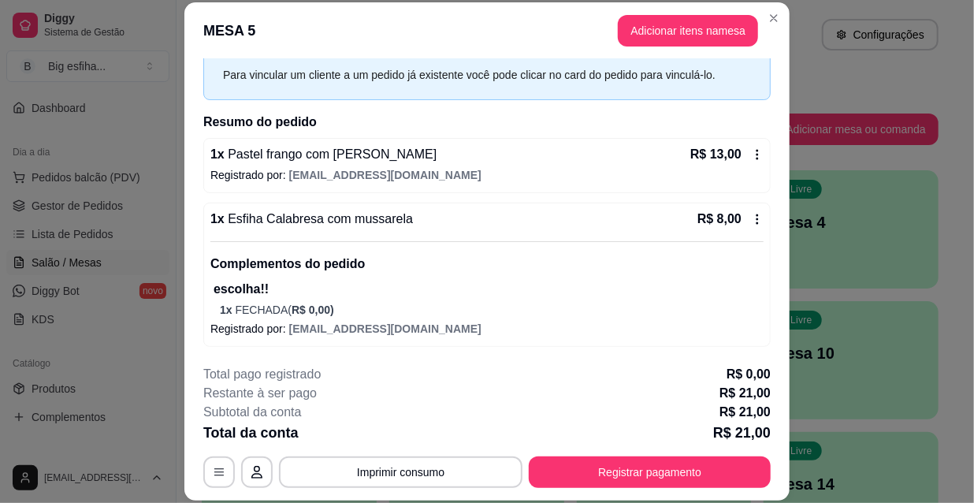
click at [455, 169] on p "Registrado por: [EMAIL_ADDRESS][DOMAIN_NAME]" at bounding box center [486, 175] width 553 height 16
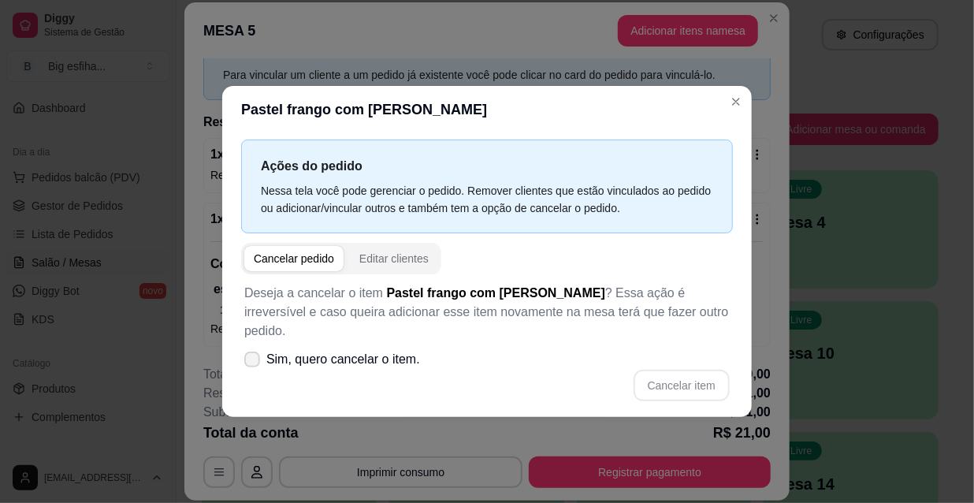
click at [348, 350] on span "Sim, quero cancelar o item." at bounding box center [343, 359] width 154 height 19
click at [254, 362] on input "Sim, quero cancelar o item." at bounding box center [248, 367] width 10 height 10
checkbox input "true"
click at [698, 384] on button "Cancelar item" at bounding box center [682, 386] width 96 height 32
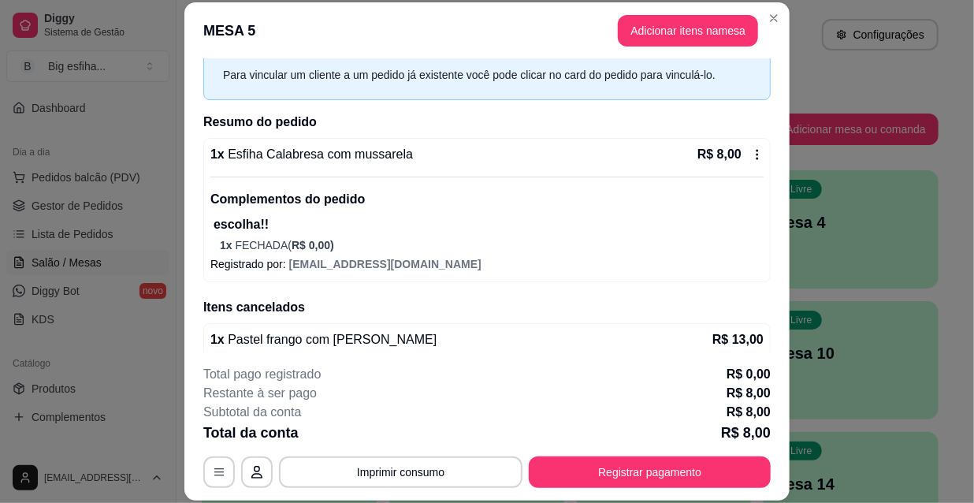
click at [412, 255] on div "1 x Esfiha Calabresa com mussarela R$ 8,00 Complementos do pedido escolha!! 1 x…" at bounding box center [486, 210] width 567 height 144
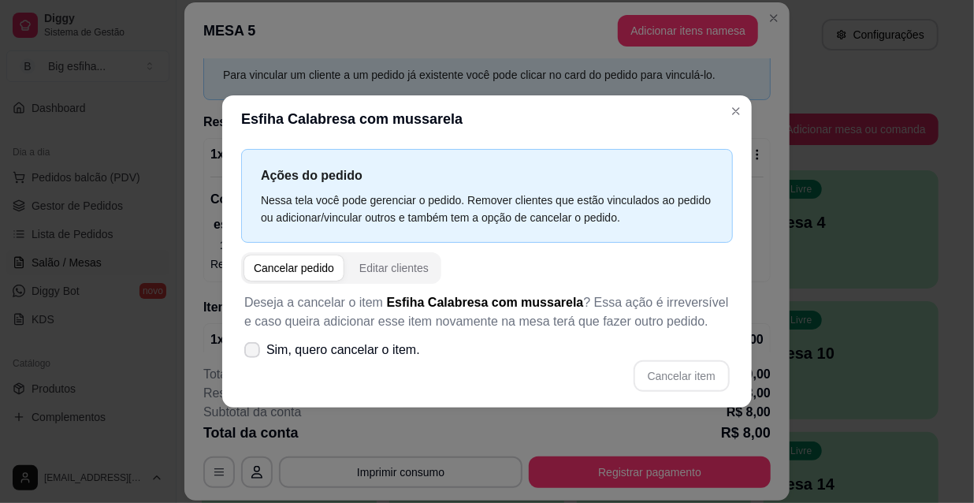
click at [365, 348] on span "Sim, quero cancelar o item." at bounding box center [343, 349] width 154 height 19
click at [254, 353] on input "Sim, quero cancelar o item." at bounding box center [248, 358] width 10 height 10
checkbox input "true"
click at [663, 370] on button "Cancelar item" at bounding box center [682, 376] width 96 height 32
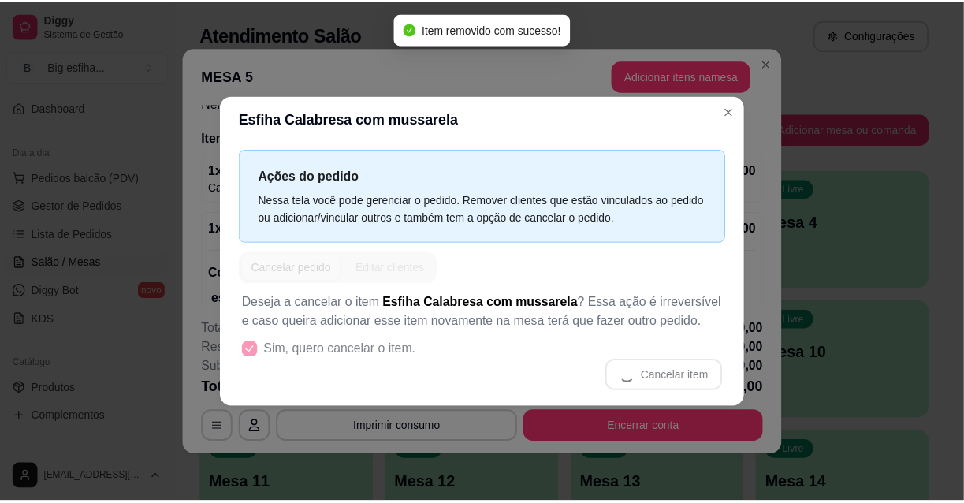
scroll to position [0, 0]
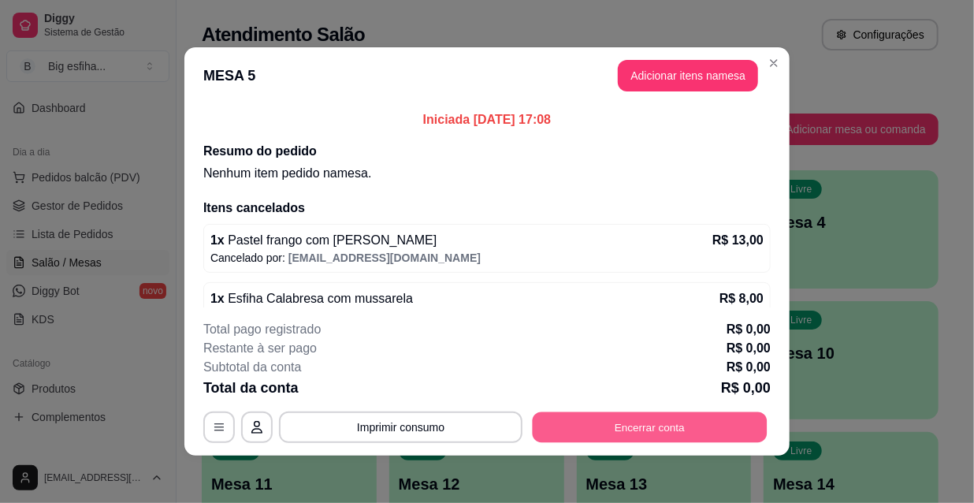
click at [685, 426] on button "Encerrar conta" at bounding box center [650, 427] width 235 height 31
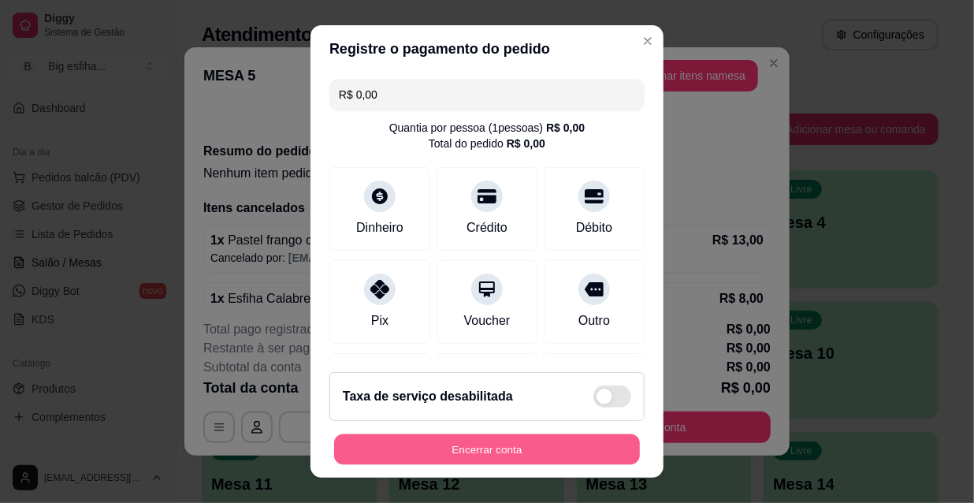
click at [563, 460] on button "Encerrar conta" at bounding box center [487, 449] width 306 height 31
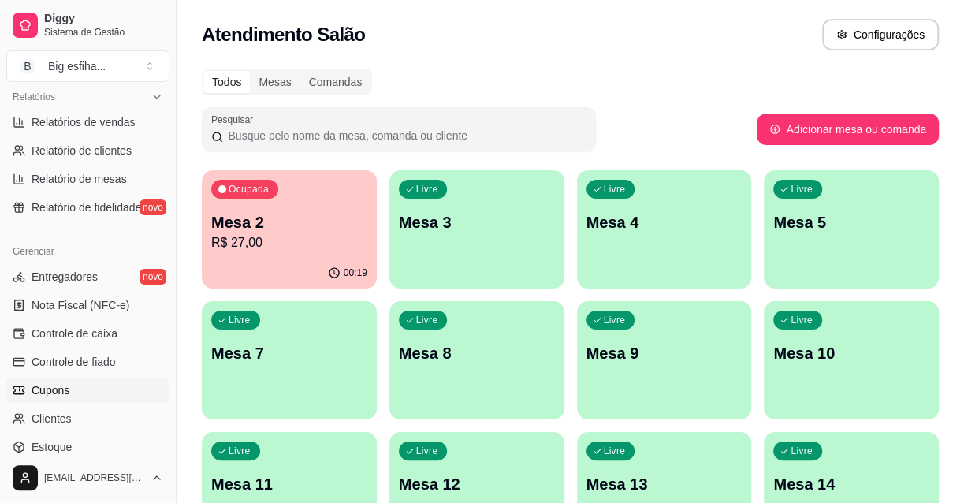
scroll to position [630, 0]
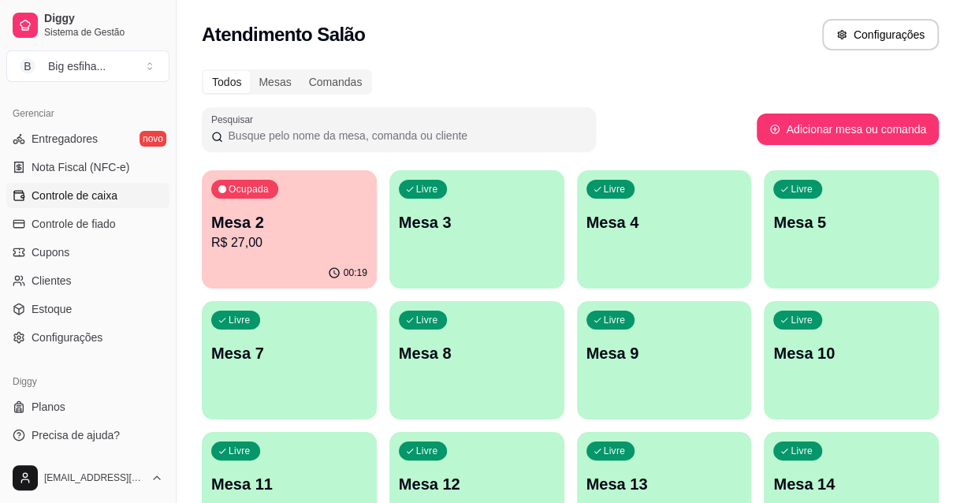
click at [73, 200] on span "Controle de caixa" at bounding box center [75, 196] width 86 height 16
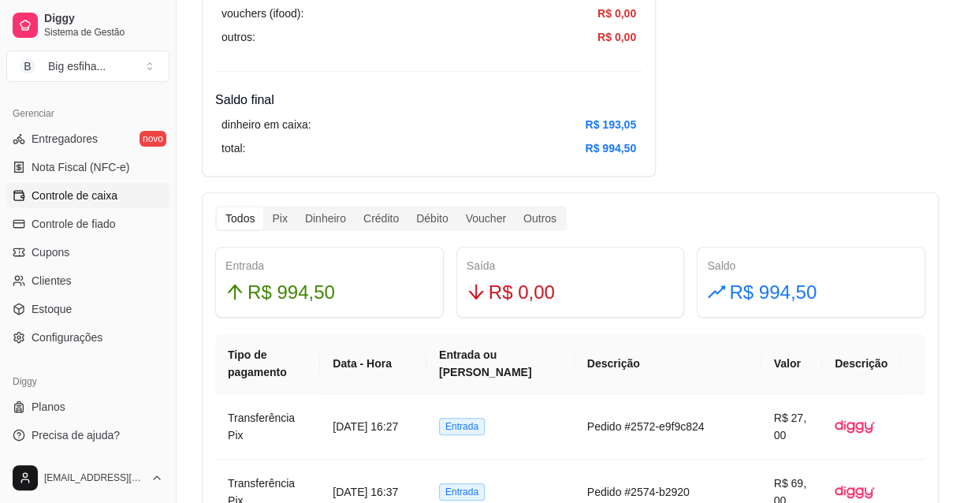
scroll to position [486, 0]
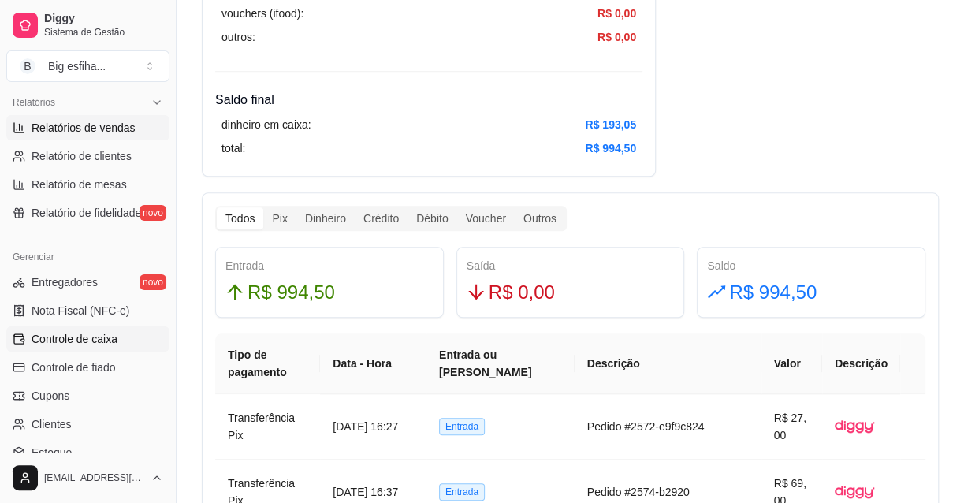
click at [92, 126] on span "Relatórios de vendas" at bounding box center [84, 128] width 104 height 16
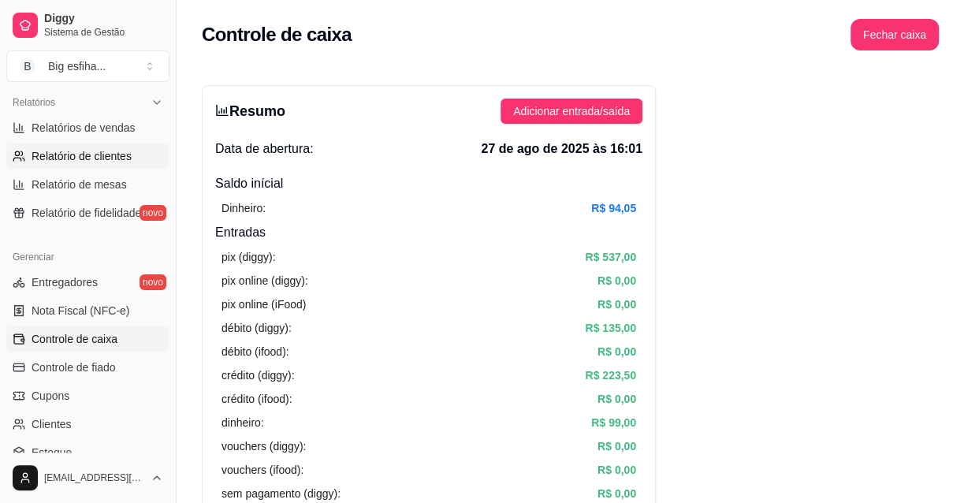
select select "ALL"
select select "0"
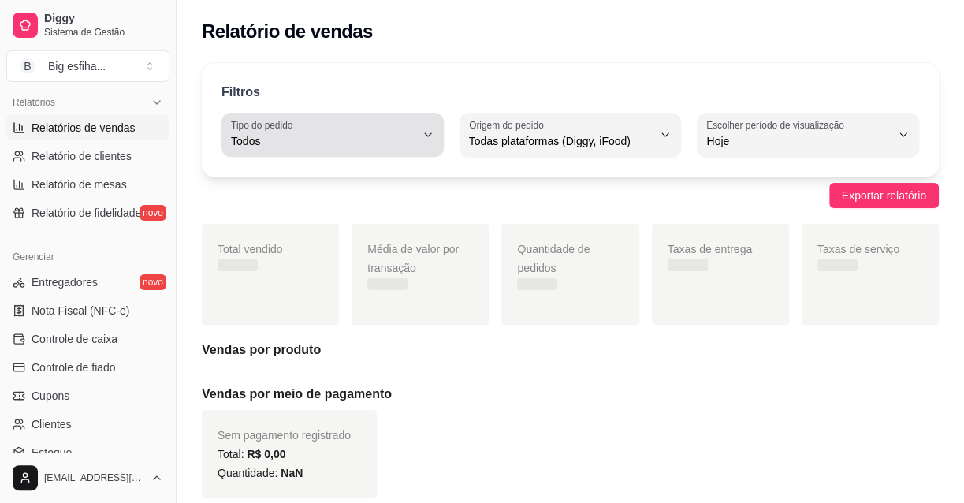
click at [405, 138] on span "Todos" at bounding box center [323, 141] width 184 height 16
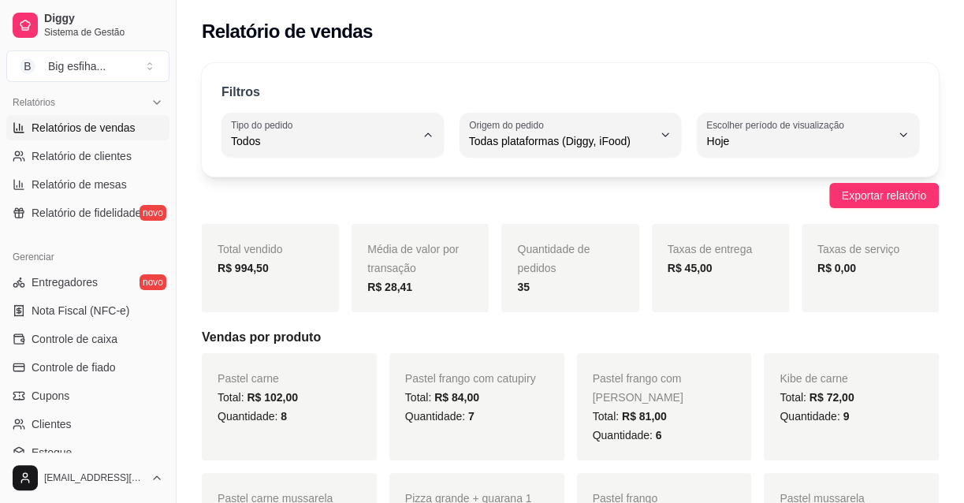
click at [377, 203] on span "Entrega" at bounding box center [324, 203] width 173 height 15
type input "DELIVERY"
select select "DELIVERY"
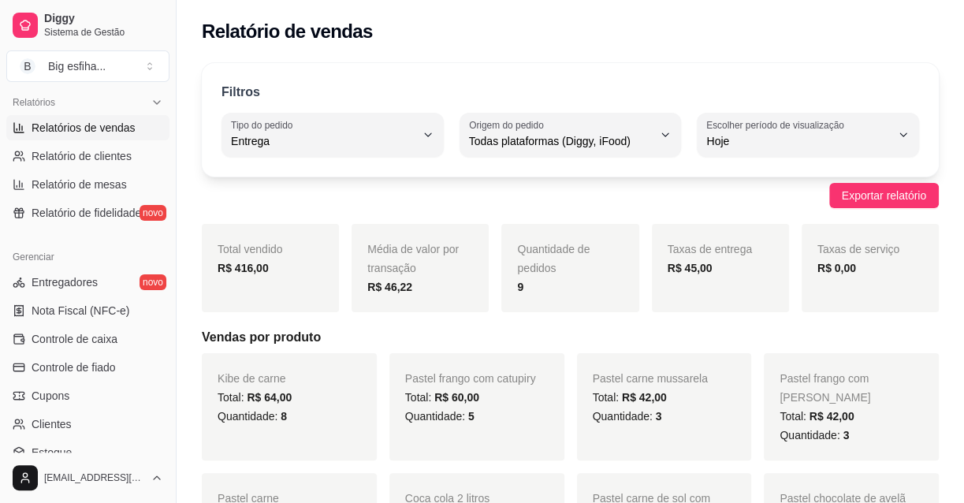
click at [234, 283] on div "Total vendido R$ 416,00" at bounding box center [270, 268] width 137 height 88
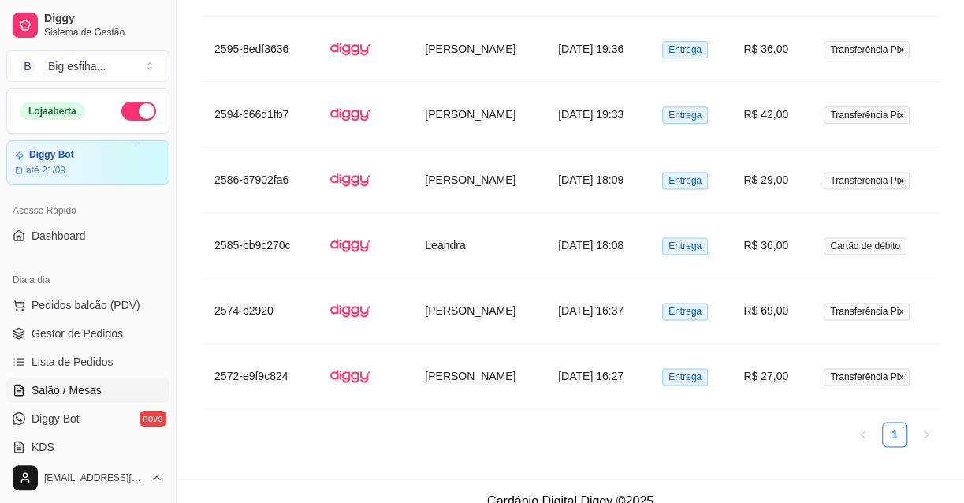
click at [118, 381] on link "Salão / Mesas" at bounding box center [87, 389] width 163 height 25
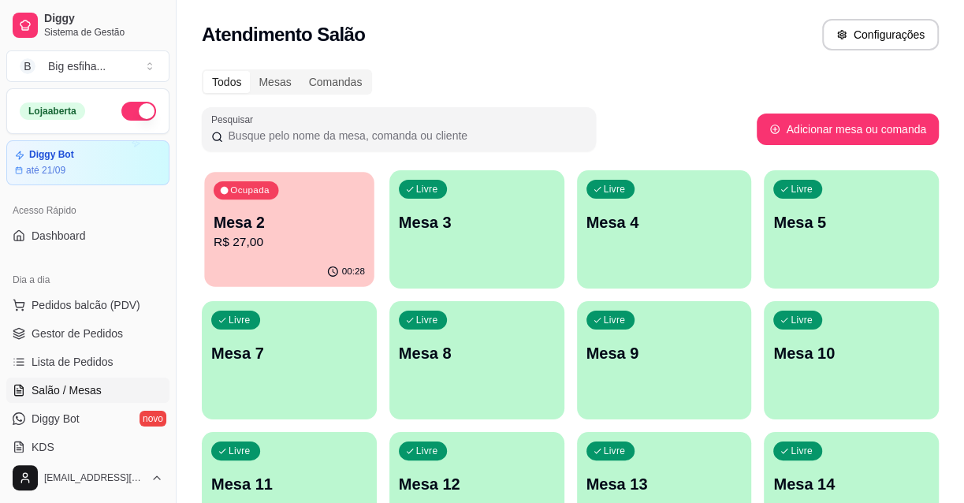
click at [310, 252] on div "Ocupada Mesa 2 R$ 27,00" at bounding box center [288, 214] width 169 height 85
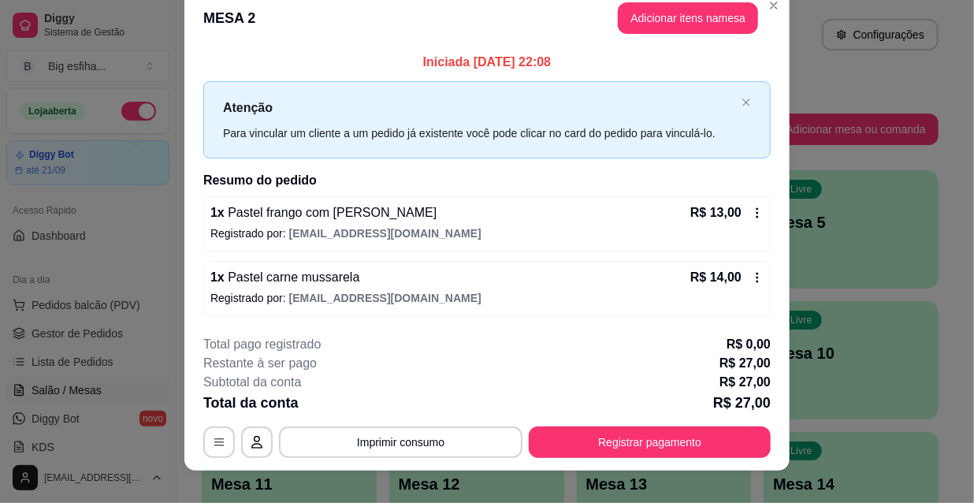
scroll to position [39, 0]
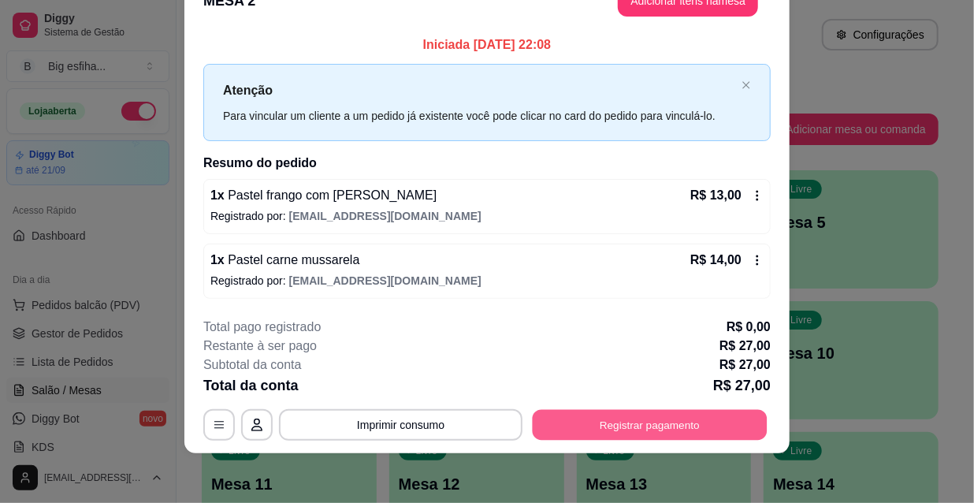
click at [567, 425] on button "Registrar pagamento" at bounding box center [650, 424] width 235 height 31
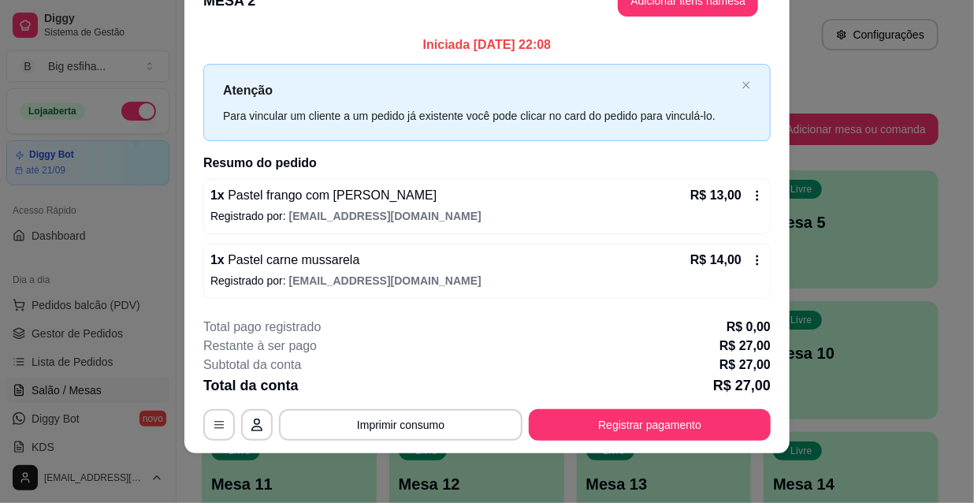
click at [586, 197] on div "Débito" at bounding box center [594, 222] width 111 height 92
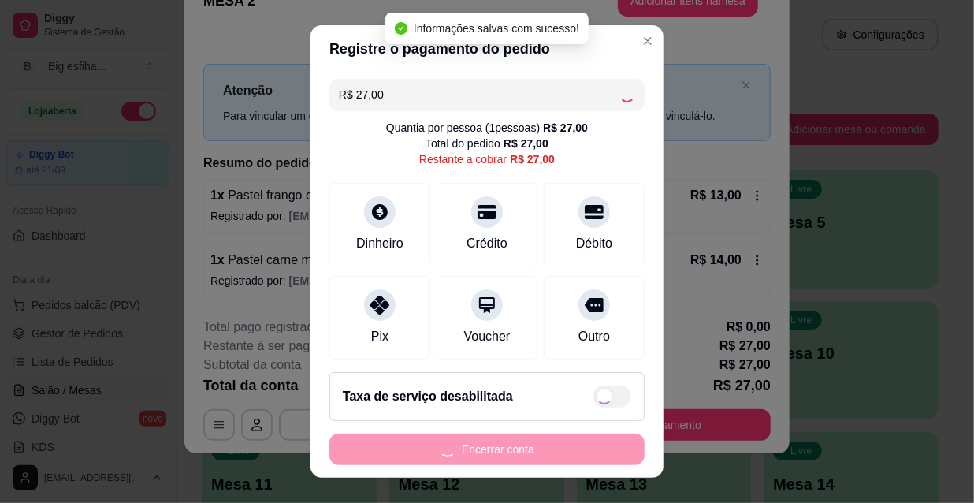
click at [512, 444] on div "Encerrar conta" at bounding box center [486, 449] width 315 height 32
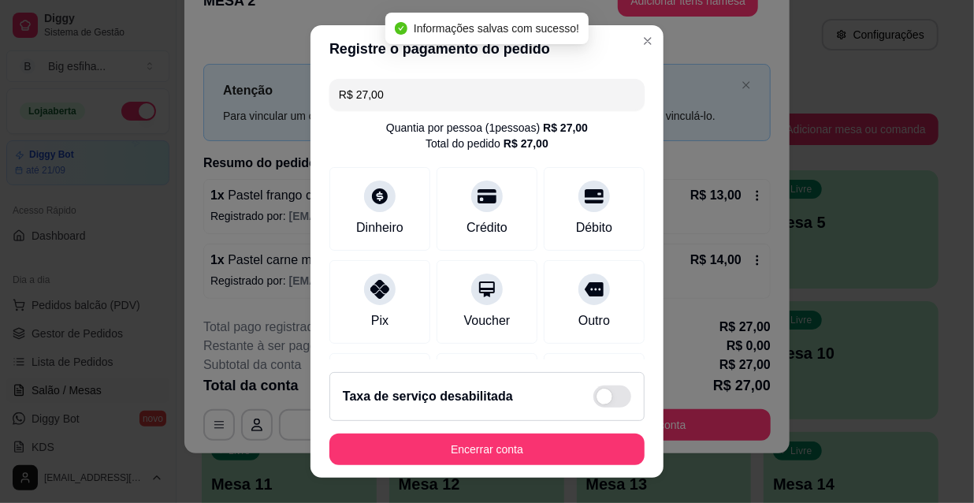
type input "R$ 0,00"
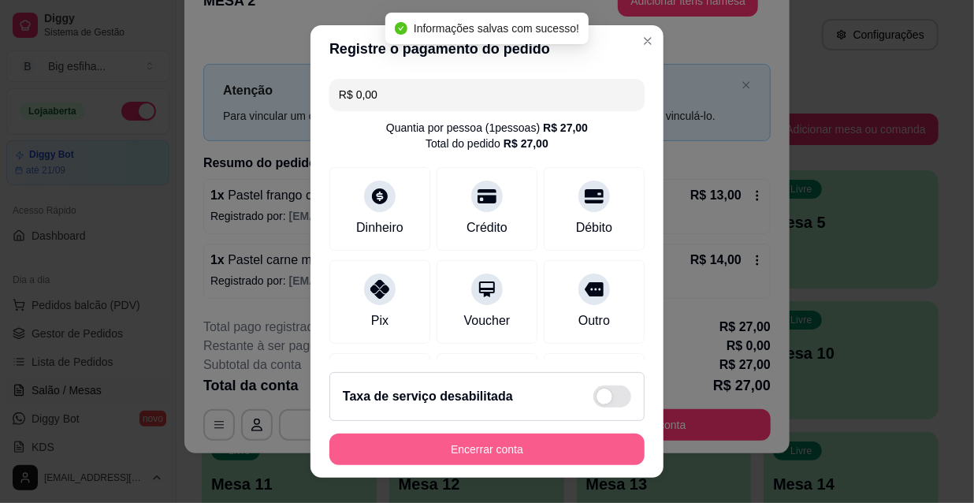
click at [512, 449] on button "Encerrar conta" at bounding box center [486, 449] width 315 height 32
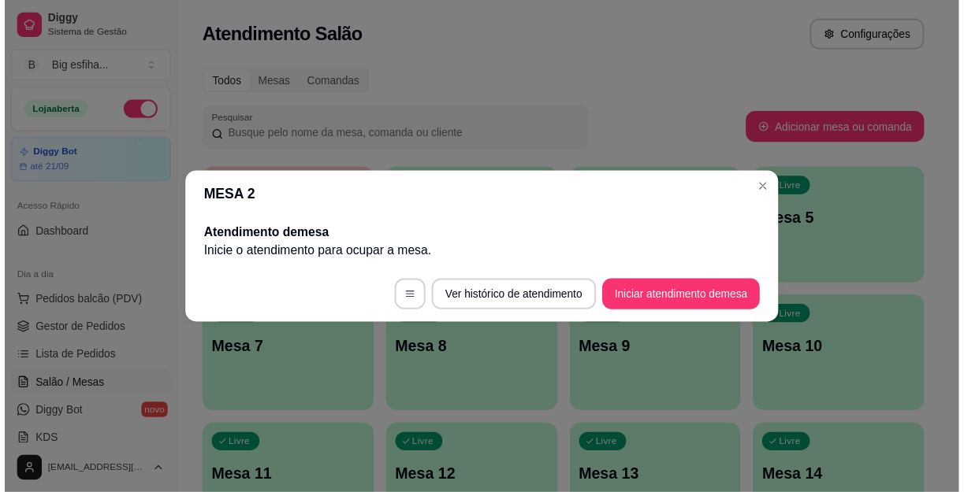
scroll to position [0, 0]
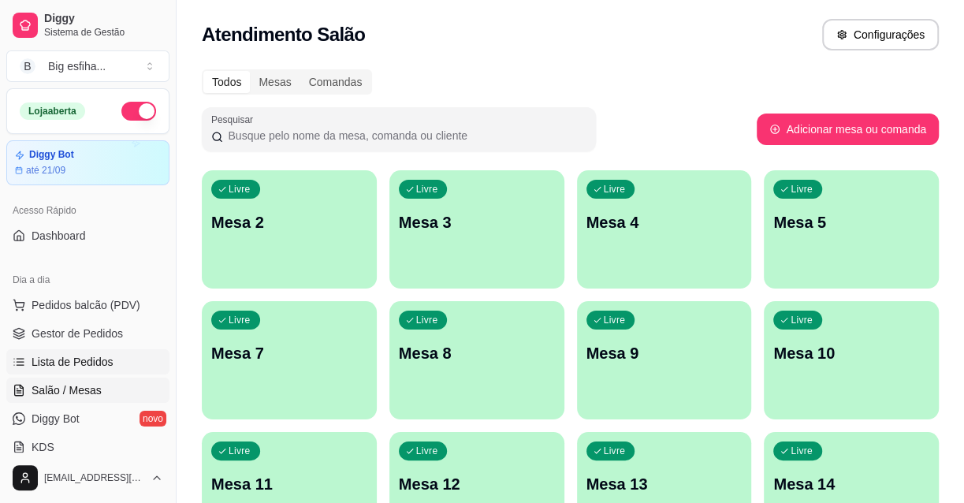
click at [113, 366] on link "Lista de Pedidos" at bounding box center [87, 361] width 163 height 25
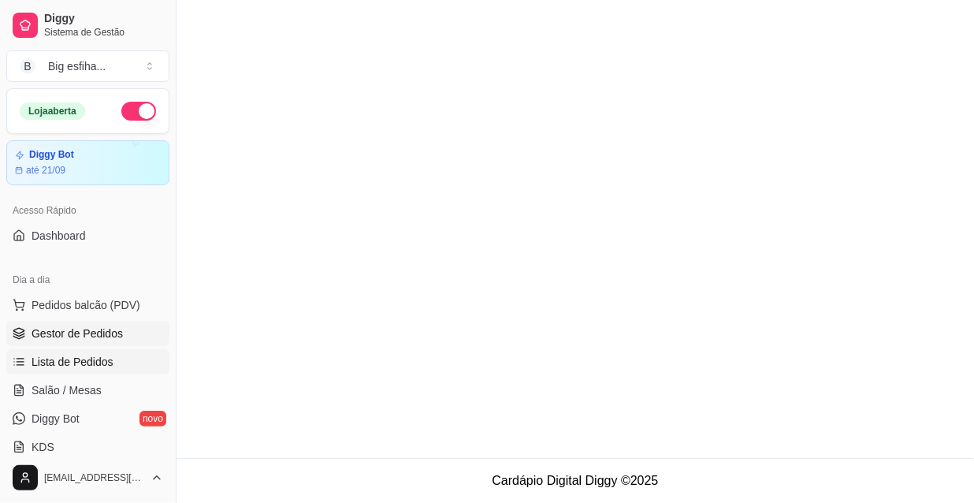
click at [75, 321] on link "Gestor de Pedidos" at bounding box center [87, 333] width 163 height 25
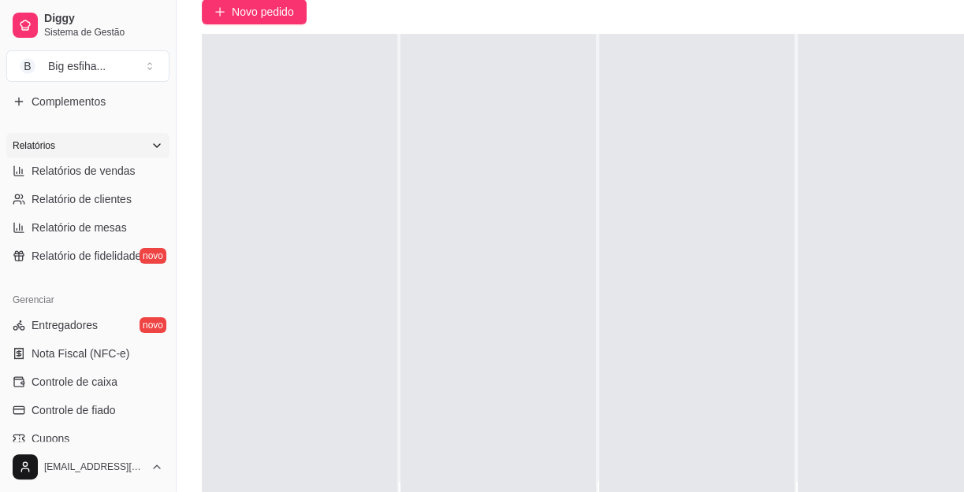
scroll to position [358, 0]
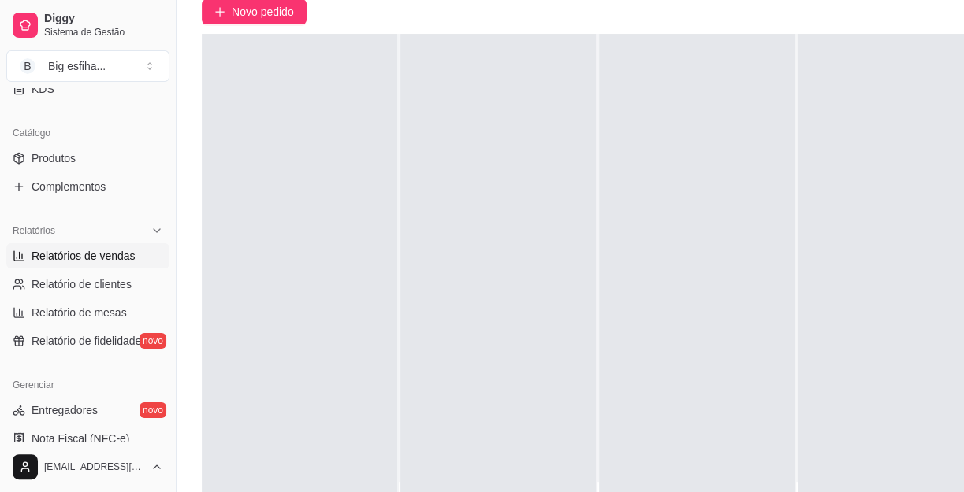
click at [107, 249] on span "Relatórios de vendas" at bounding box center [84, 256] width 104 height 16
select select "ALL"
select select "0"
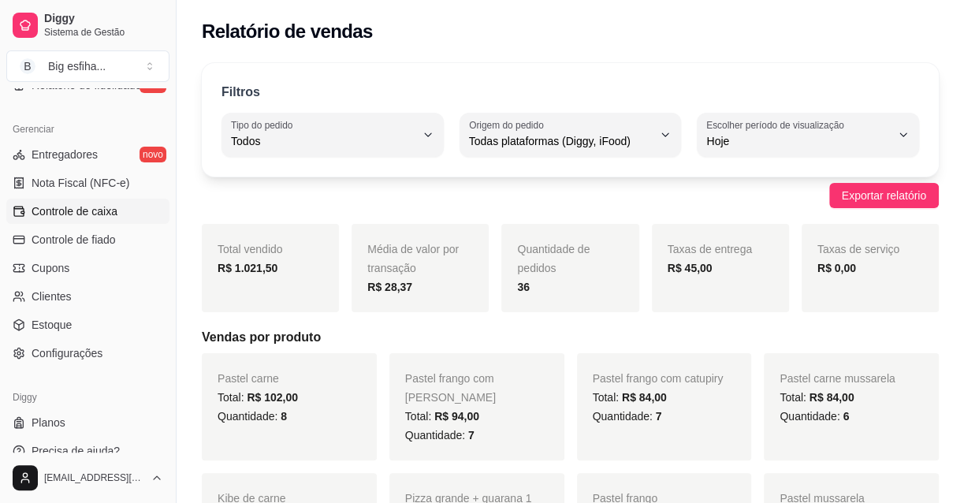
scroll to position [630, 0]
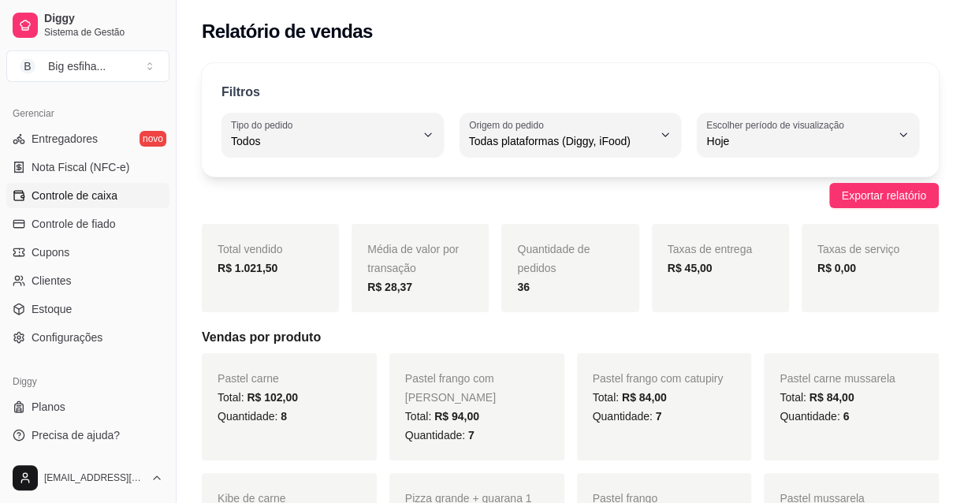
click at [80, 188] on span "Controle de caixa" at bounding box center [75, 196] width 86 height 16
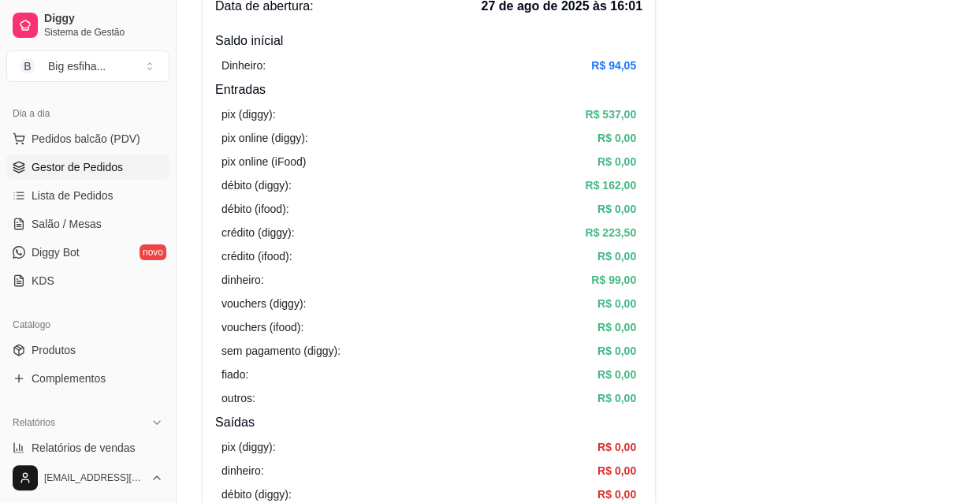
scroll to position [128, 0]
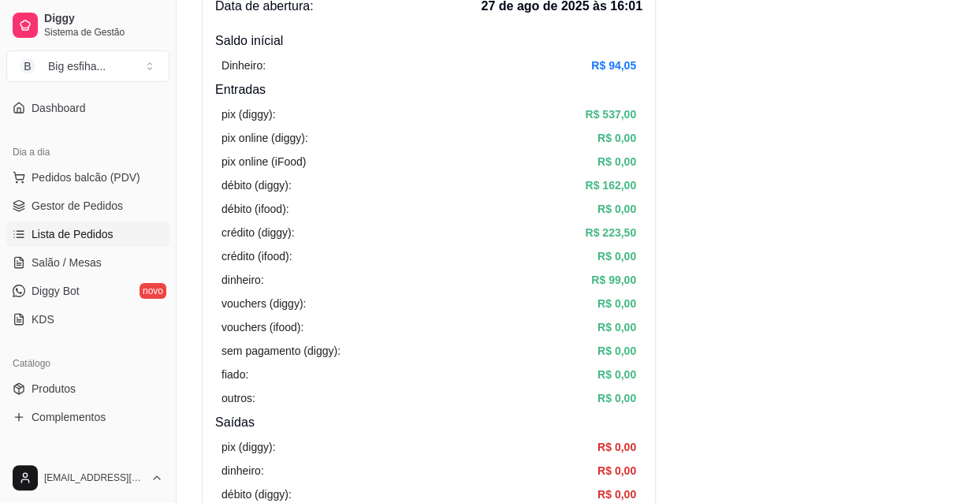
click at [102, 240] on span "Lista de Pedidos" at bounding box center [73, 234] width 82 height 16
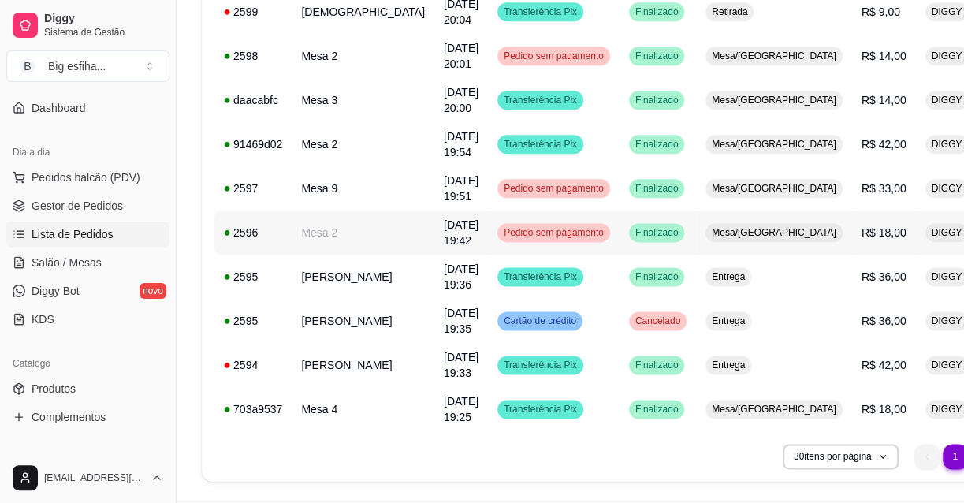
scroll to position [1146, 0]
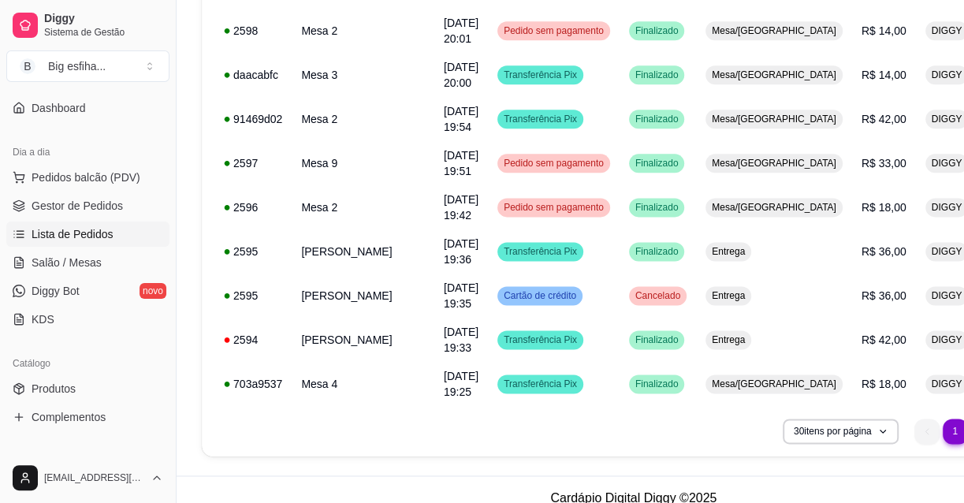
click at [963, 433] on li "2" at bounding box center [983, 430] width 25 height 25
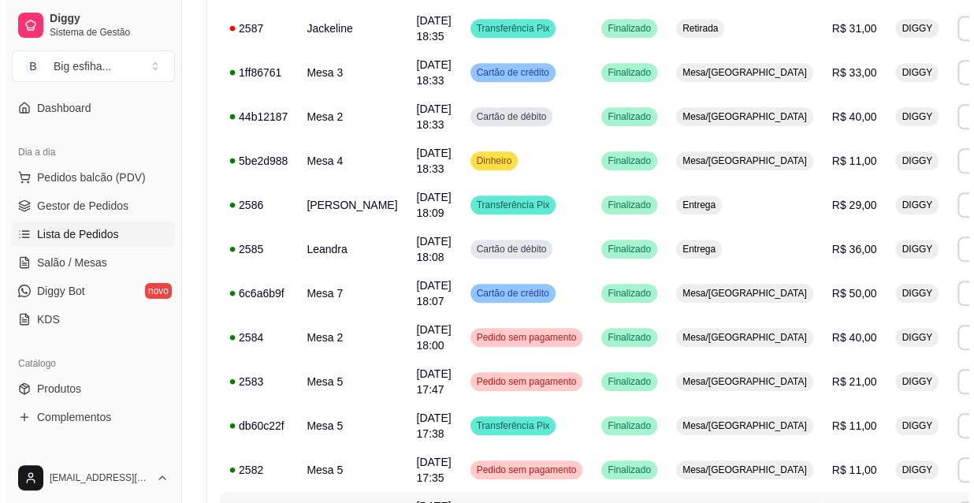
scroll to position [573, 0]
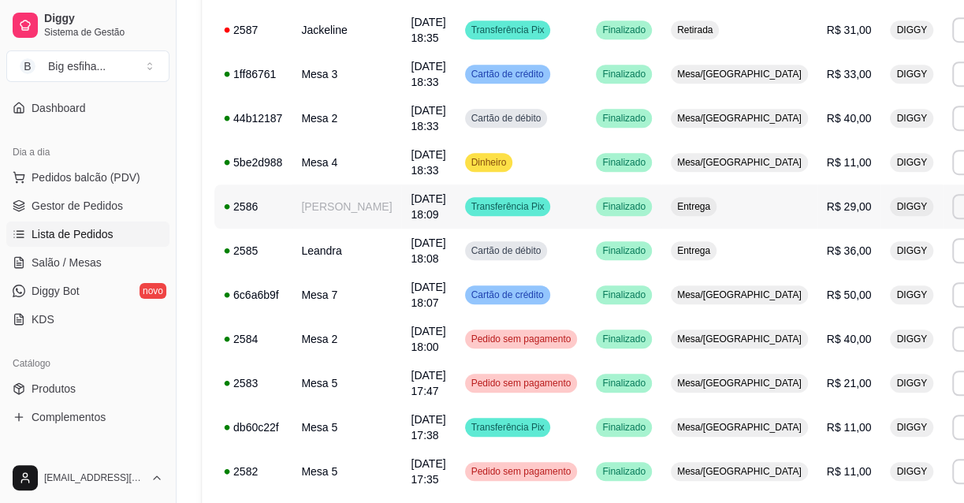
click at [697, 217] on td "Entrega" at bounding box center [739, 206] width 156 height 44
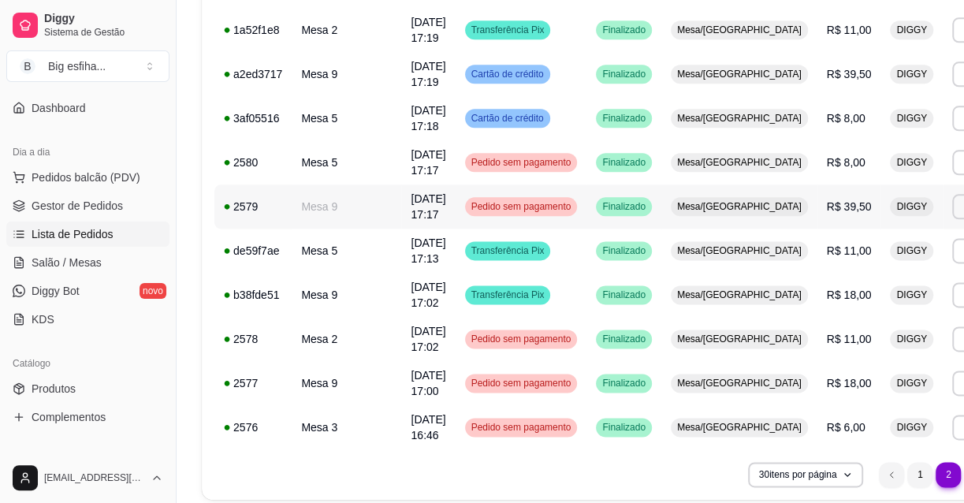
scroll to position [1162, 0]
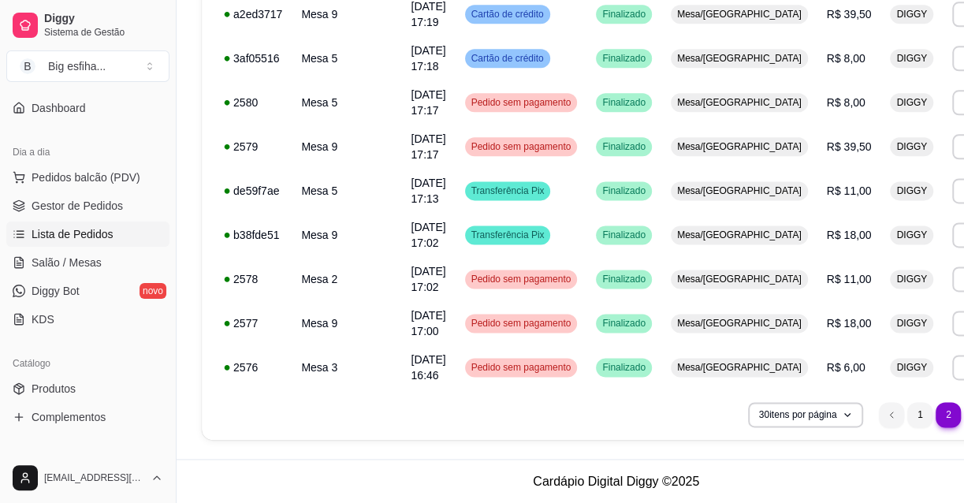
click at [963, 415] on li "3" at bounding box center [976, 414] width 24 height 24
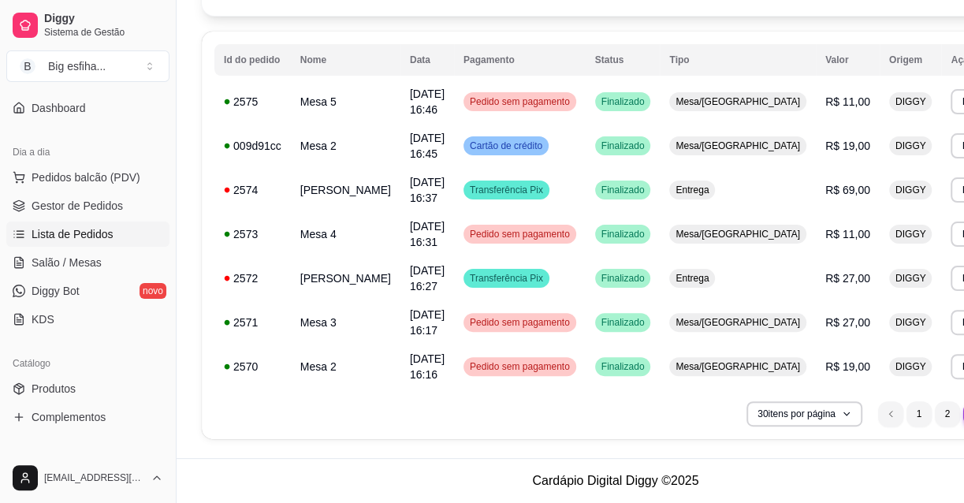
scroll to position [147, 0]
click at [906, 416] on li "1" at bounding box center [918, 414] width 24 height 24
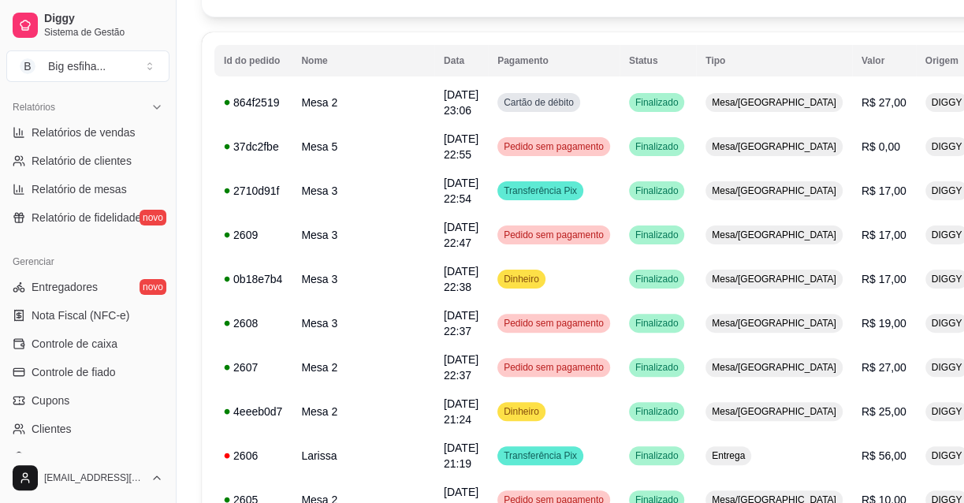
scroll to position [486, 0]
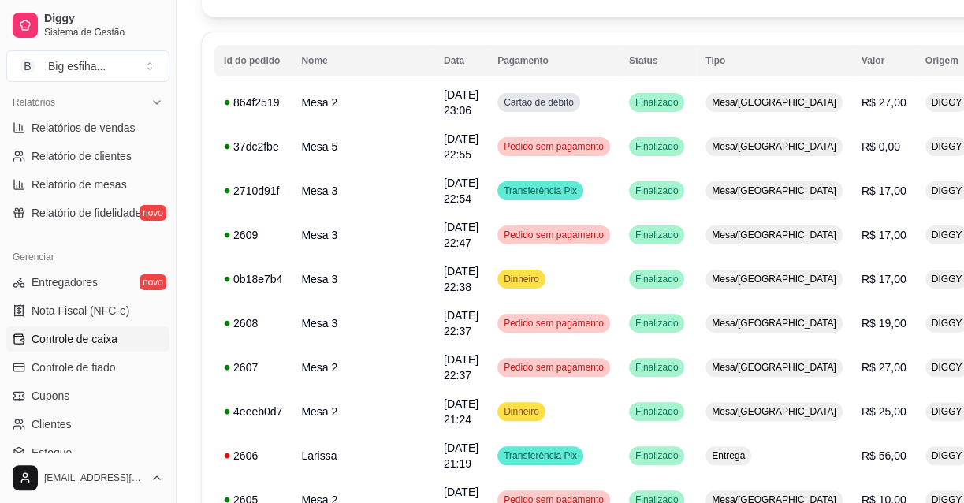
click at [92, 343] on span "Controle de caixa" at bounding box center [75, 339] width 86 height 16
